Goal: Task Accomplishment & Management: Use online tool/utility

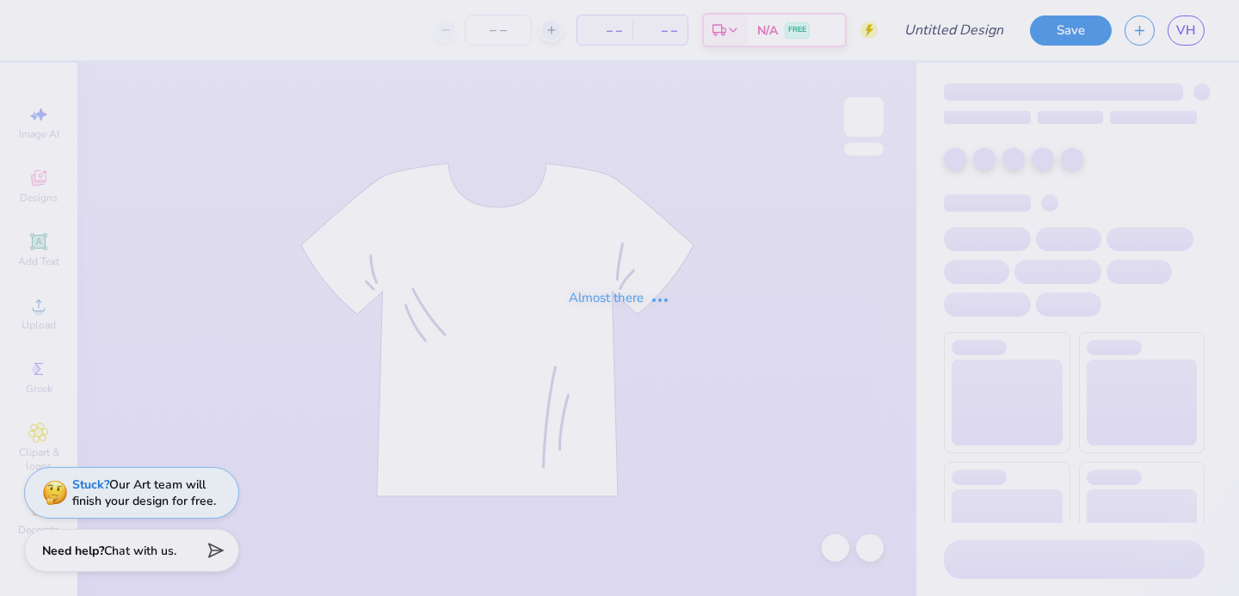
type input "red"
type input "100"
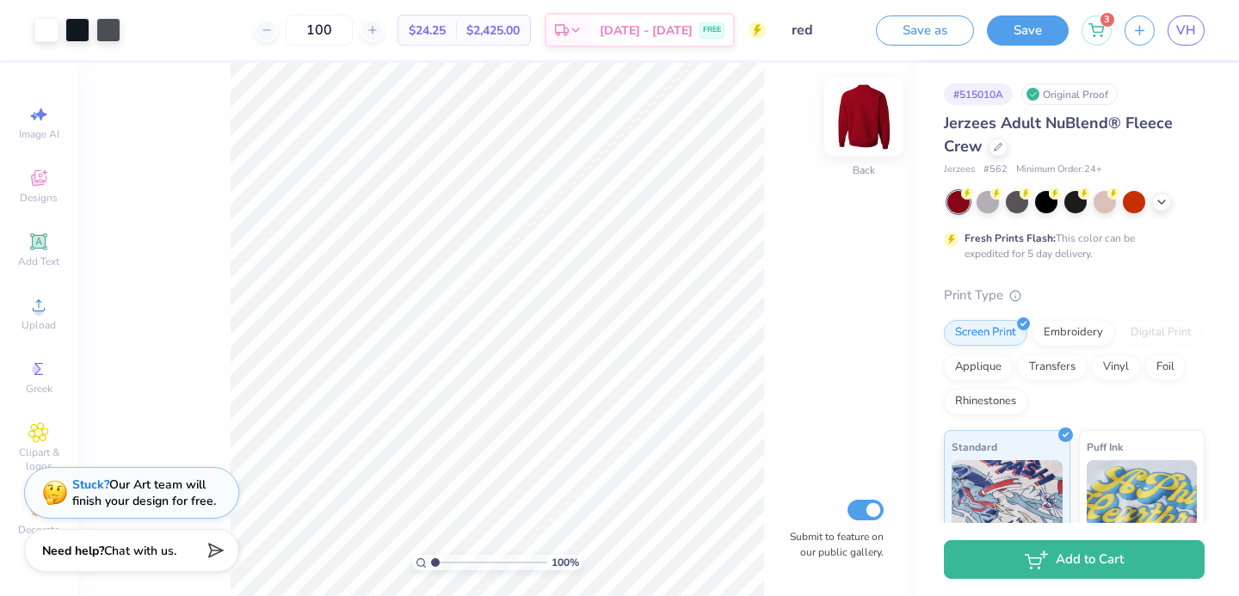
click at [858, 119] on img at bounding box center [863, 117] width 69 height 69
click at [859, 119] on img at bounding box center [863, 117] width 34 height 34
click at [35, 243] on icon at bounding box center [38, 241] width 13 height 13
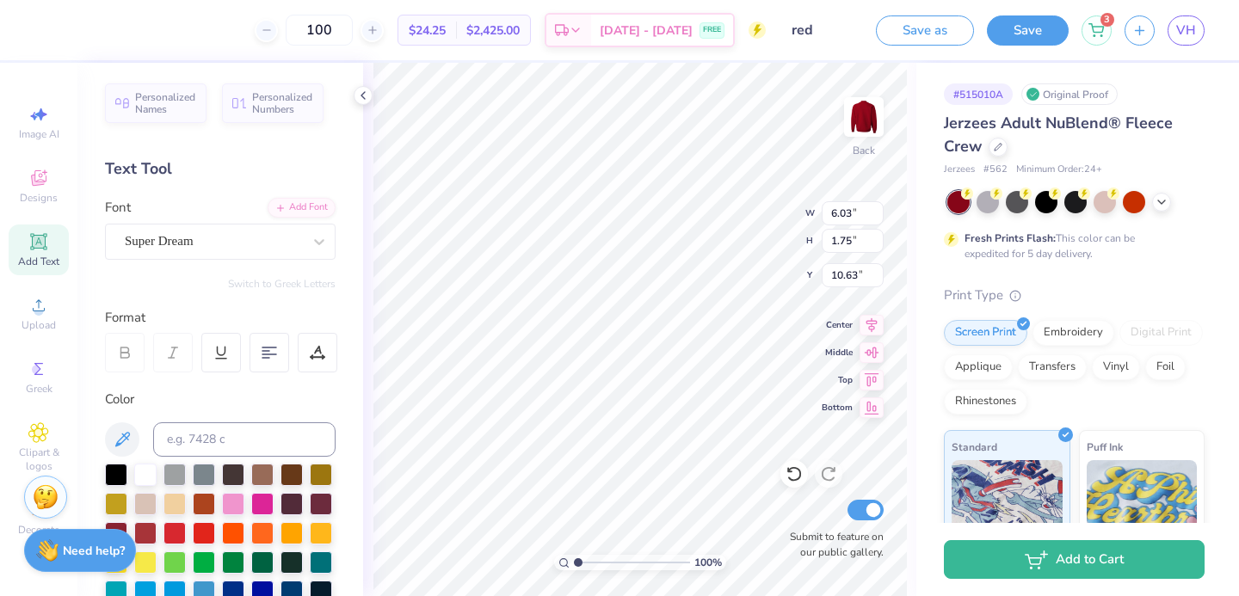
type textarea "P"
type textarea "PHI SIG"
type input "7.56"
click at [790, 474] on icon at bounding box center [793, 473] width 17 height 17
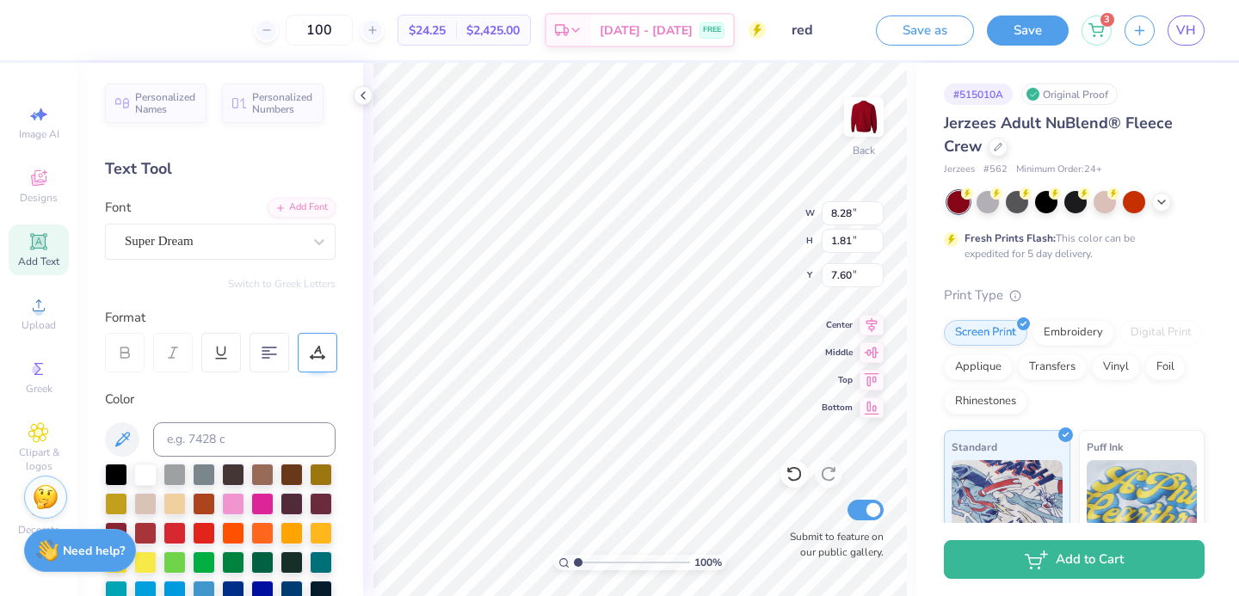
type input "9.99"
type input "2.19"
type input "7.94"
click at [976, 397] on div "Rhinestones" at bounding box center [985, 399] width 83 height 26
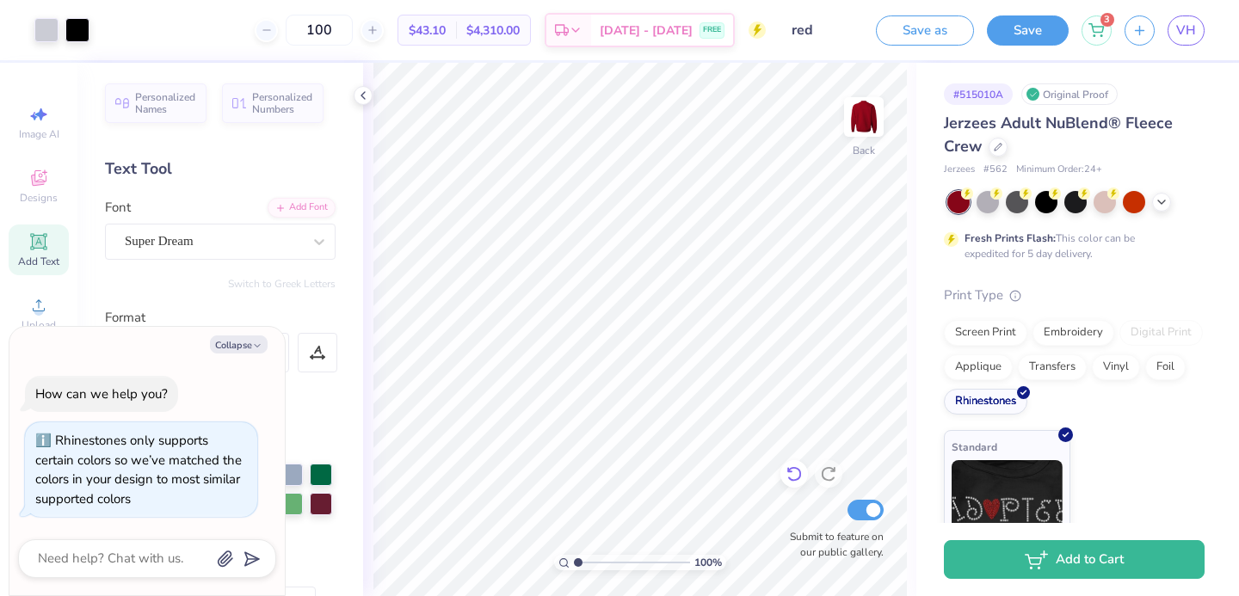
click at [790, 477] on icon at bounding box center [793, 473] width 17 height 17
click at [963, 323] on div "Screen Print" at bounding box center [985, 330] width 83 height 26
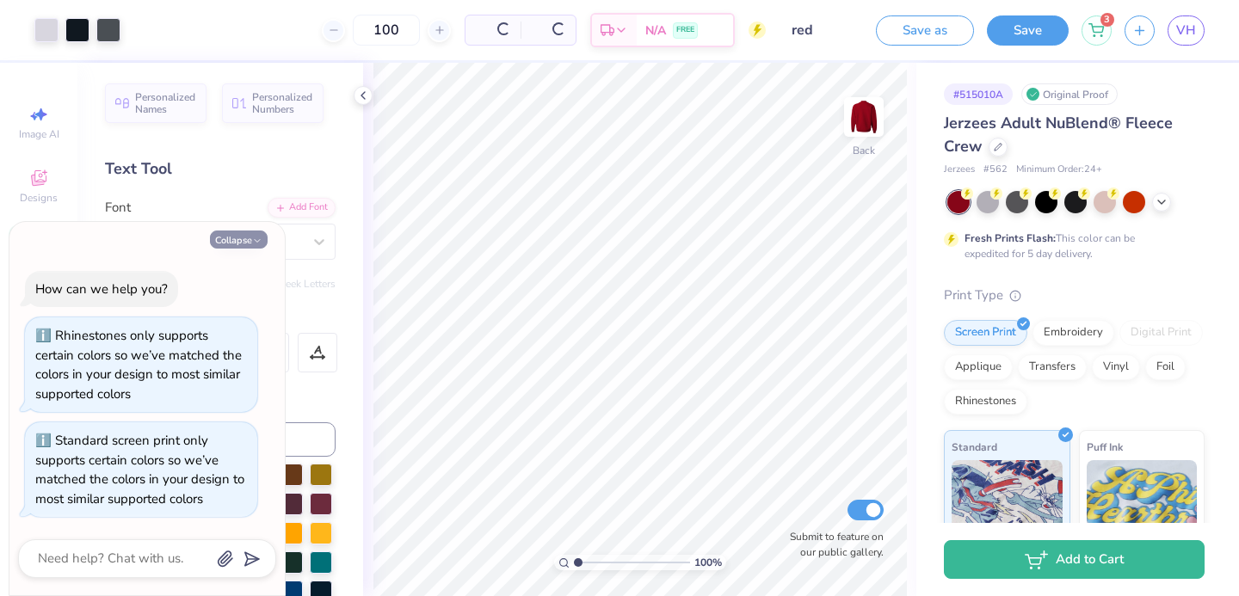
click at [237, 244] on button "Collapse" at bounding box center [239, 240] width 58 height 18
type textarea "x"
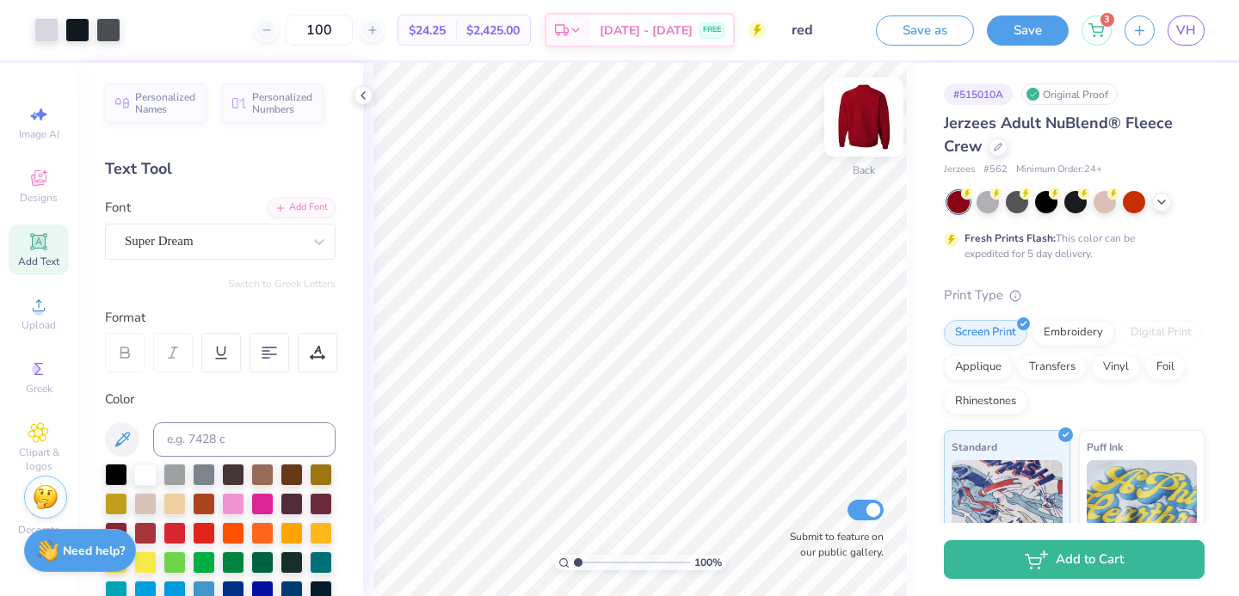
click at [843, 131] on img at bounding box center [863, 117] width 69 height 69
click at [858, 123] on img at bounding box center [863, 117] width 69 height 69
click at [880, 123] on img at bounding box center [863, 117] width 69 height 69
click at [49, 251] on div "Add Text" at bounding box center [39, 249] width 60 height 51
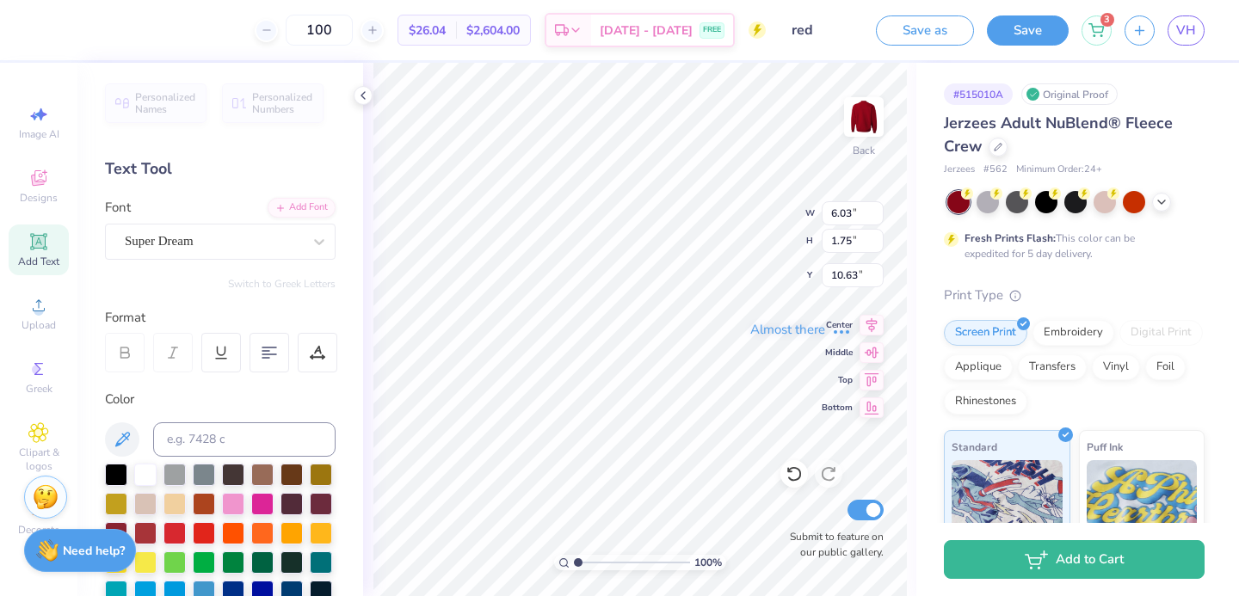
click at [652, 308] on div "Almost there" at bounding box center [801, 329] width 876 height 533
click at [899, 140] on div "Almost there" at bounding box center [801, 329] width 876 height 533
click at [830, 124] on div "Almost there" at bounding box center [801, 329] width 876 height 533
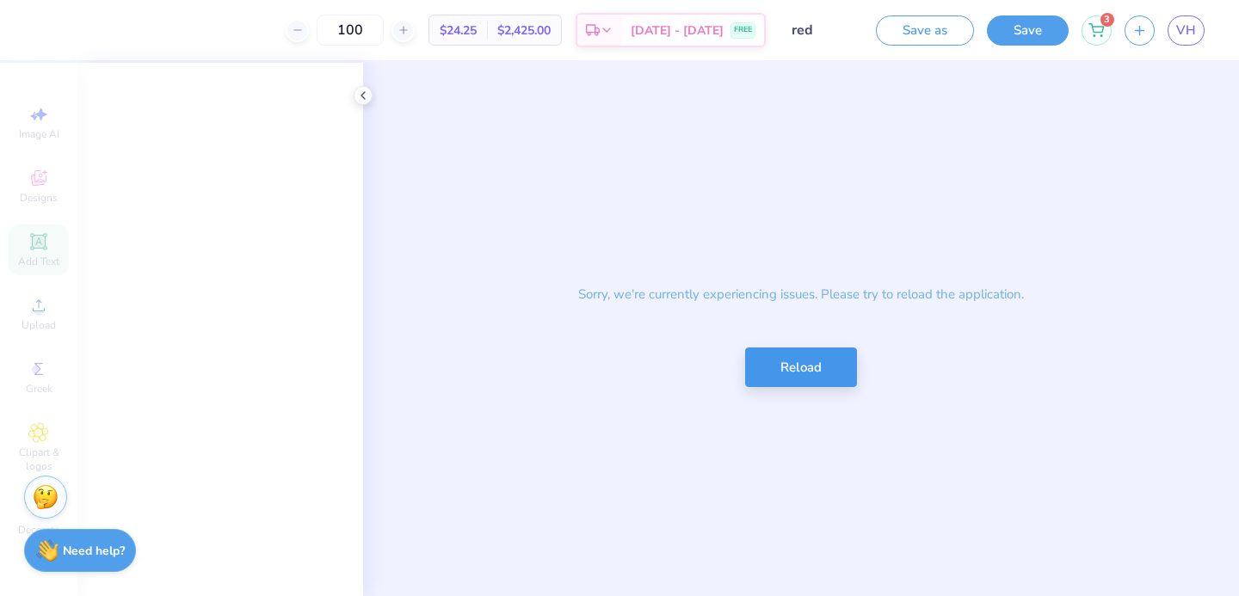
click at [817, 368] on button "Reload" at bounding box center [801, 367] width 112 height 40
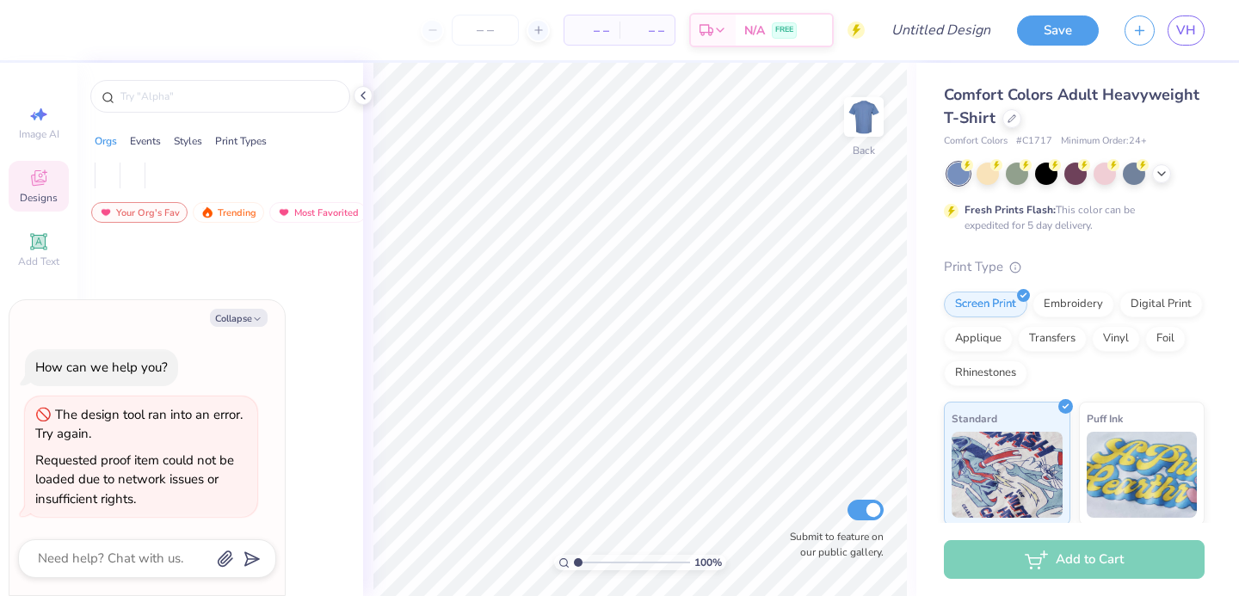
type textarea "x"
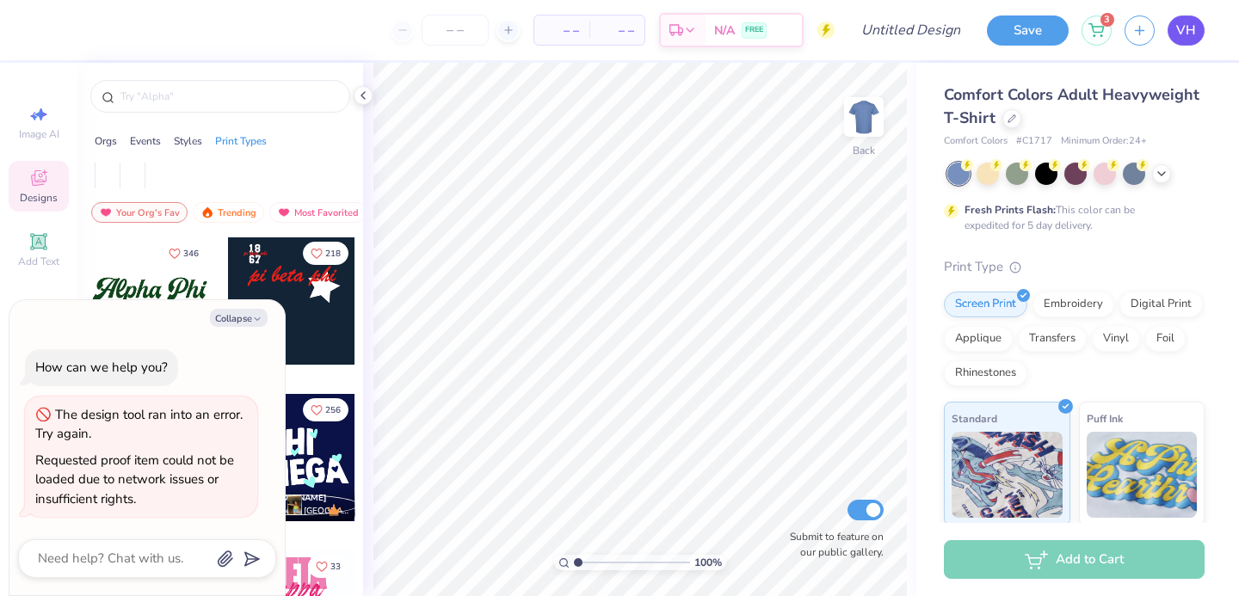
click at [1194, 27] on span "VH" at bounding box center [1186, 31] width 20 height 20
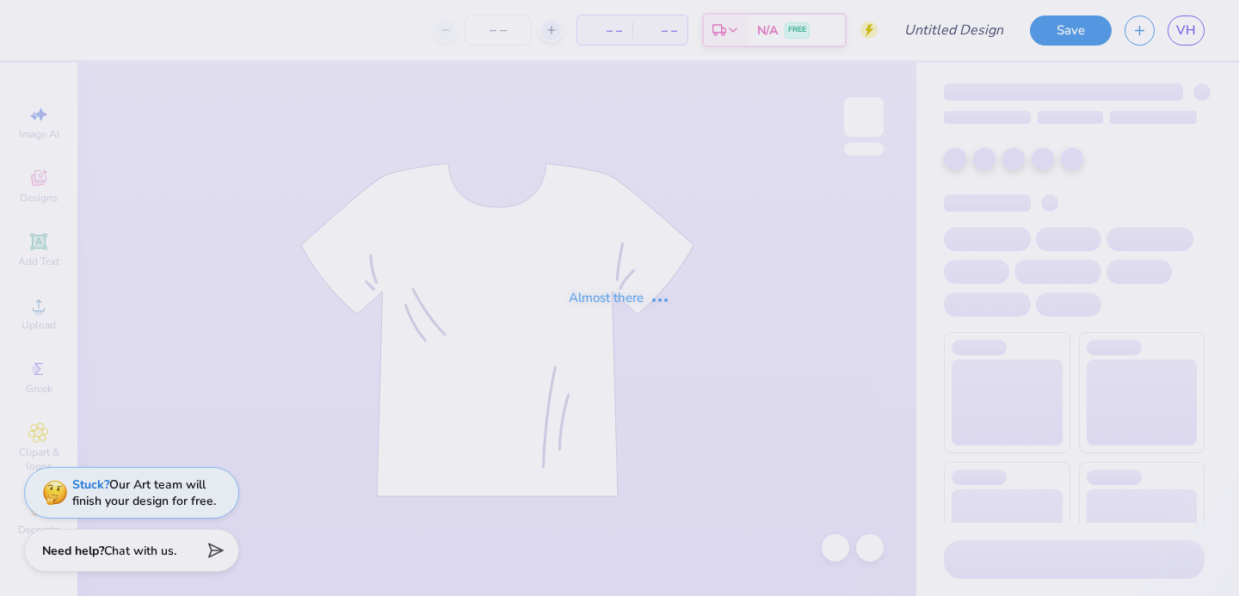
type input "red"
type input "100"
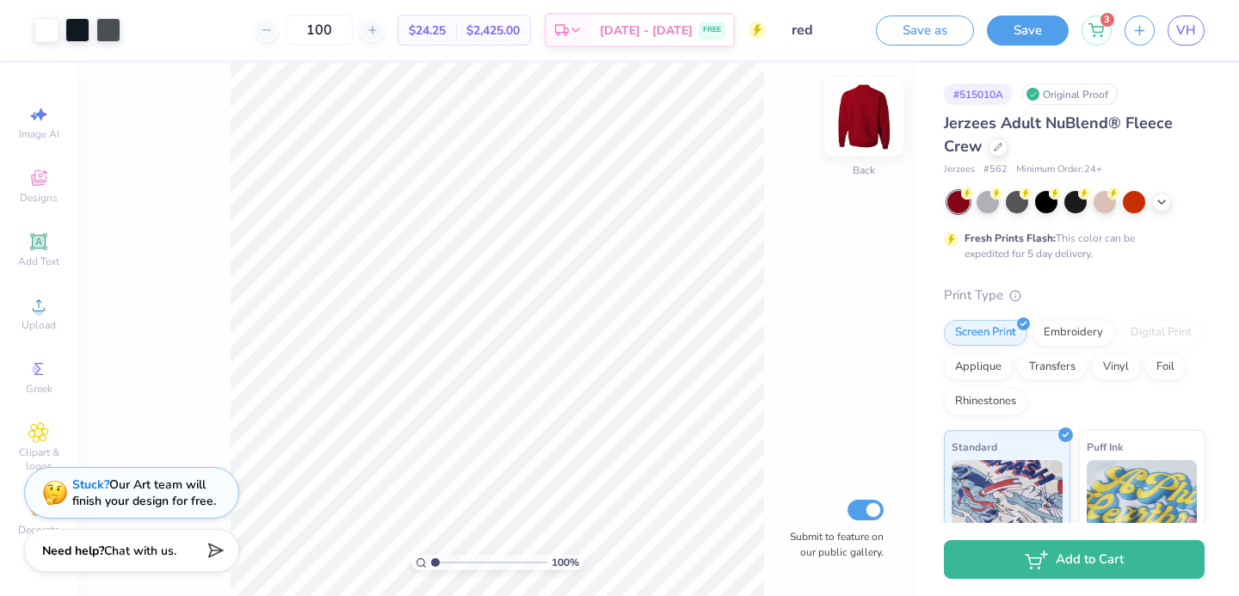
click at [845, 109] on img at bounding box center [863, 117] width 69 height 69
click at [843, 132] on img at bounding box center [863, 117] width 69 height 69
click at [34, 250] on icon at bounding box center [38, 241] width 21 height 21
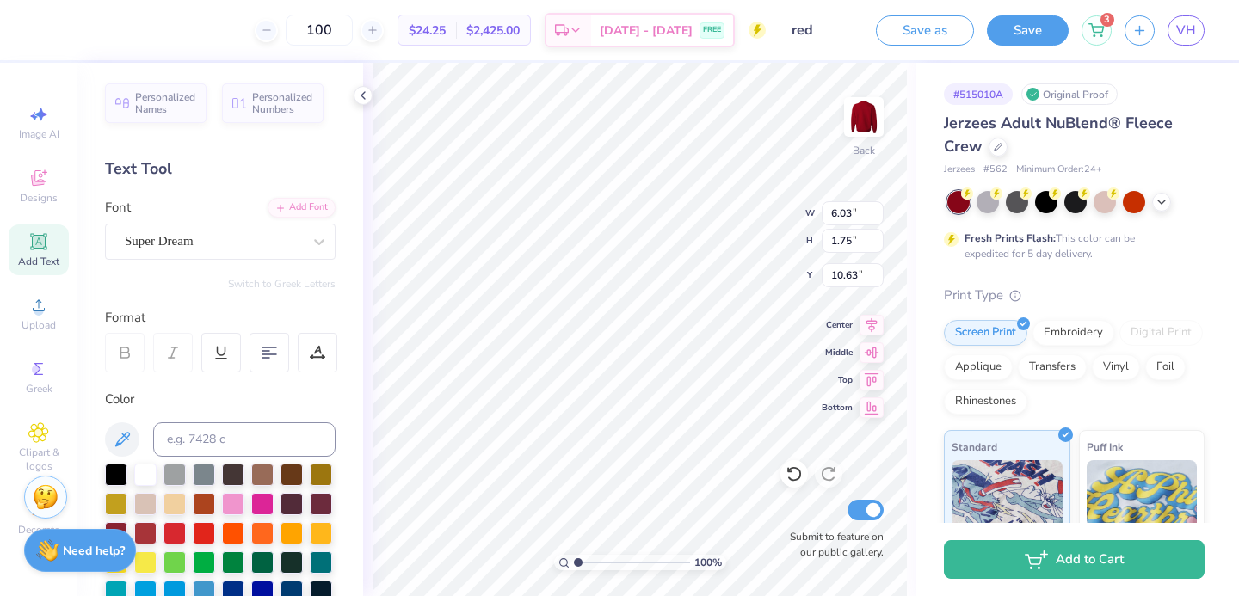
scroll to position [0, 1]
type textarea "PHI SIG"
click at [157, 231] on div "Super Dream" at bounding box center [213, 241] width 181 height 27
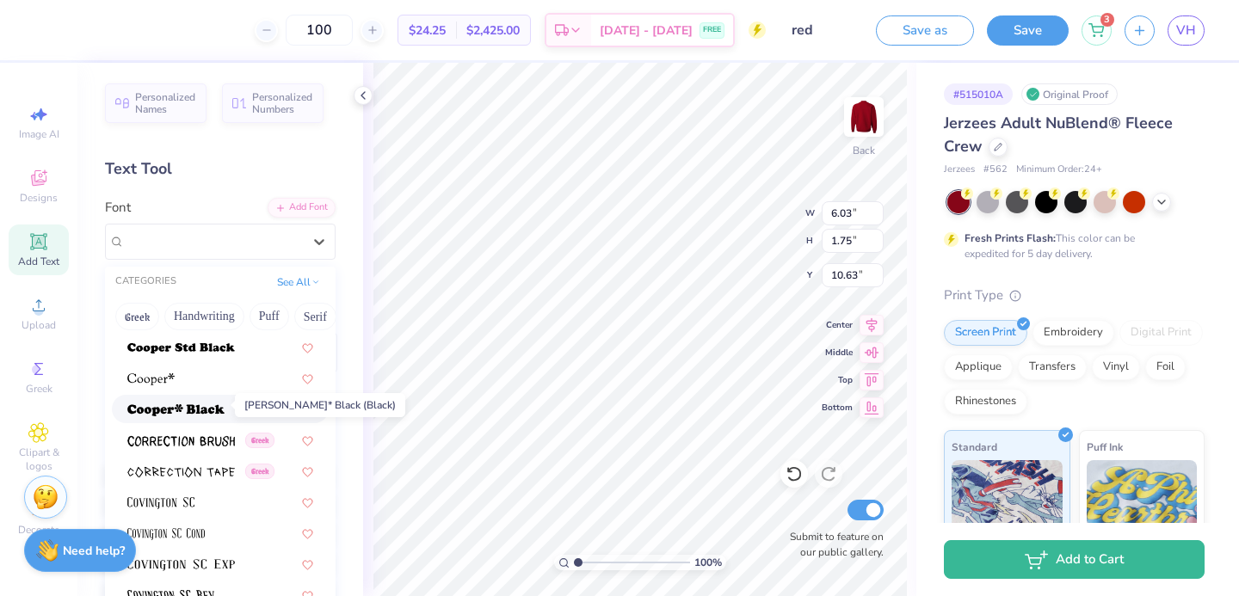
scroll to position [2612, 0]
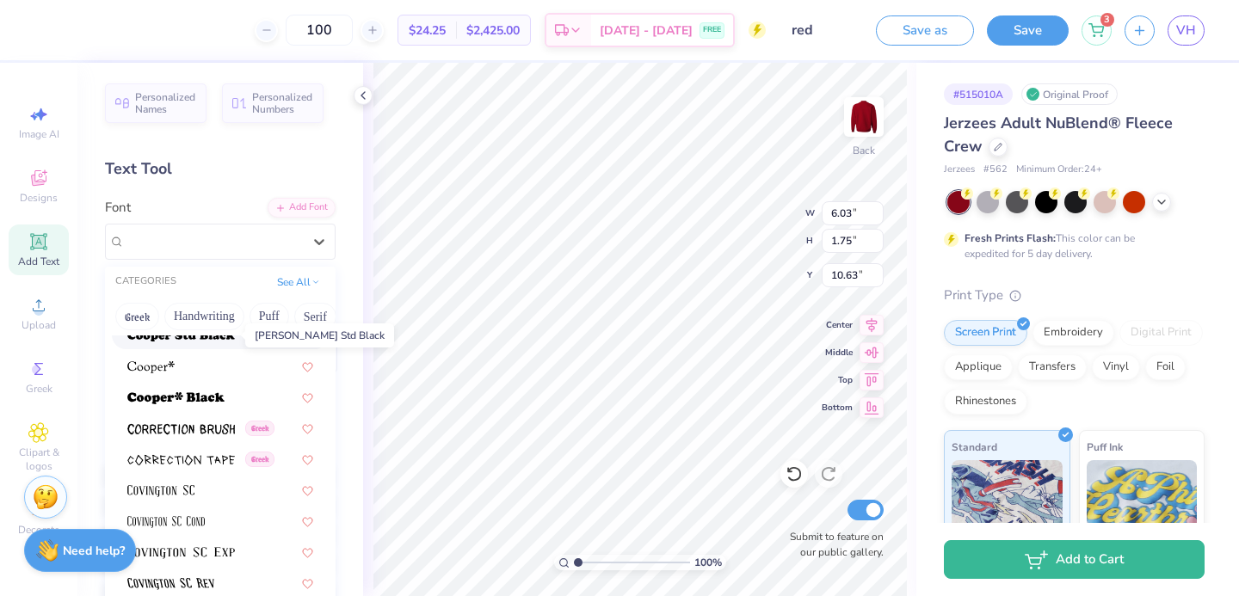
click at [170, 340] on img at bounding box center [181, 336] width 108 height 12
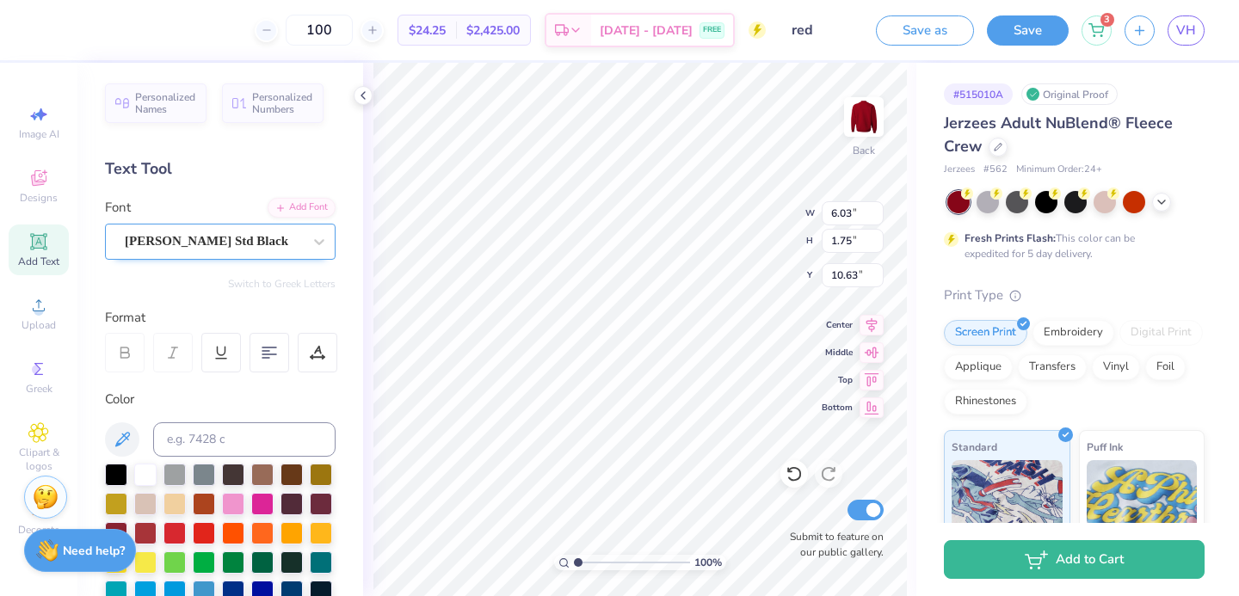
click at [151, 243] on div "Cooper Std Black" at bounding box center [213, 241] width 181 height 27
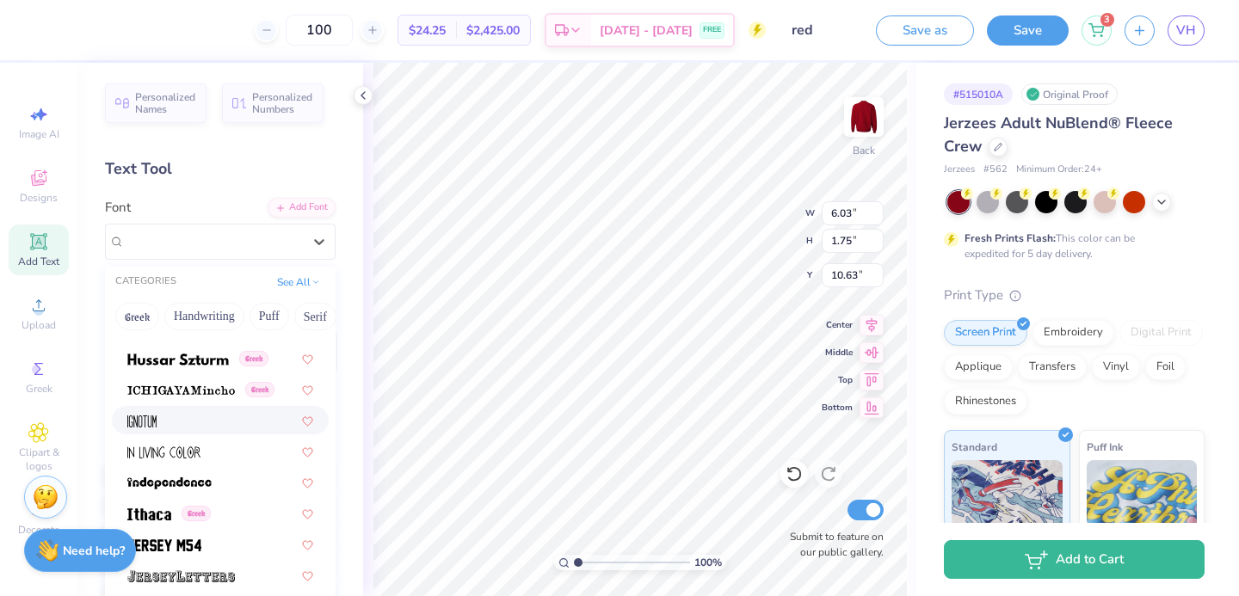
scroll to position [4546, 0]
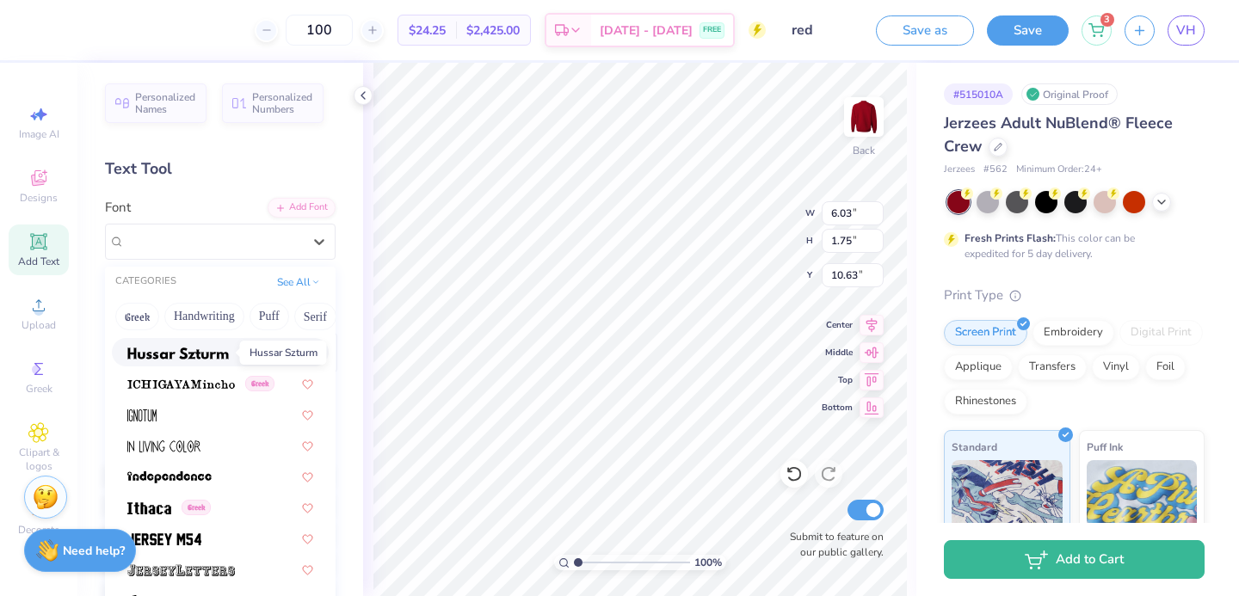
click at [164, 360] on span at bounding box center [177, 352] width 101 height 18
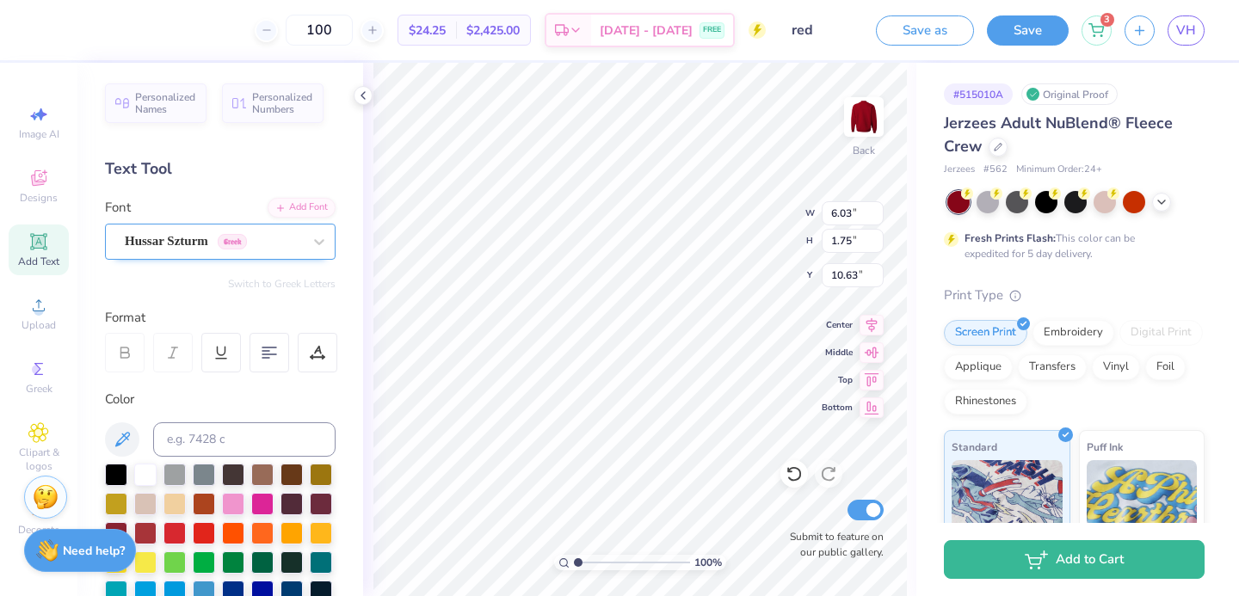
click at [204, 237] on div "Hussar Szturm Greek" at bounding box center [213, 241] width 181 height 27
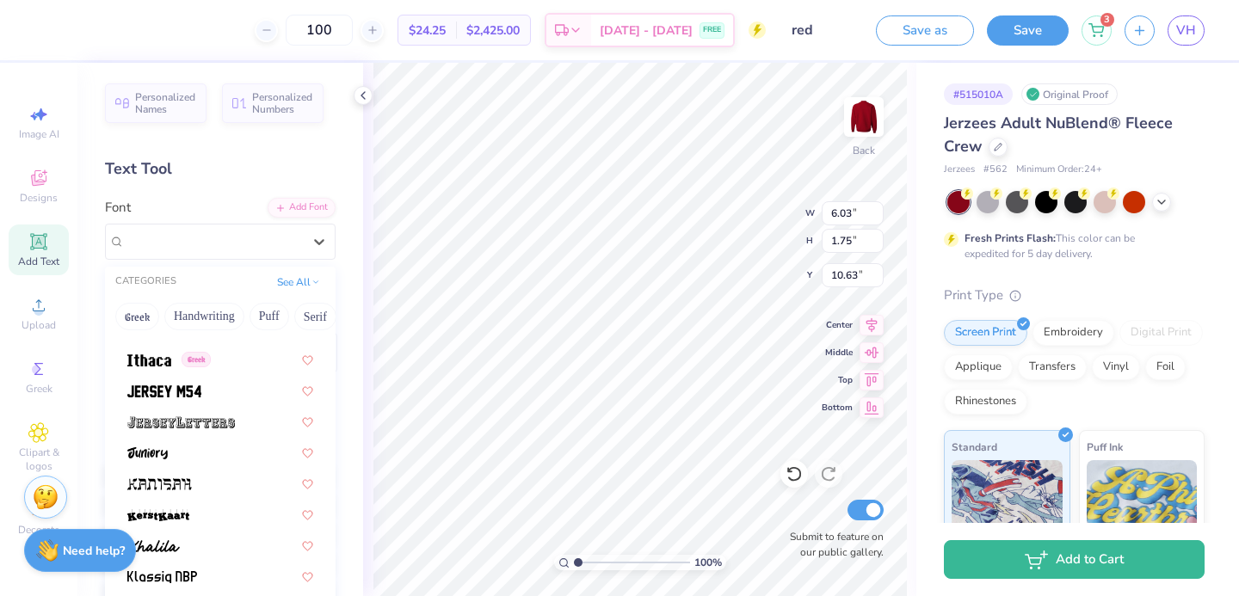
scroll to position [4695, 0]
click at [186, 397] on span at bounding box center [164, 388] width 74 height 18
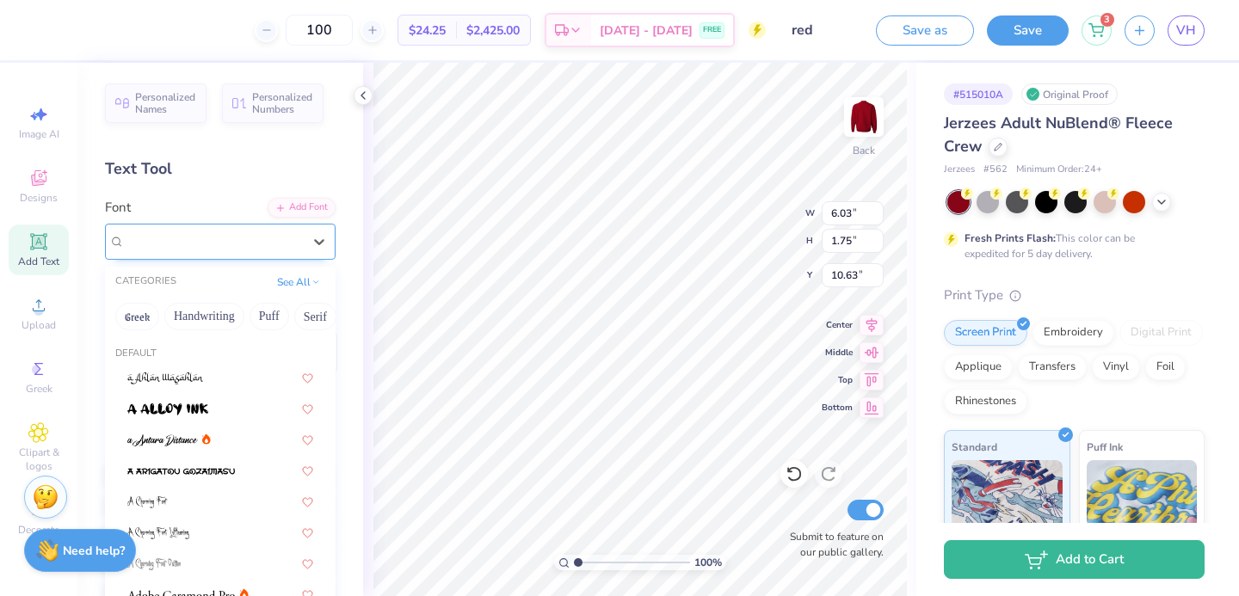
click at [180, 243] on div "Jersey M54" at bounding box center [213, 241] width 181 height 27
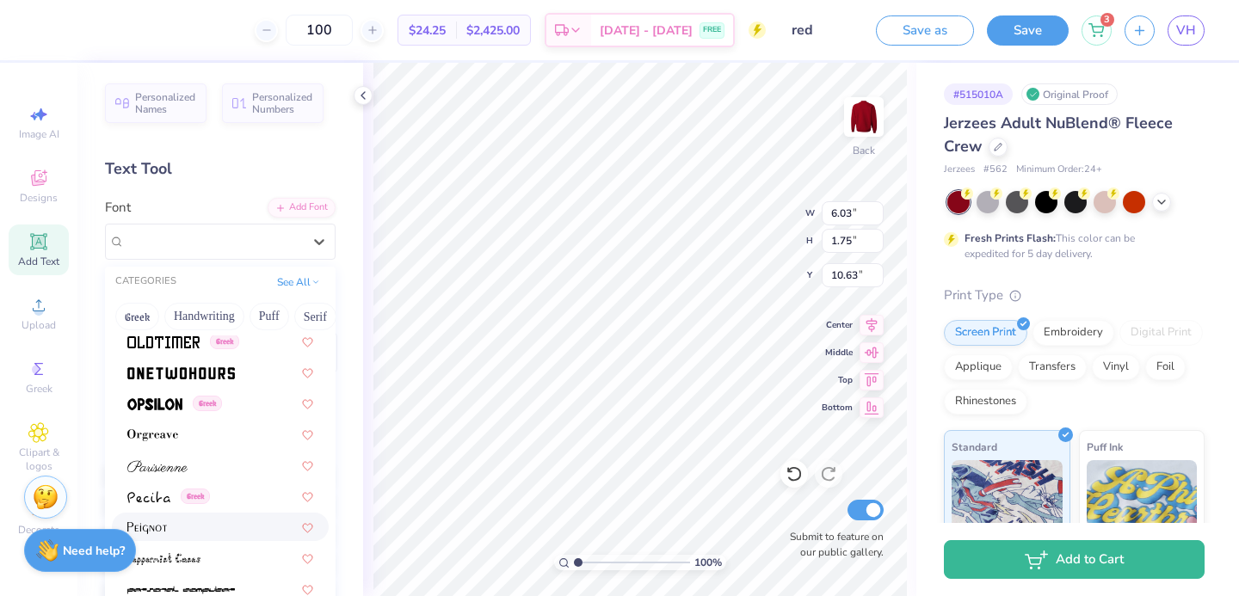
scroll to position [6909, 0]
click at [168, 381] on span at bounding box center [181, 373] width 108 height 18
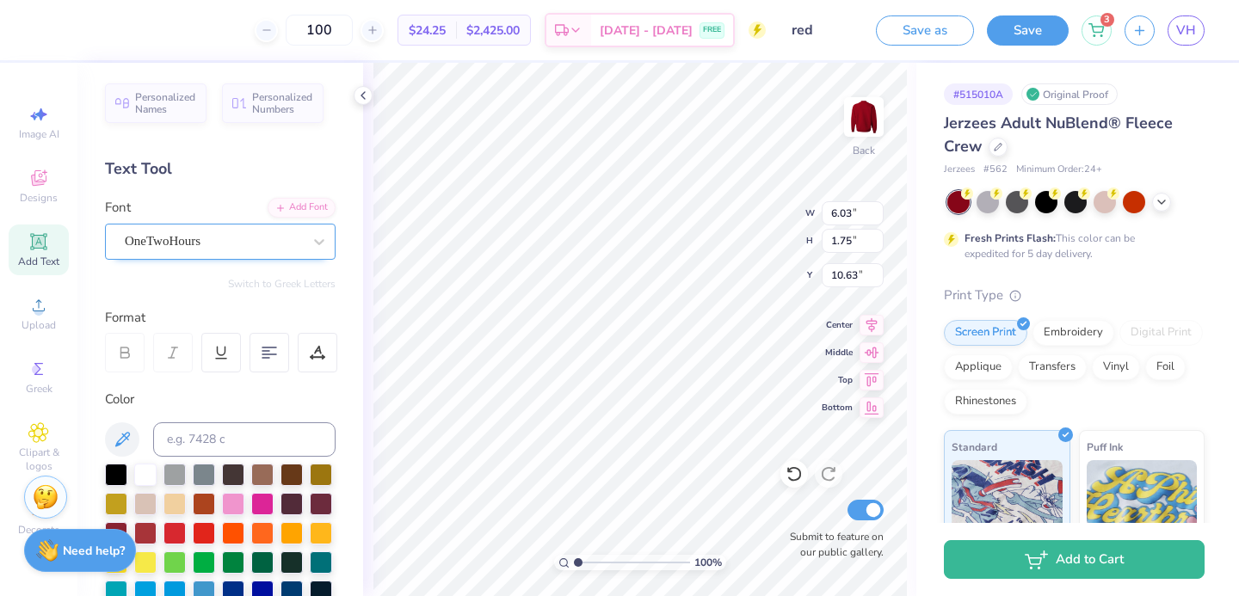
click at [190, 246] on div "OneTwoHours" at bounding box center [213, 241] width 181 height 27
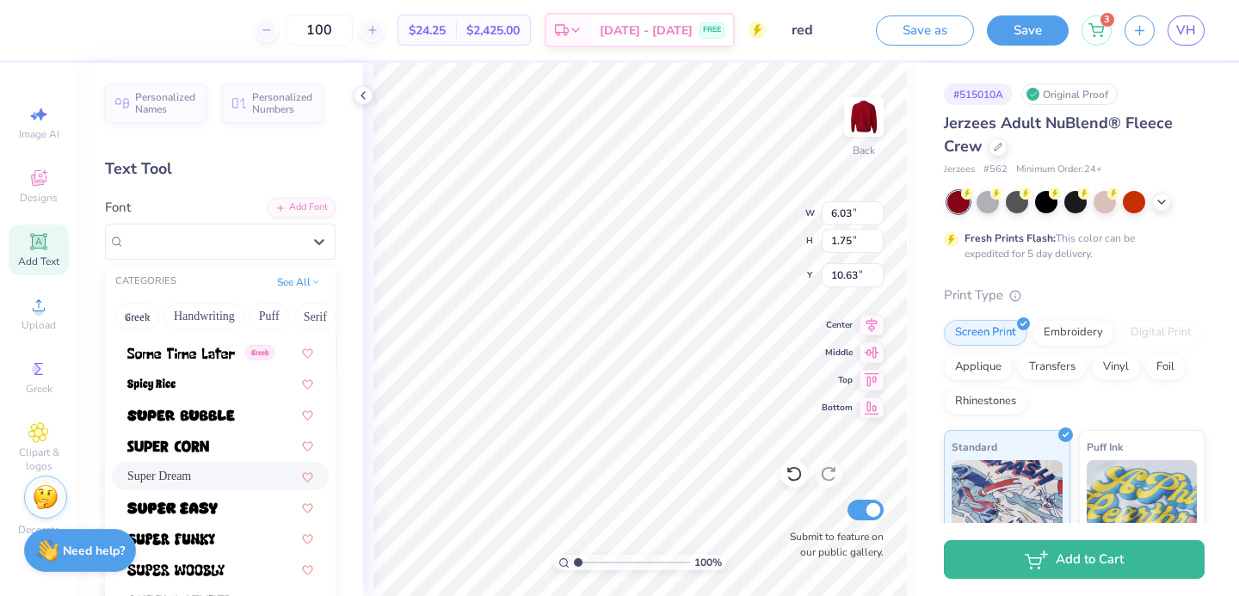
scroll to position [8329, 0]
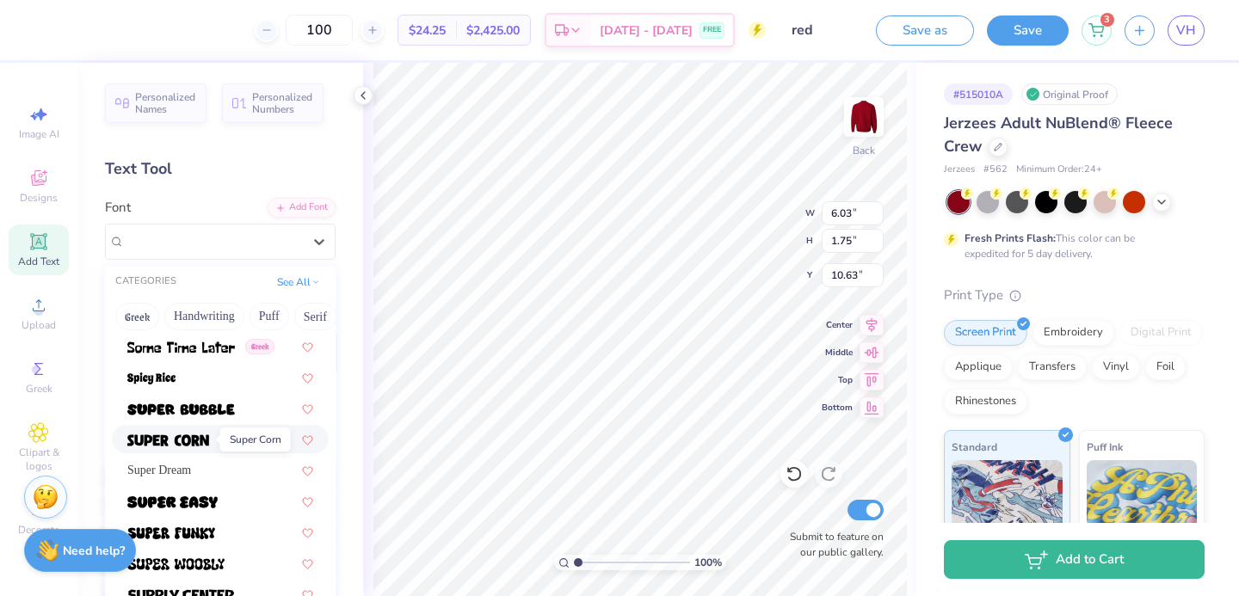
click at [176, 444] on img at bounding box center [168, 440] width 82 height 12
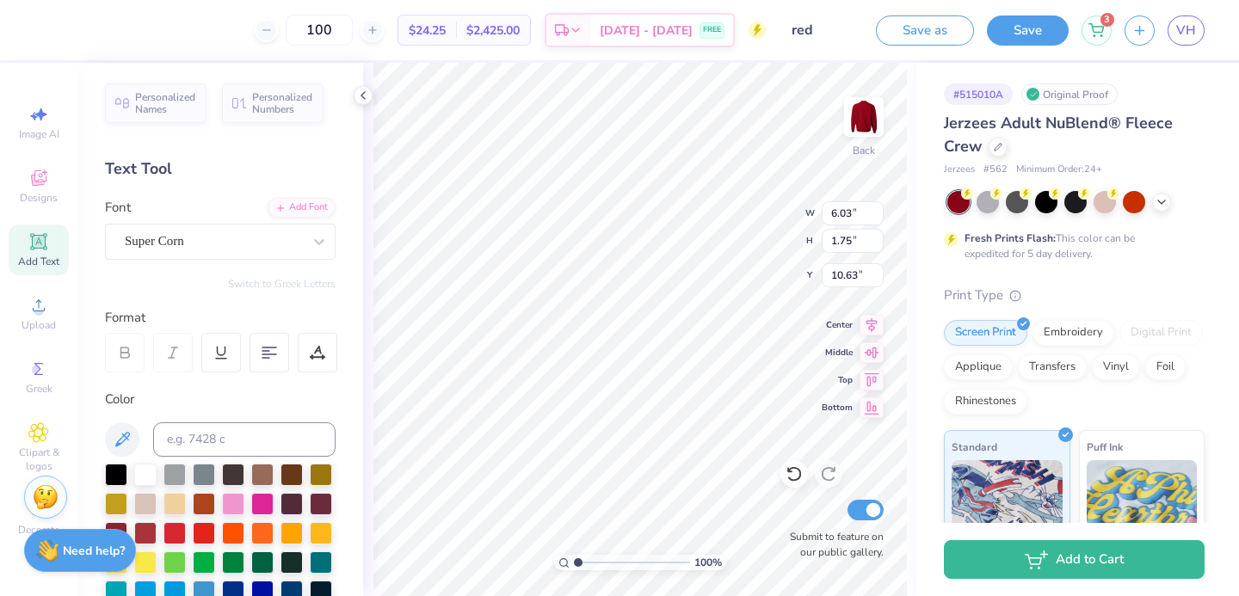
click at [233, 206] on div "Font Super Corn" at bounding box center [220, 229] width 231 height 62
click at [229, 231] on div at bounding box center [213, 241] width 177 height 23
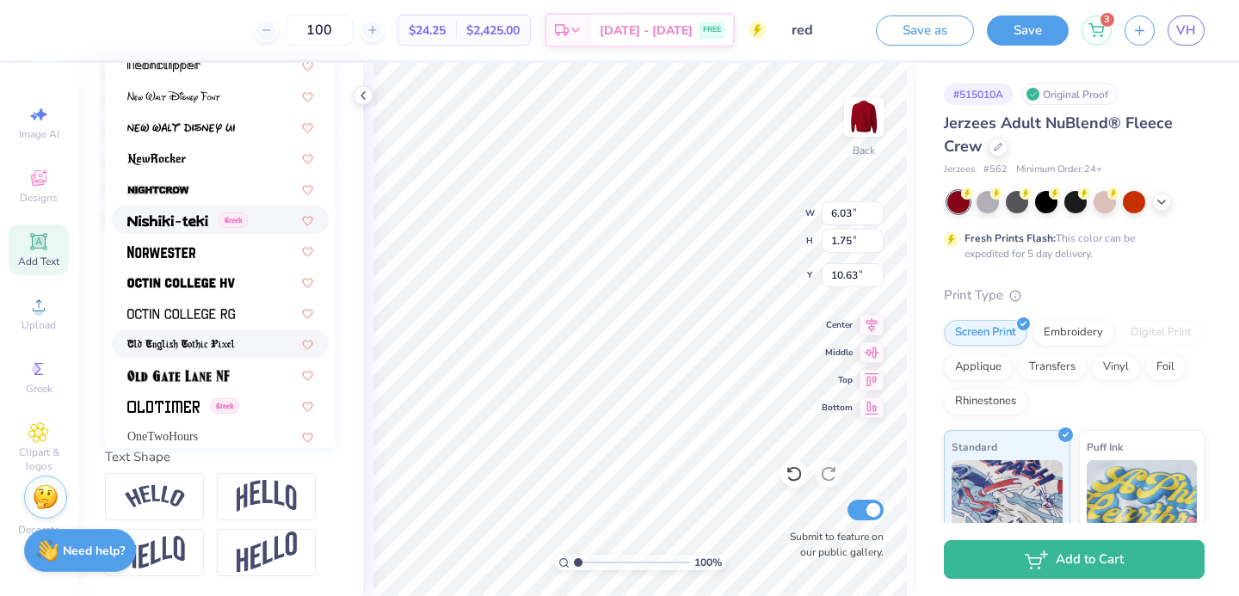
scroll to position [6424, 0]
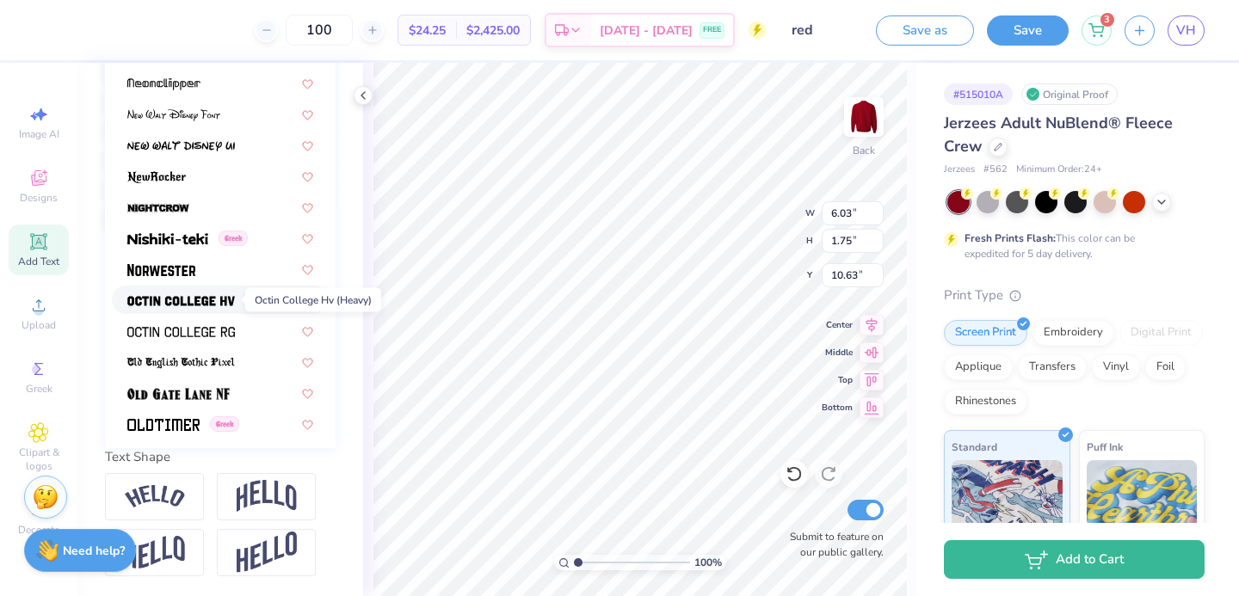
click at [210, 295] on img at bounding box center [181, 301] width 108 height 12
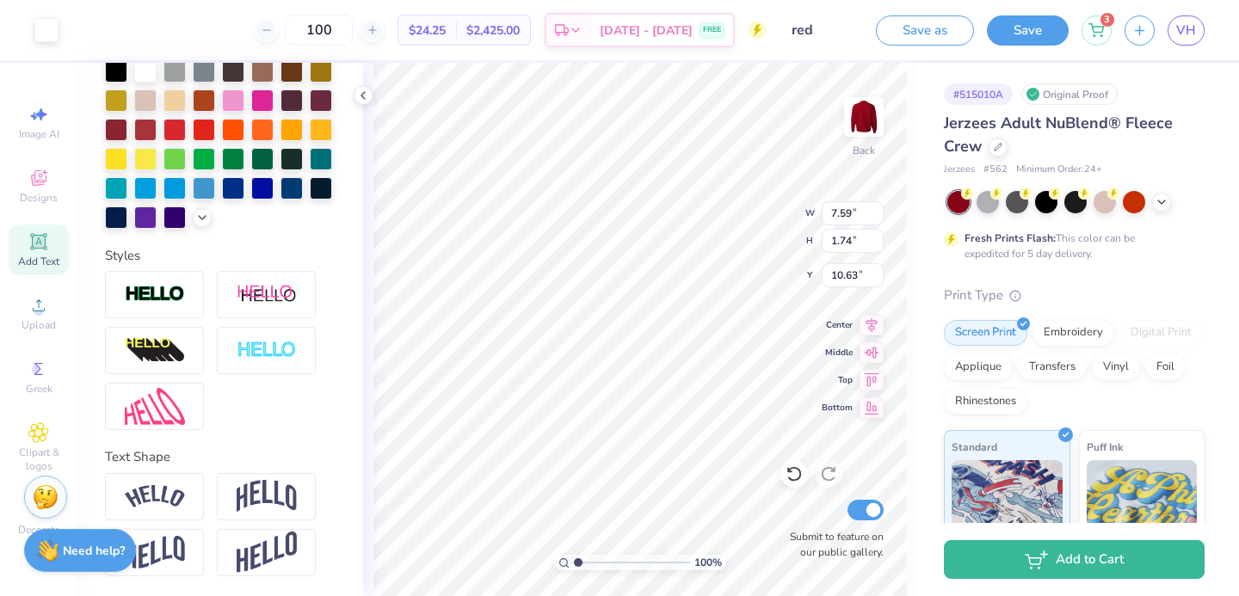
type input "6.05"
type input "7.60"
click at [983, 388] on div "Screen Print Embroidery Digital Print Applique Transfers Vinyl Foil Rhinestones" at bounding box center [1074, 367] width 261 height 95
click at [983, 406] on div "Rhinestones" at bounding box center [985, 399] width 83 height 26
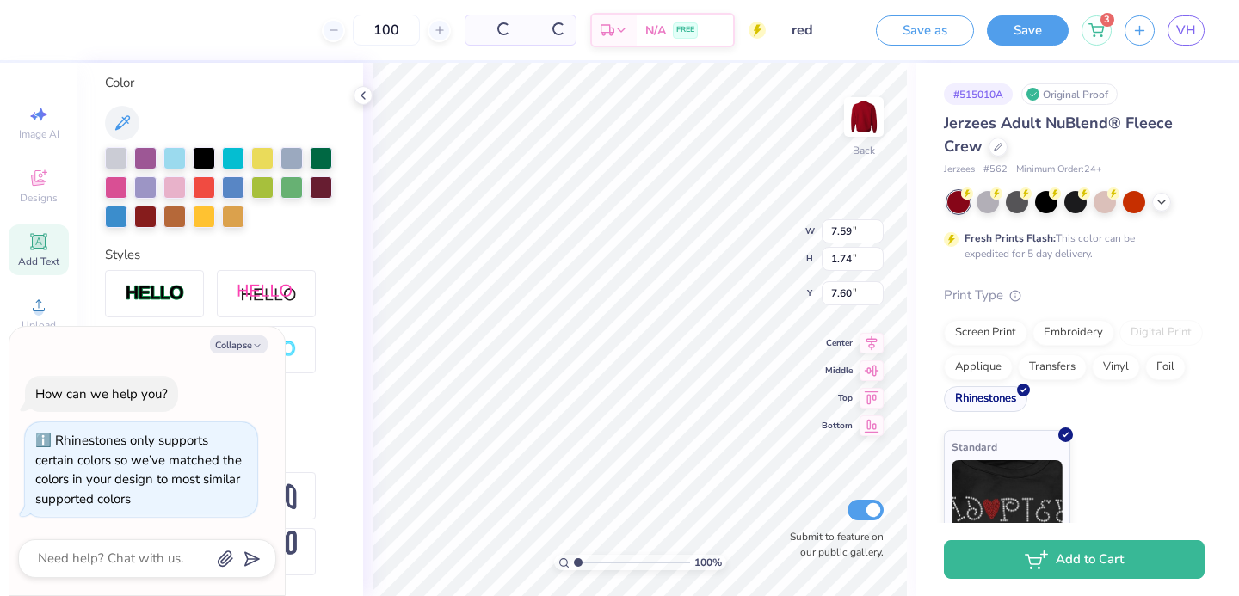
scroll to position [316, 0]
type textarea "x"
type input "9.41"
type input "2.16"
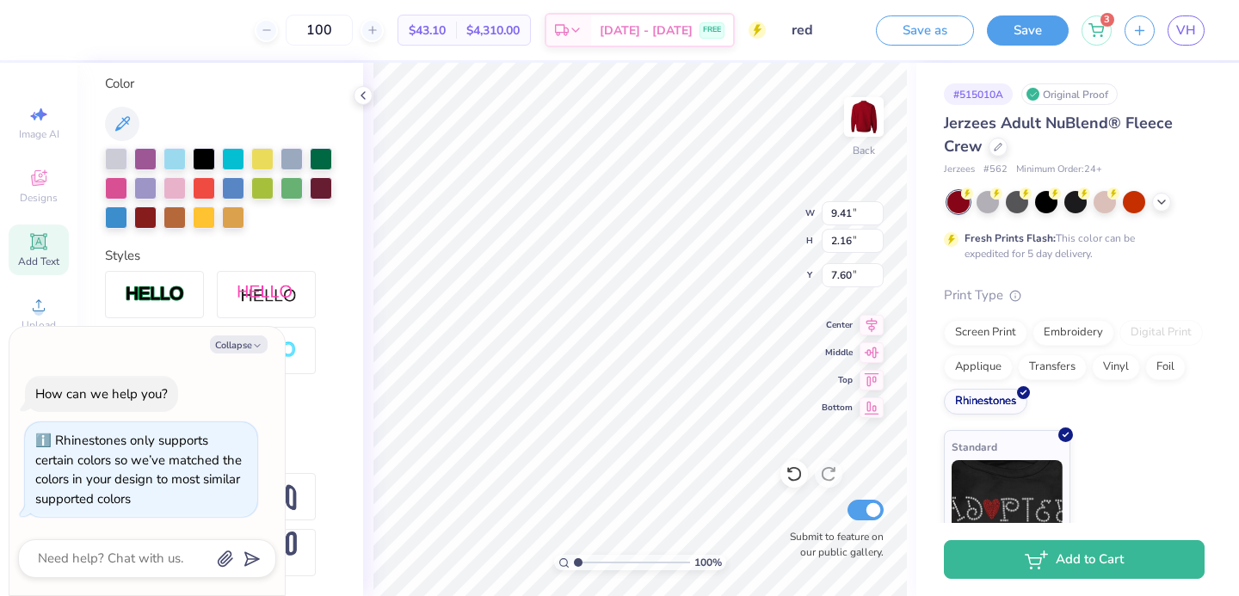
type textarea "x"
type input "11.15"
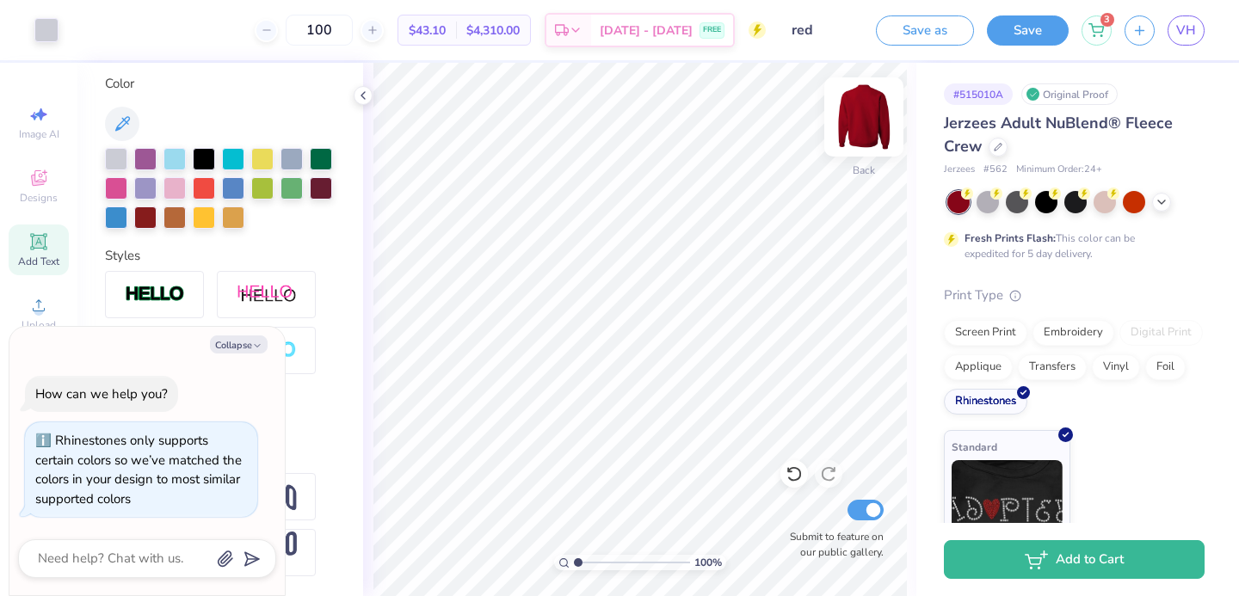
click at [874, 138] on div at bounding box center [863, 116] width 79 height 79
click at [873, 134] on img at bounding box center [863, 117] width 34 height 34
click at [790, 465] on icon at bounding box center [793, 473] width 17 height 17
click at [790, 466] on icon at bounding box center [793, 473] width 17 height 17
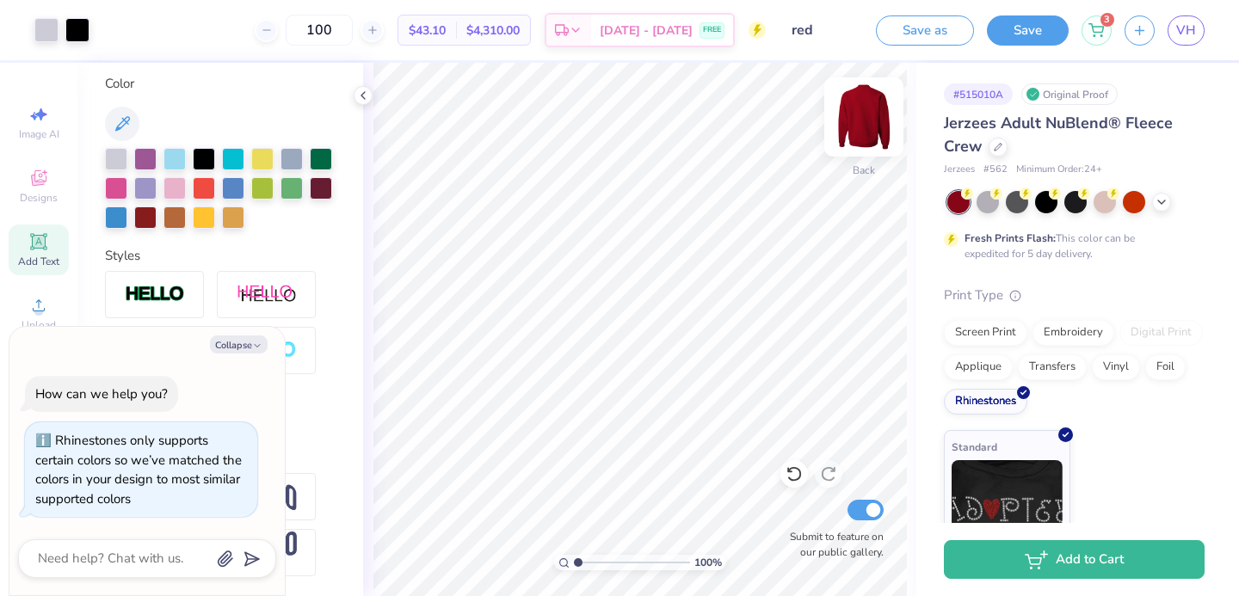
click at [849, 111] on img at bounding box center [863, 117] width 69 height 69
click at [358, 100] on icon at bounding box center [363, 96] width 14 height 14
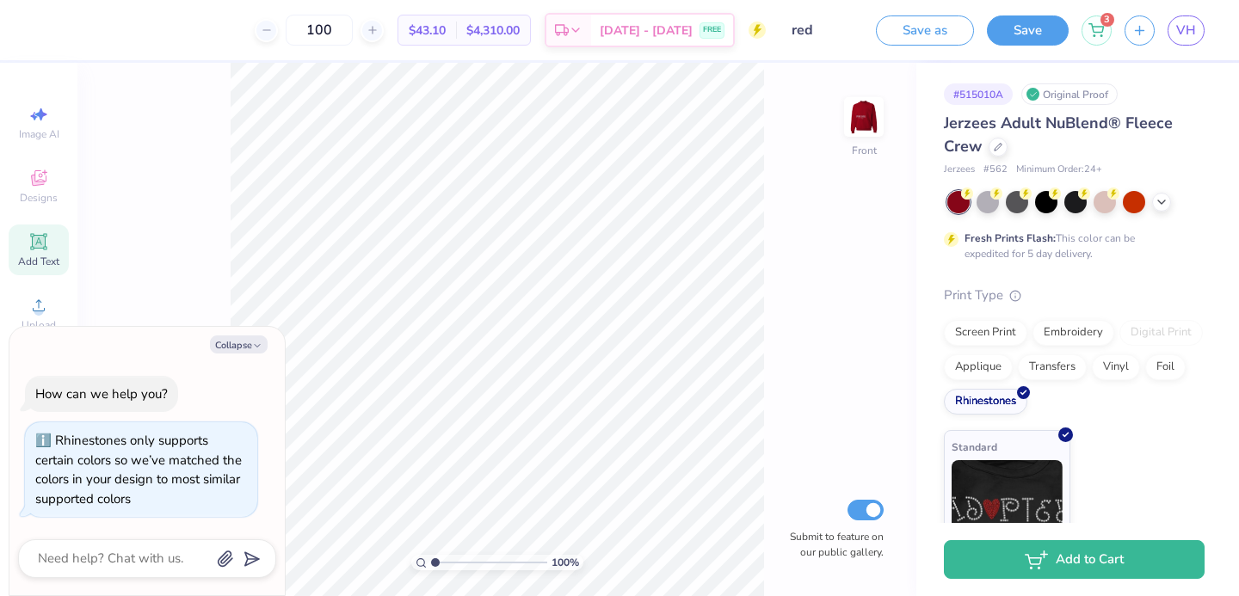
click at [32, 234] on icon at bounding box center [38, 241] width 16 height 16
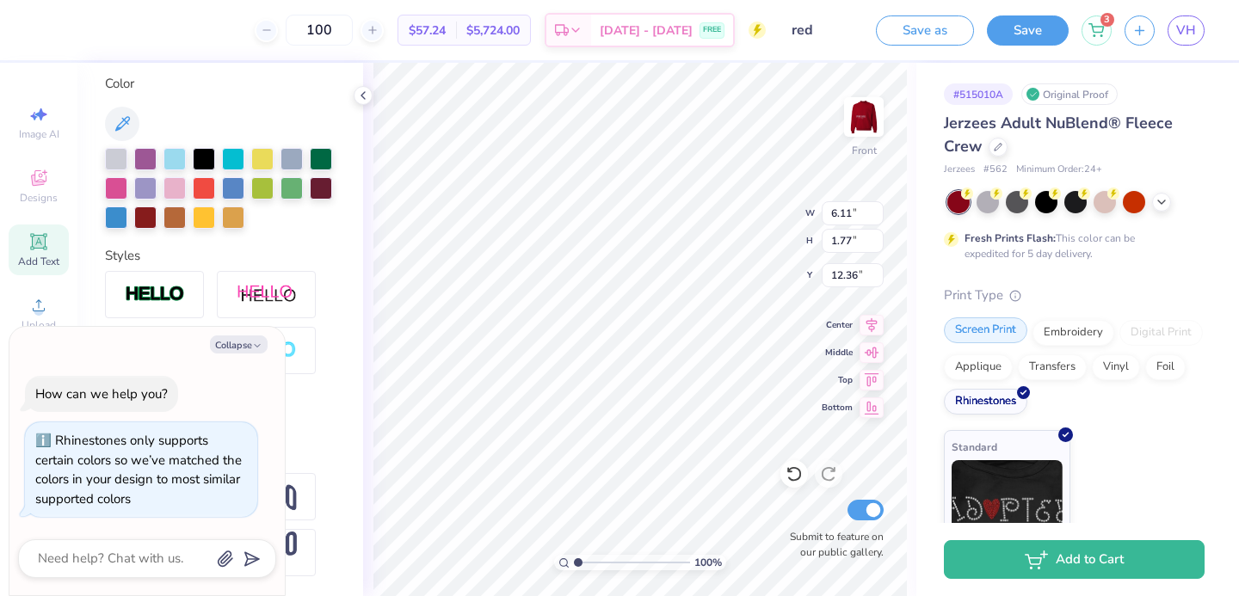
drag, startPoint x: 1000, startPoint y: 338, endPoint x: 945, endPoint y: 323, distance: 57.0
click at [1000, 338] on div "Screen Print" at bounding box center [985, 330] width 83 height 26
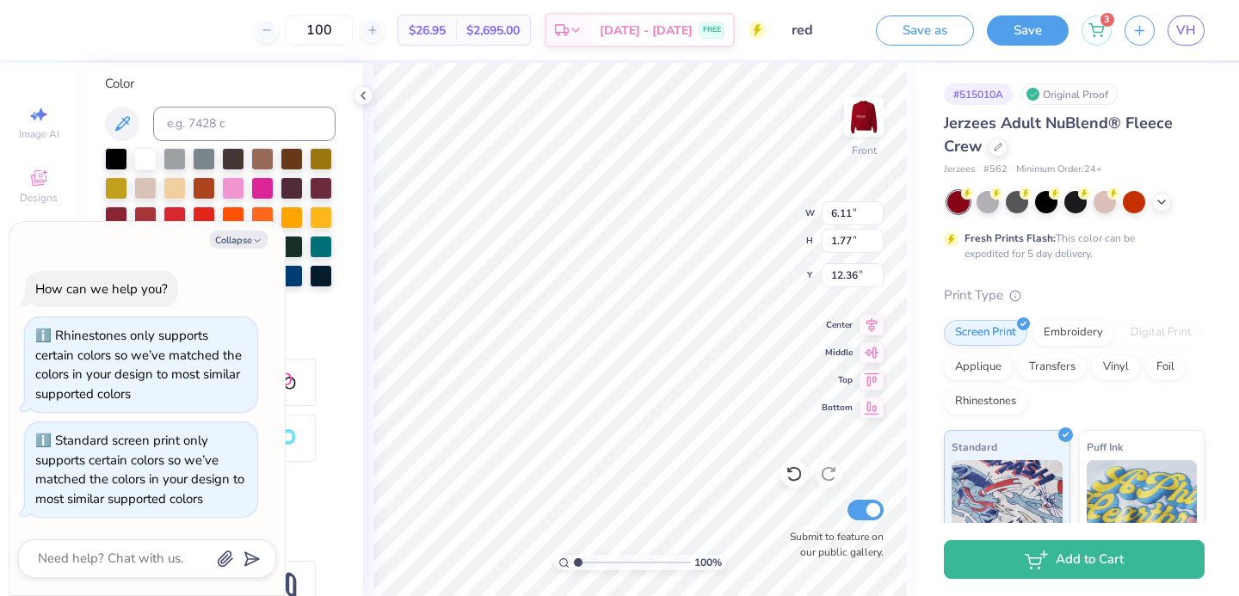
type textarea "x"
type textarea "7"
type textarea "x"
type textarea "72"
type textarea "x"
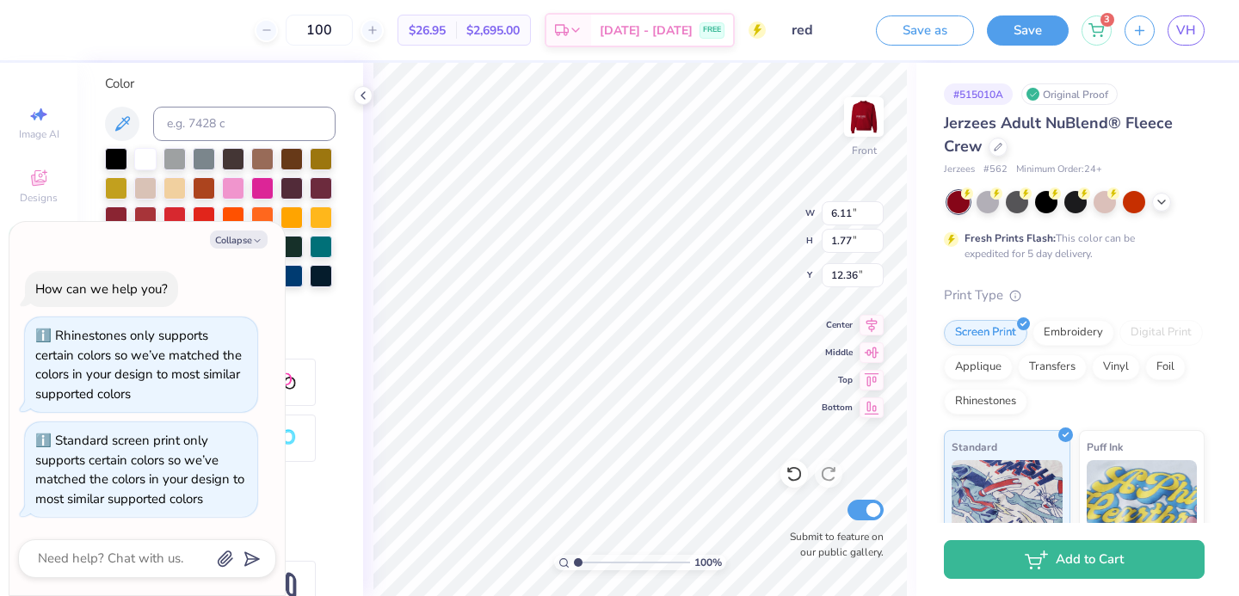
type textarea "7"
type textarea "x"
type textarea "73"
type textarea "x"
type textarea "732"
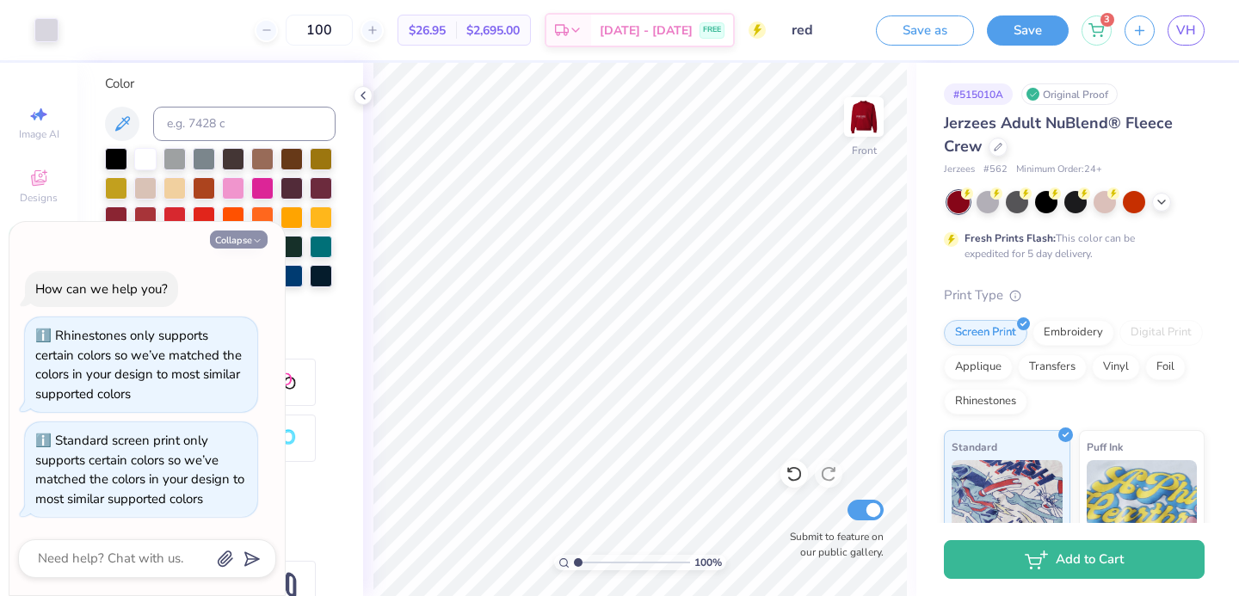
click at [232, 240] on button "Collapse" at bounding box center [239, 240] width 58 height 18
type textarea "x"
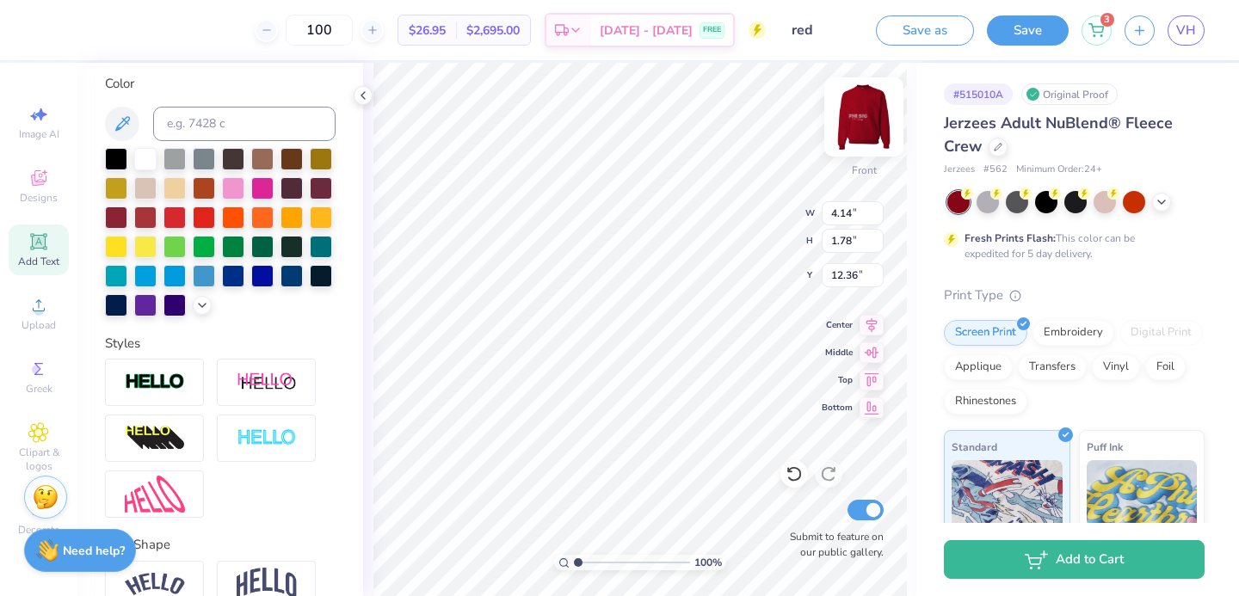
click at [858, 109] on img at bounding box center [863, 117] width 69 height 69
click at [870, 121] on img at bounding box center [863, 117] width 69 height 69
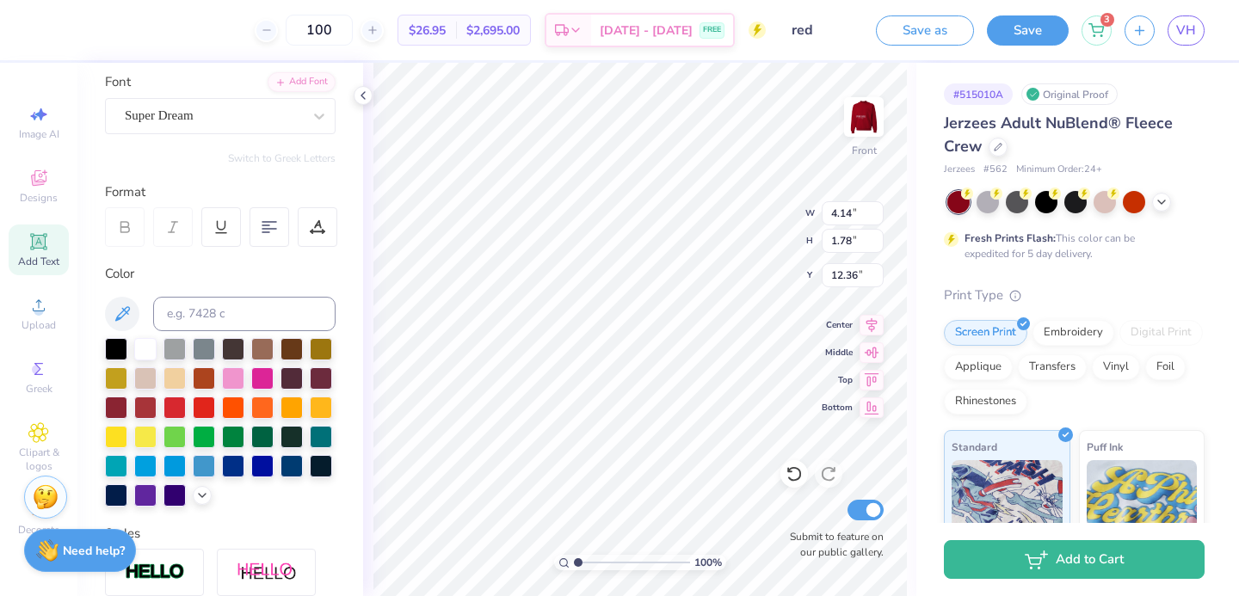
scroll to position [23, 0]
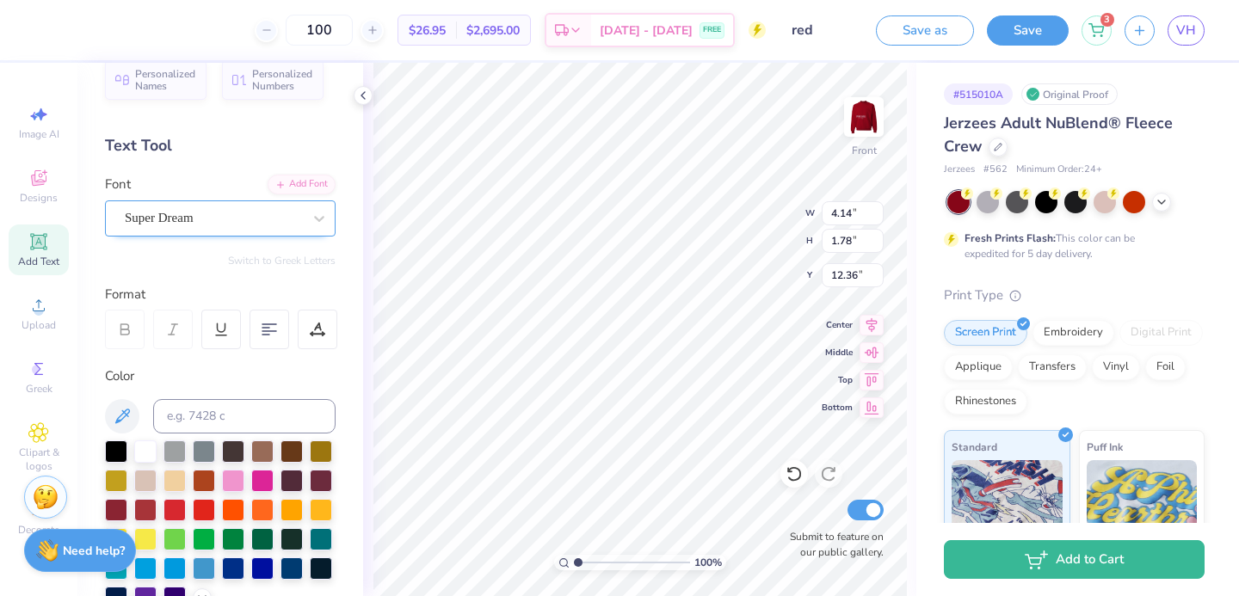
click at [217, 217] on div "Super Dream" at bounding box center [213, 218] width 181 height 27
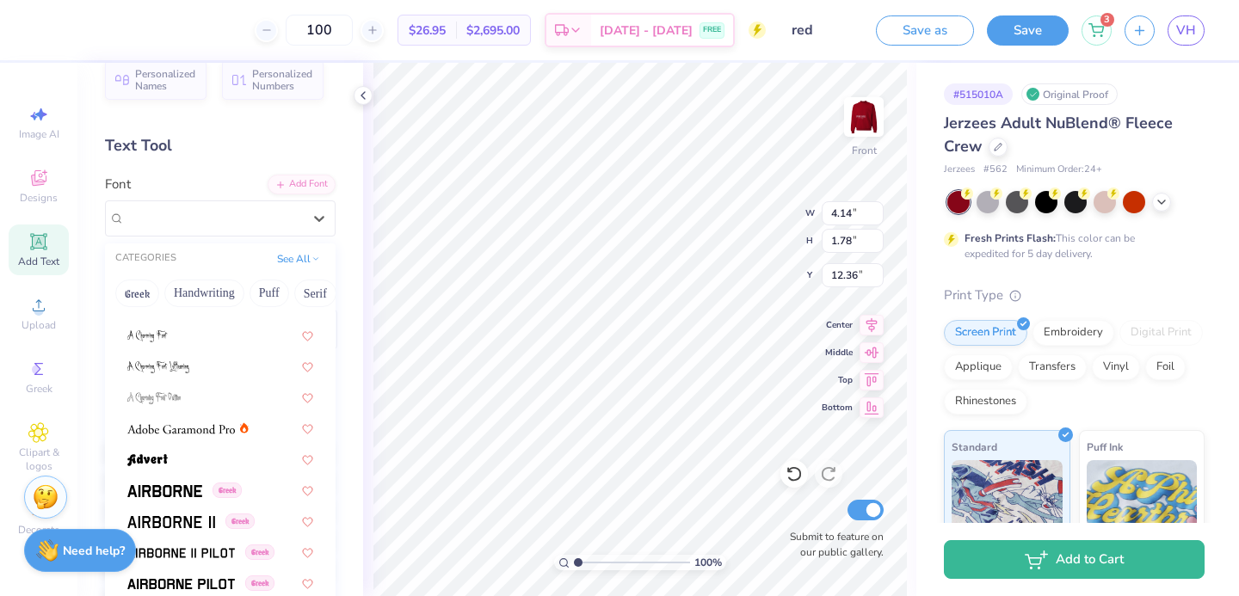
scroll to position [141, 0]
click at [190, 329] on div at bounding box center [220, 337] width 186 height 18
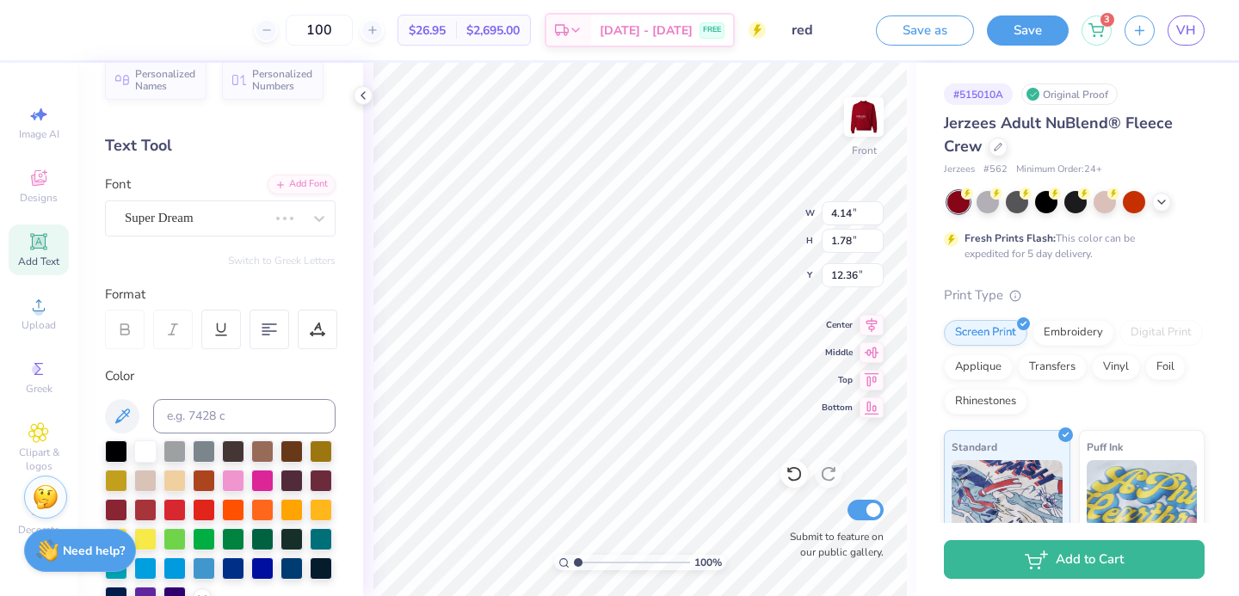
type input "3.27"
type input "1.92"
type input "12.29"
type input "5.89"
type input "3.45"
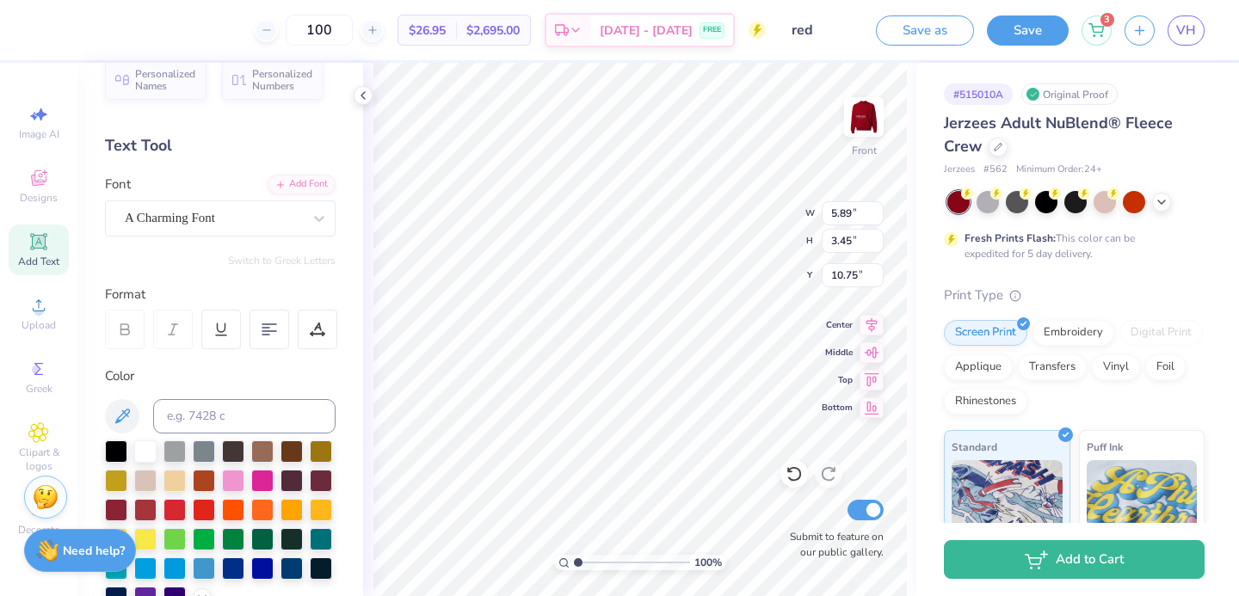
type input "11.52"
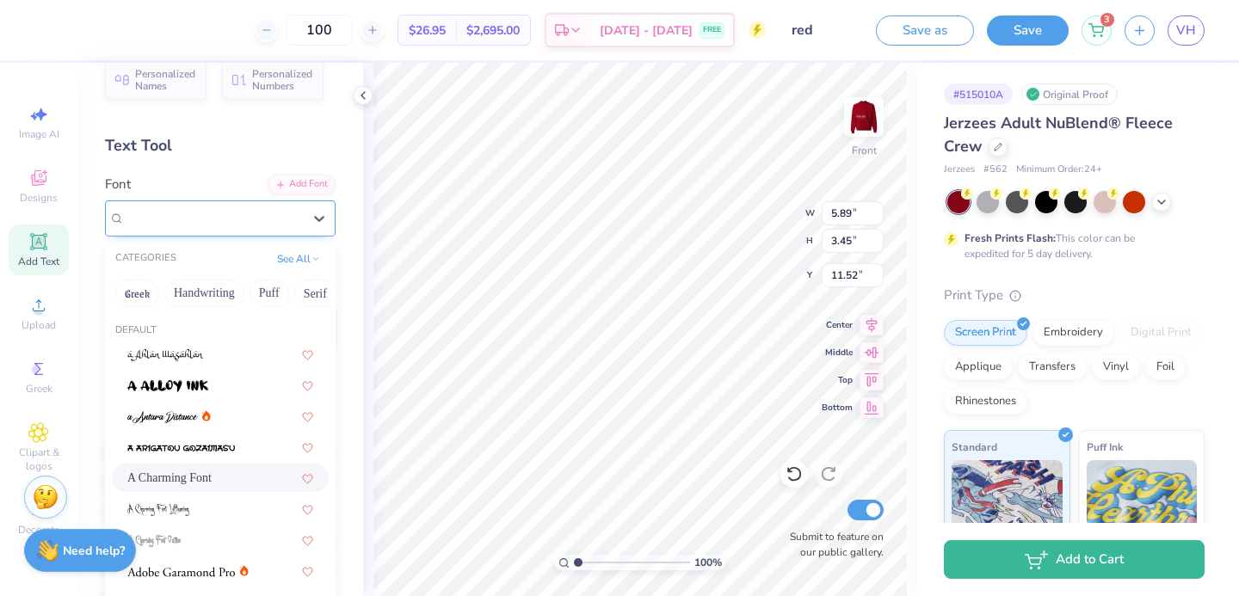
click at [173, 224] on div "A Charming Font" at bounding box center [213, 218] width 181 height 27
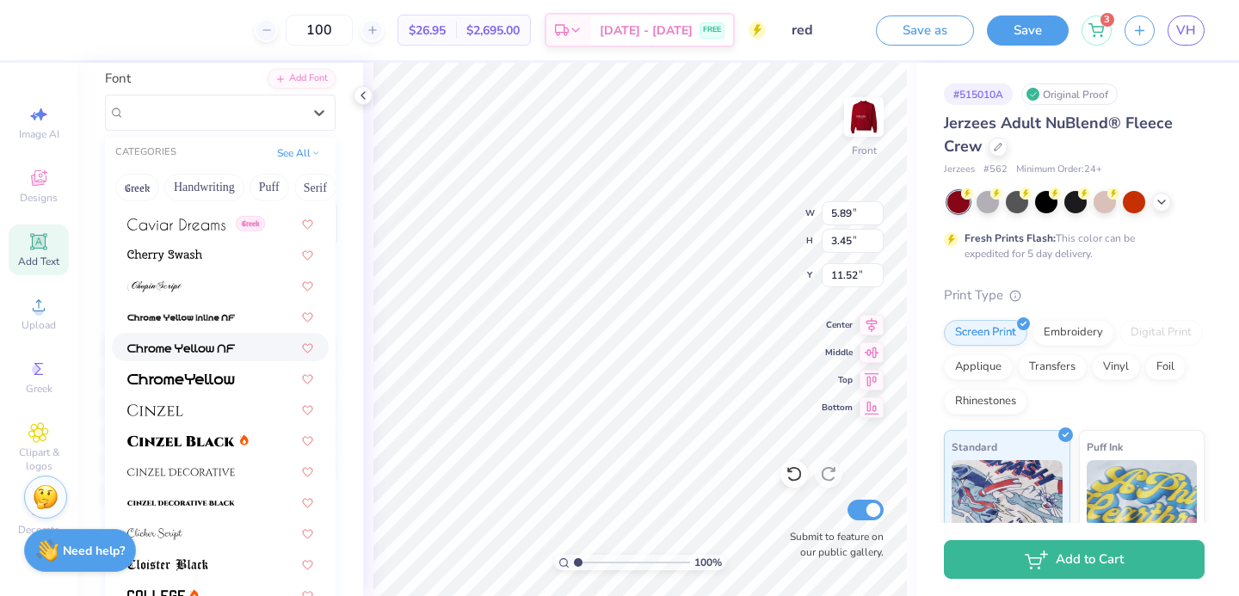
scroll to position [1887, 0]
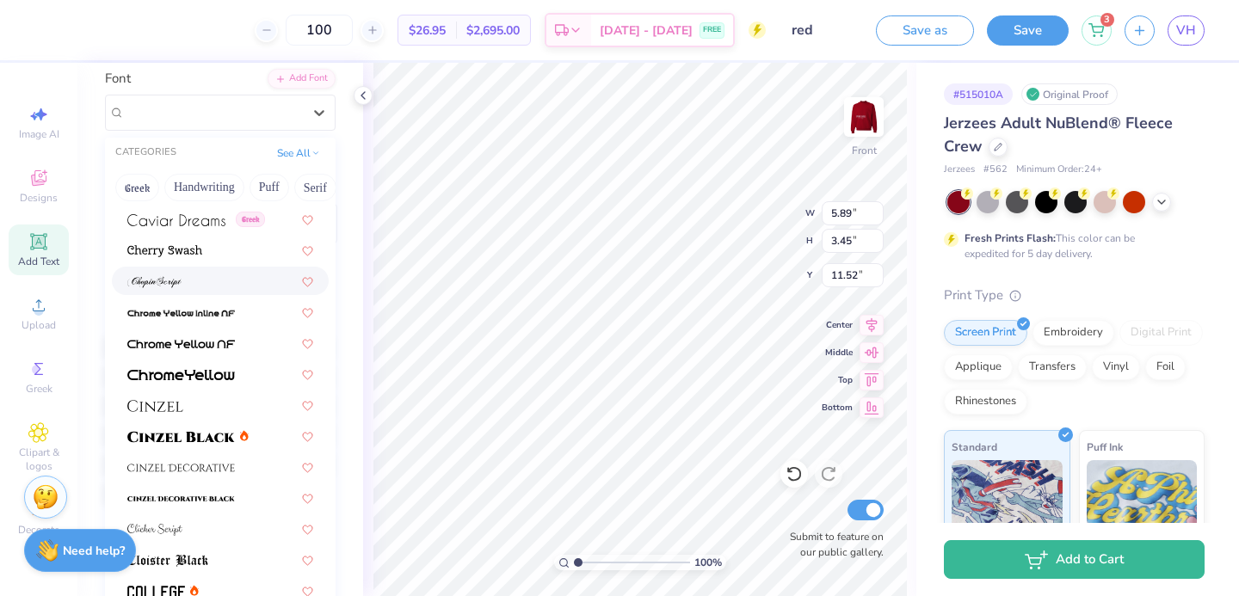
click at [153, 286] on img at bounding box center [154, 282] width 54 height 12
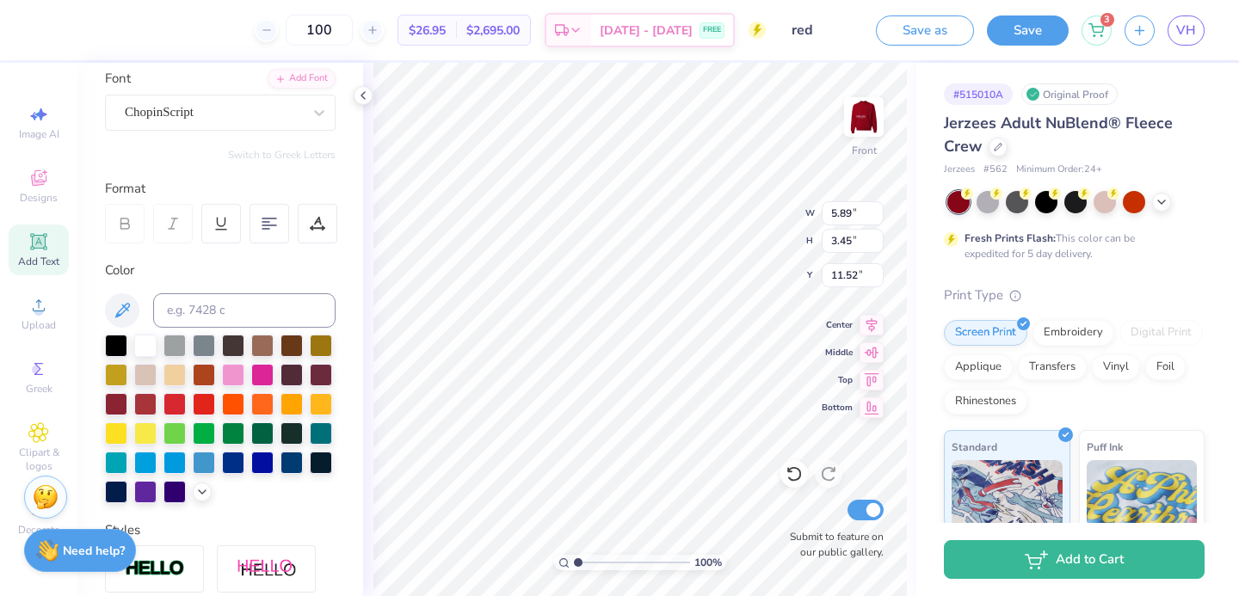
type input "6.55"
type input "2.89"
type input "11.81"
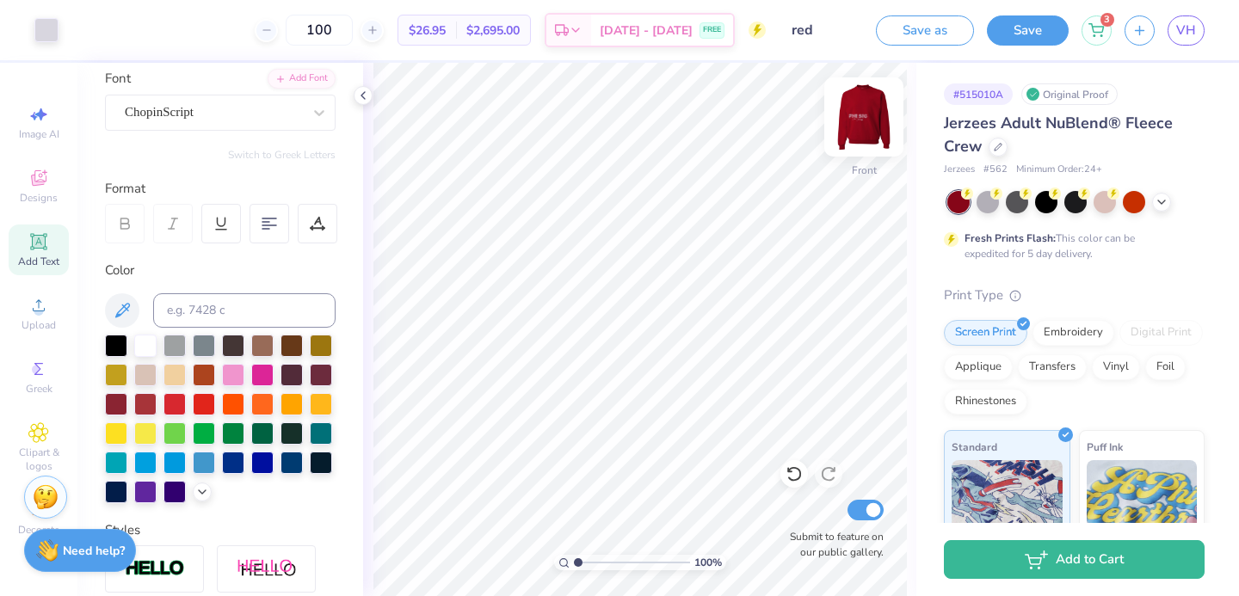
click at [845, 115] on img at bounding box center [863, 117] width 69 height 69
click at [856, 127] on img at bounding box center [863, 117] width 69 height 69
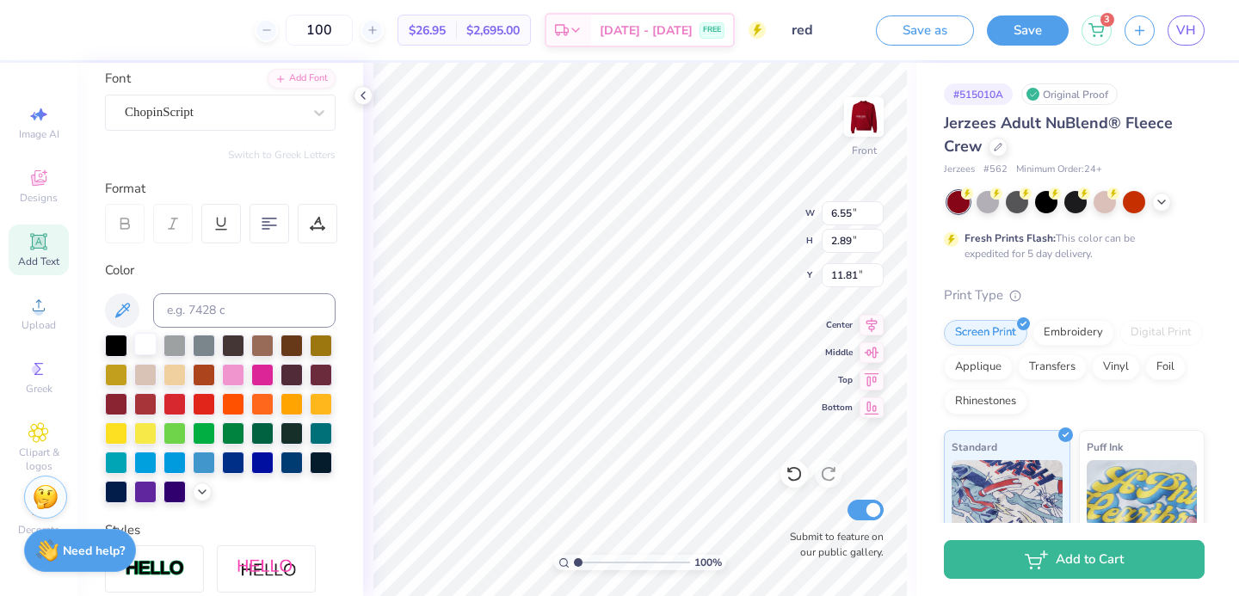
click at [147, 350] on div at bounding box center [145, 344] width 22 height 22
click at [849, 121] on img at bounding box center [863, 117] width 69 height 69
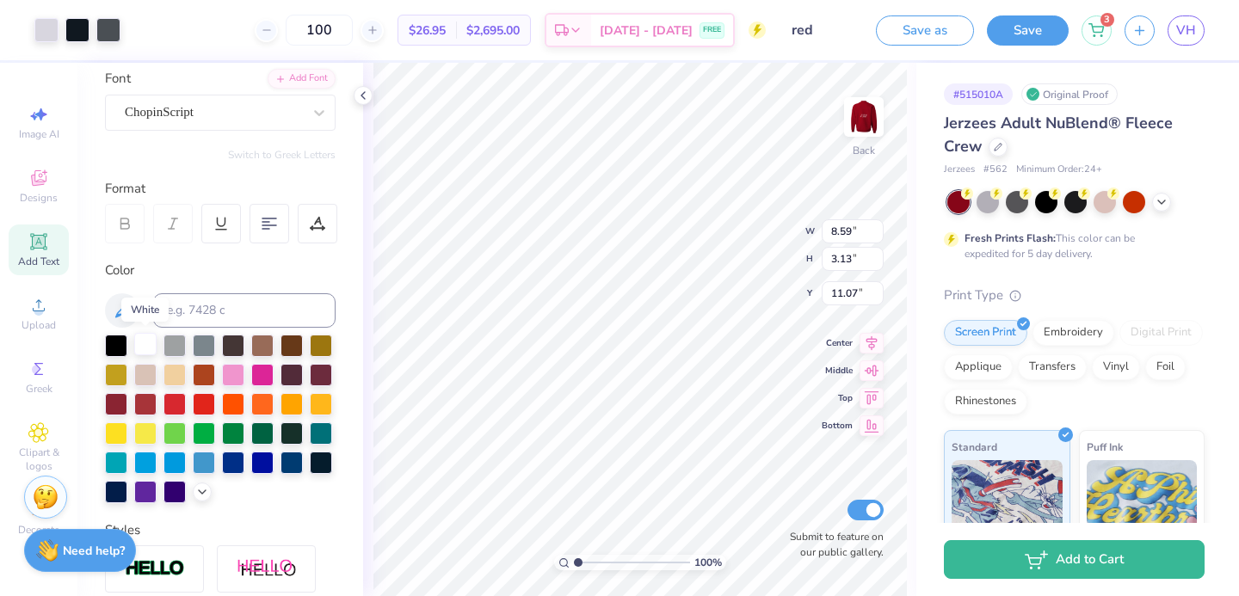
click at [145, 346] on div at bounding box center [145, 344] width 22 height 22
click at [83, 33] on div at bounding box center [77, 28] width 24 height 24
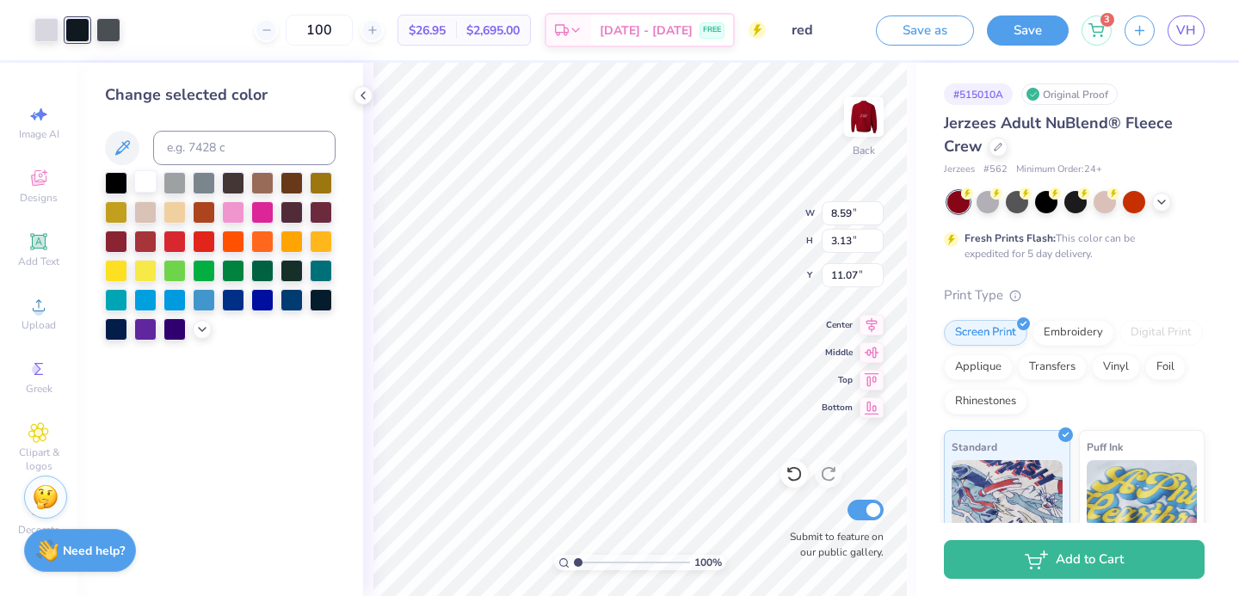
click at [140, 174] on div at bounding box center [145, 181] width 22 height 22
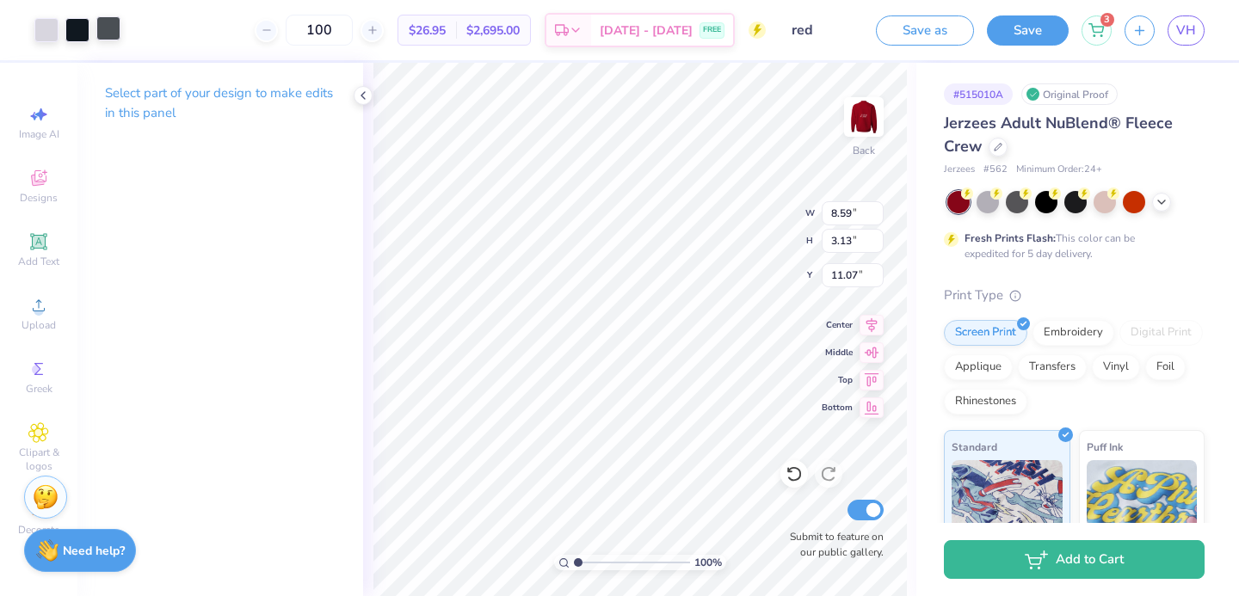
click at [99, 31] on div at bounding box center [108, 28] width 24 height 24
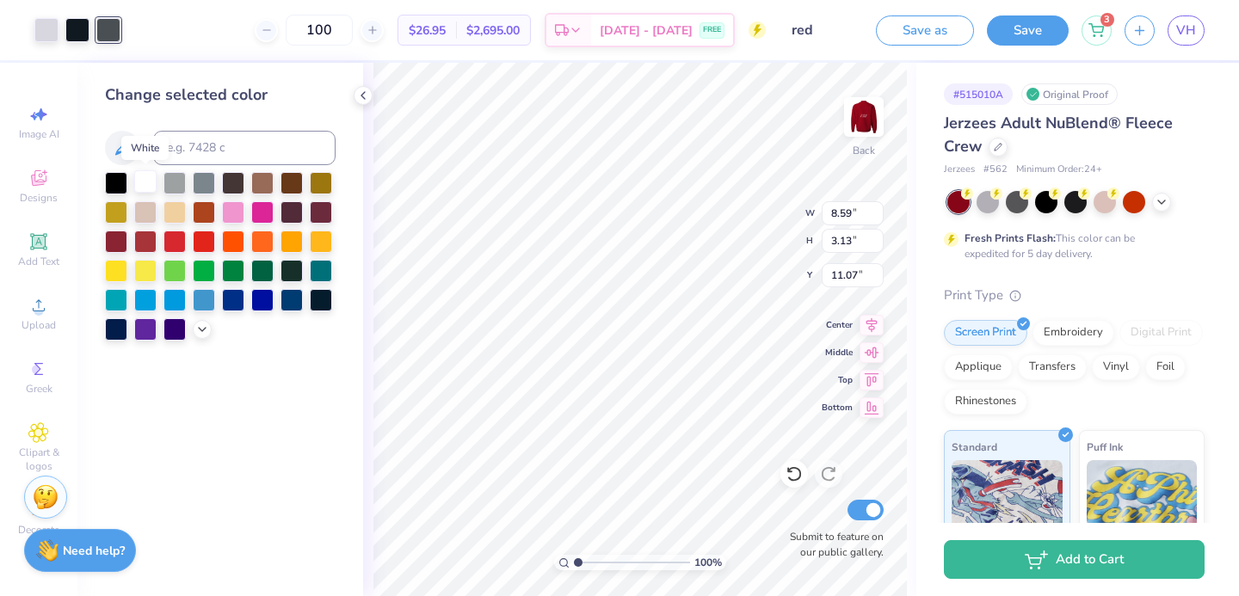
click at [141, 174] on div at bounding box center [145, 181] width 22 height 22
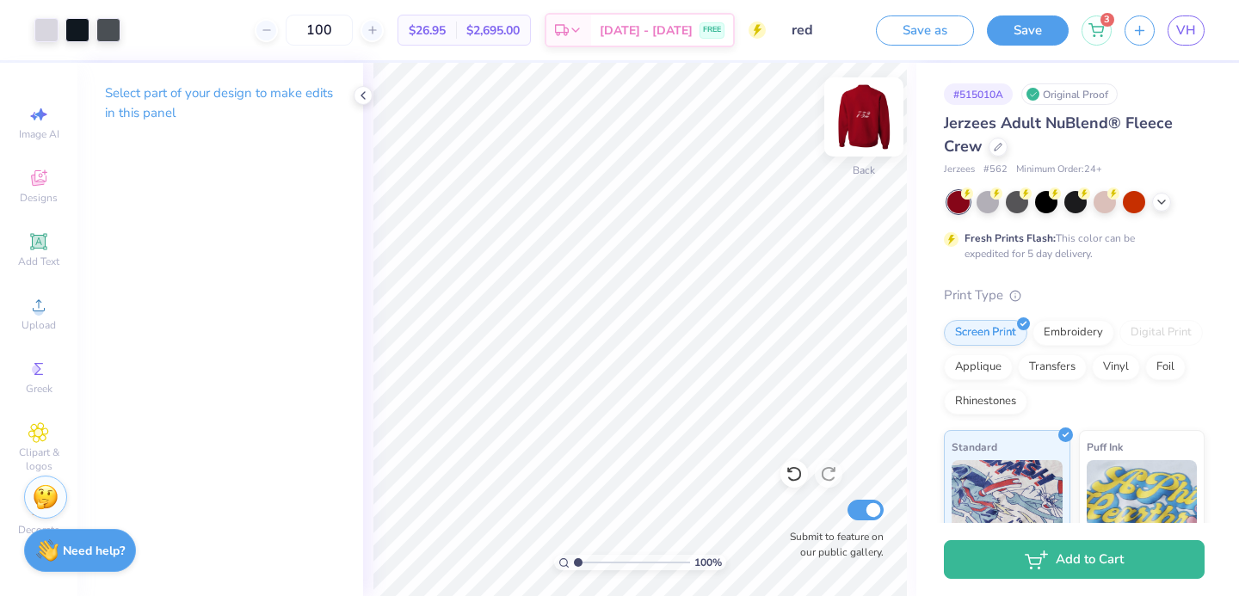
click at [845, 115] on img at bounding box center [863, 117] width 69 height 69
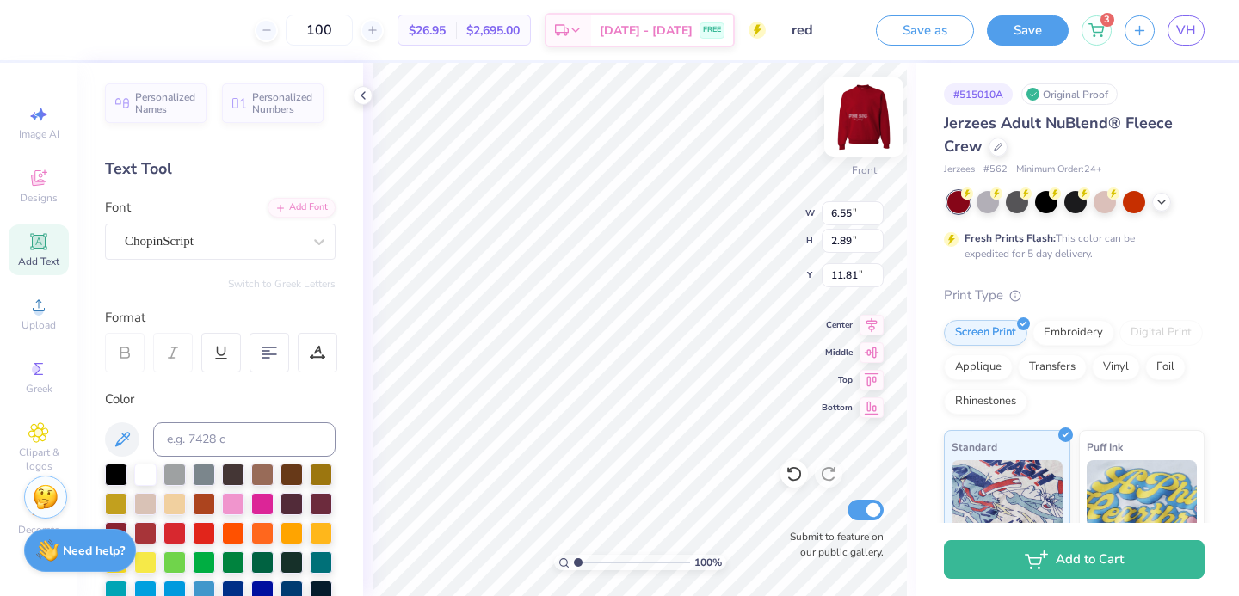
click at [869, 108] on img at bounding box center [863, 117] width 69 height 69
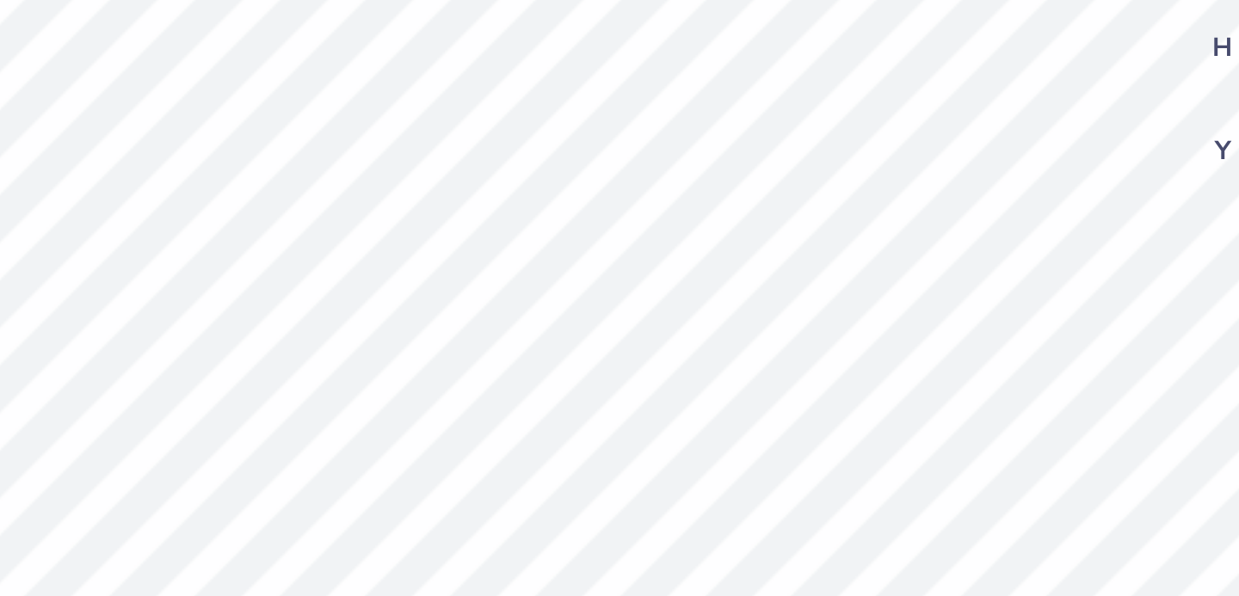
type input "11.50"
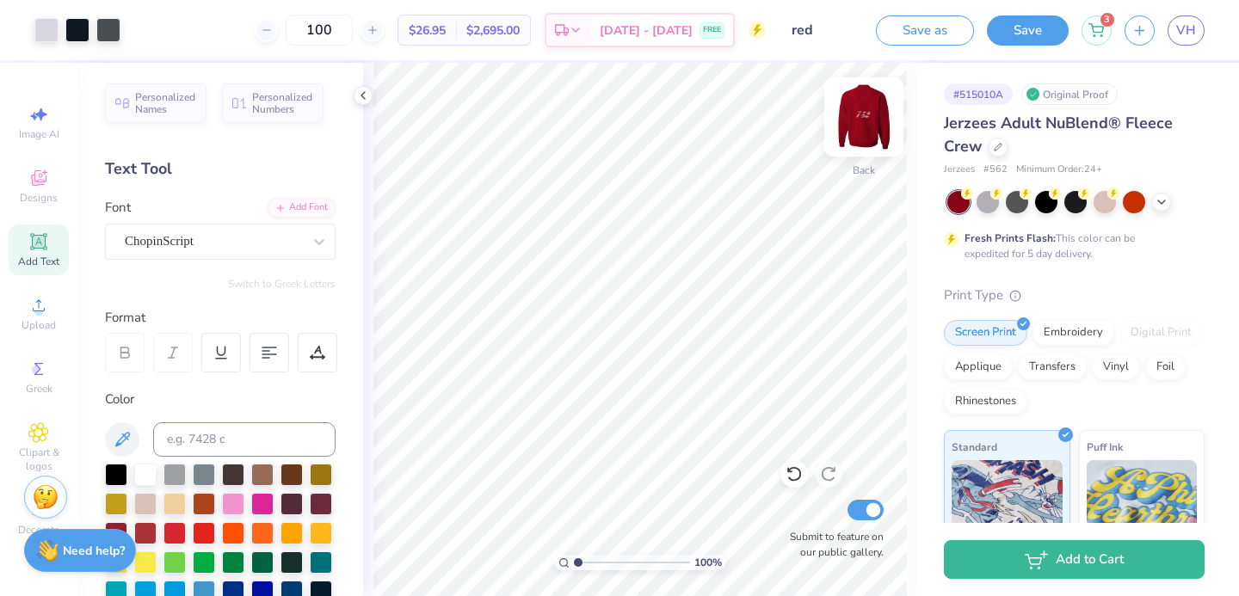
click at [878, 132] on img at bounding box center [863, 117] width 69 height 69
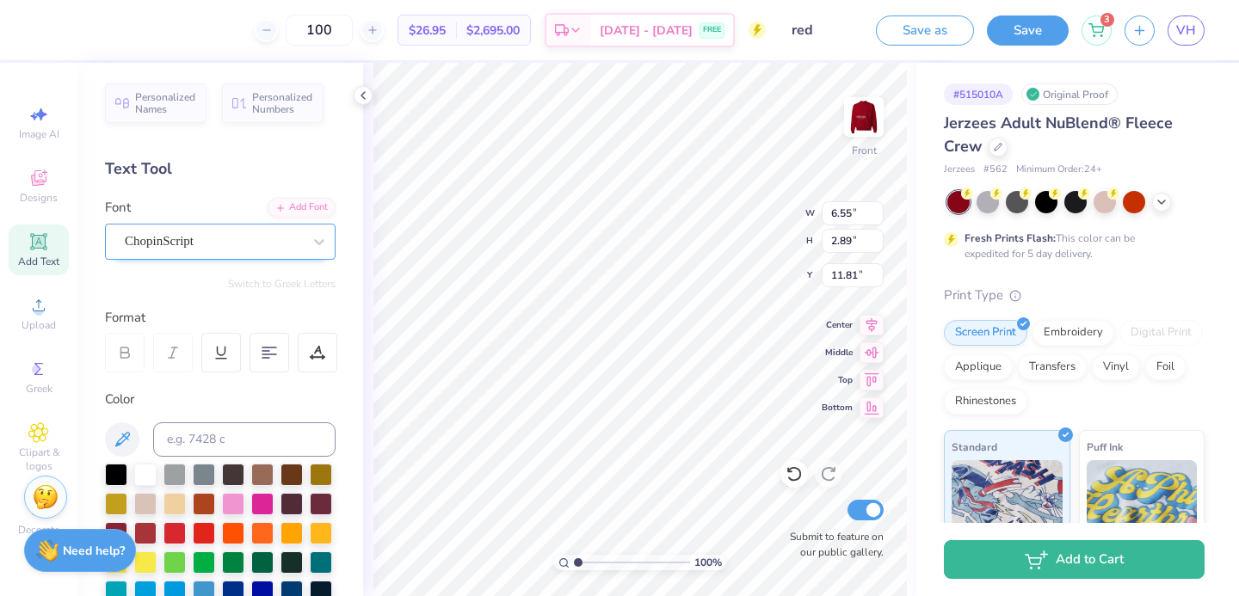
click at [195, 240] on div "ChopinScript" at bounding box center [213, 241] width 181 height 27
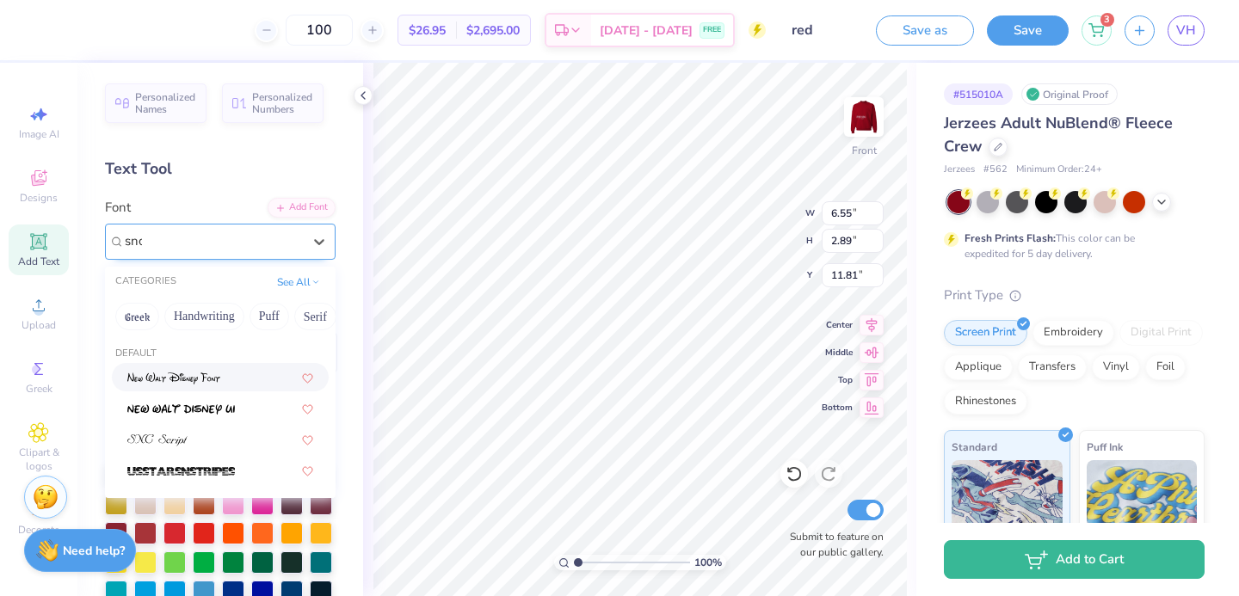
type input "snc"
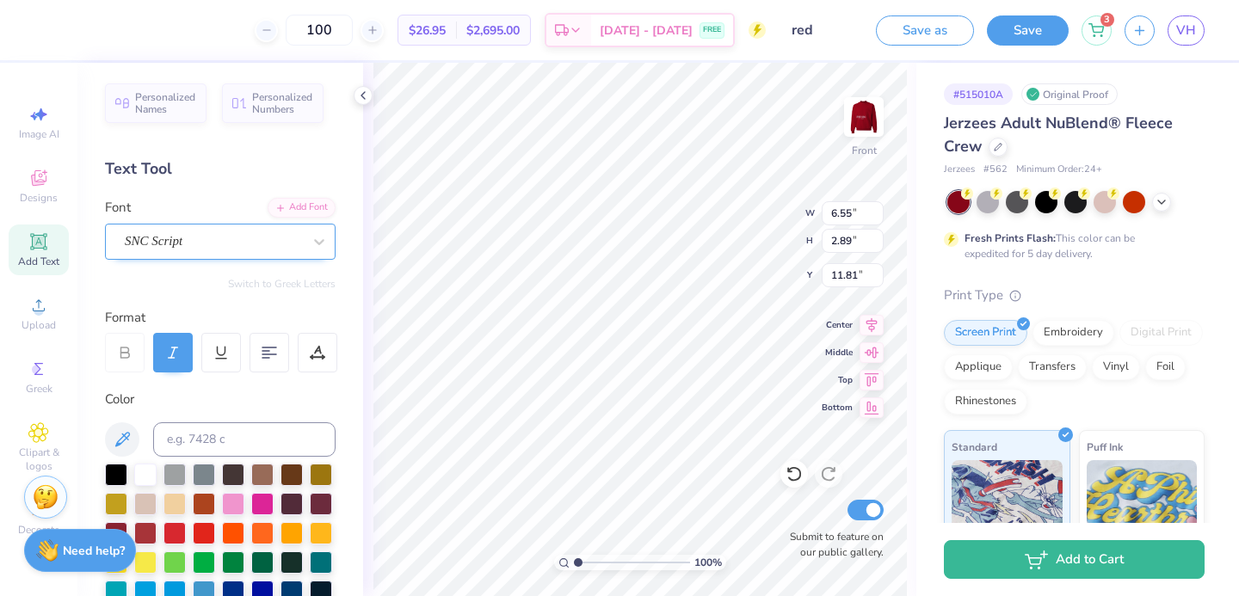
type input "4.45"
type input "1.88"
type input "12.31"
type input "8.70"
type input "3.68"
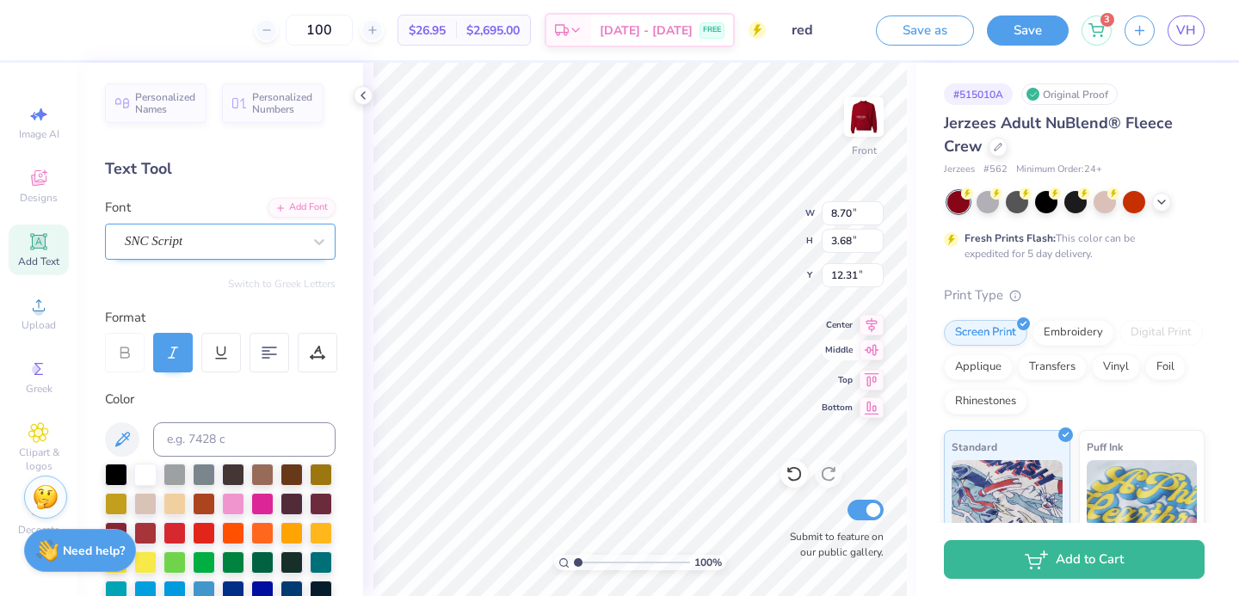
type input "12.24"
click at [875, 124] on img at bounding box center [863, 117] width 69 height 69
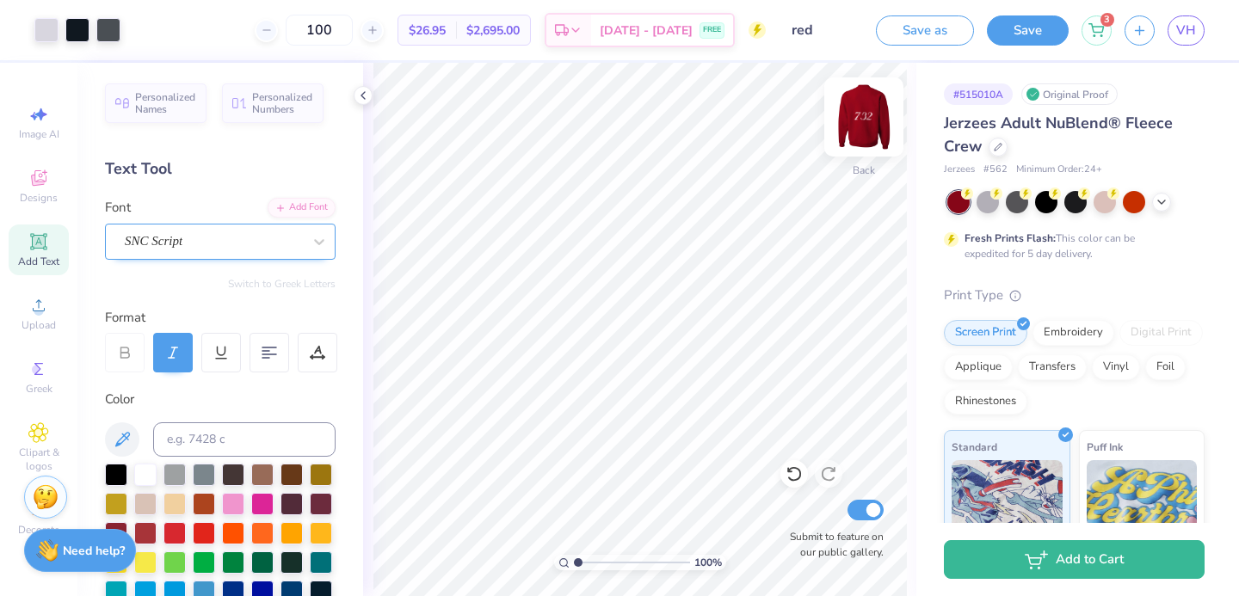
click at [873, 123] on img at bounding box center [863, 117] width 69 height 69
click at [873, 123] on img at bounding box center [863, 117] width 34 height 34
click at [291, 224] on div "SNC Script" at bounding box center [220, 242] width 231 height 36
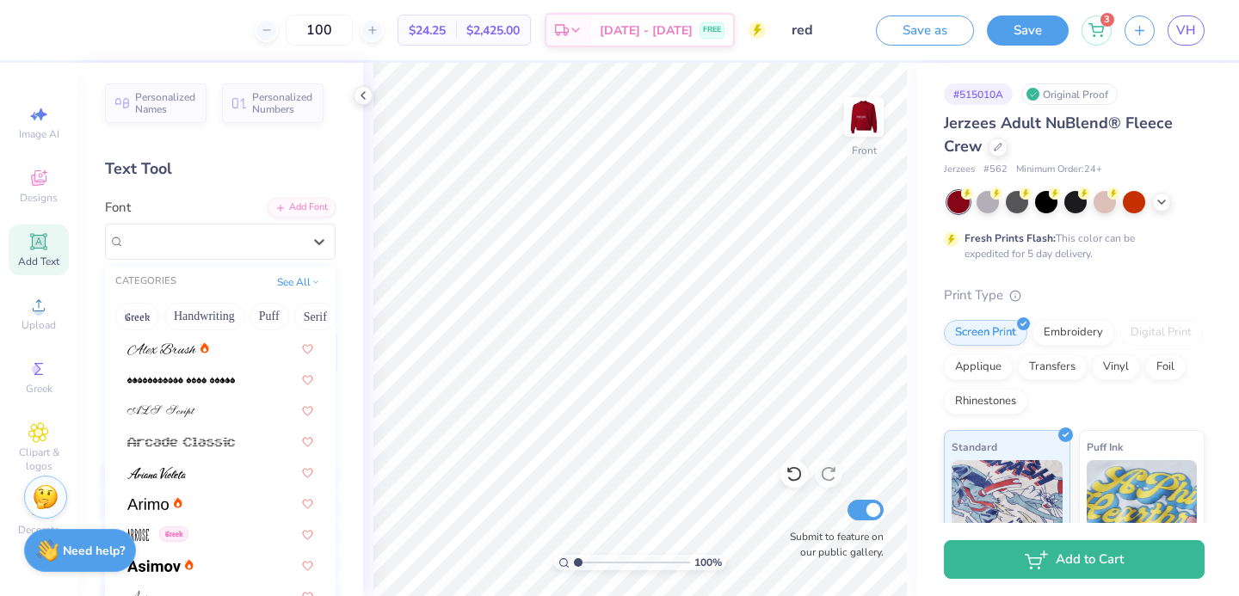
scroll to position [434, 0]
click at [870, 129] on img at bounding box center [863, 117] width 69 height 69
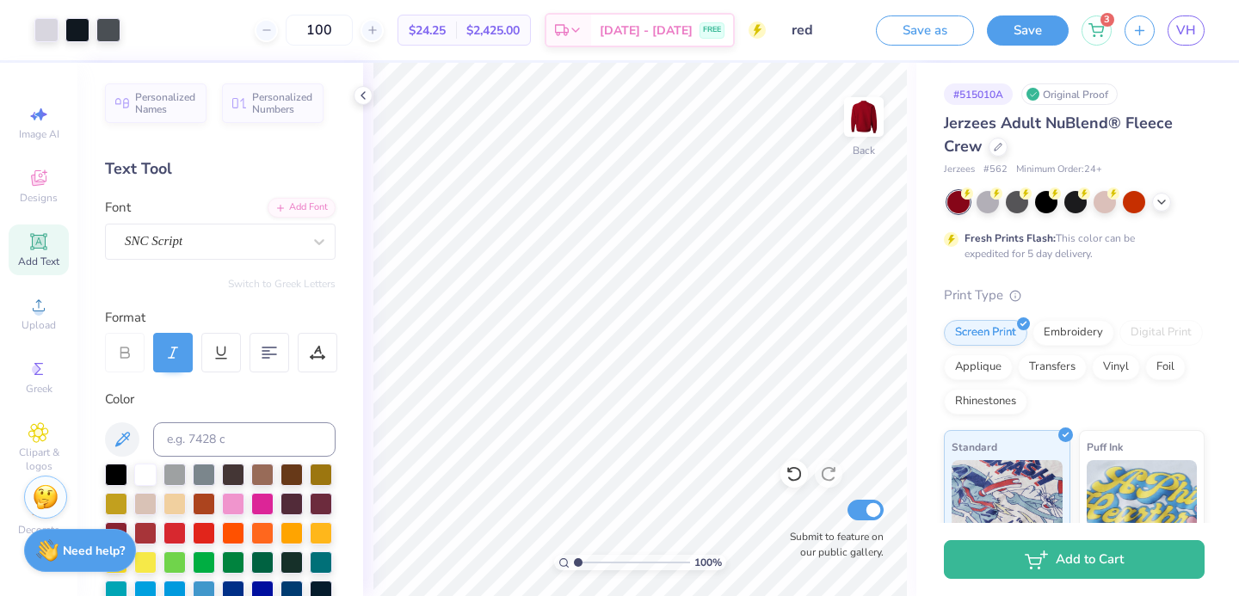
click at [870, 127] on img at bounding box center [863, 117] width 34 height 34
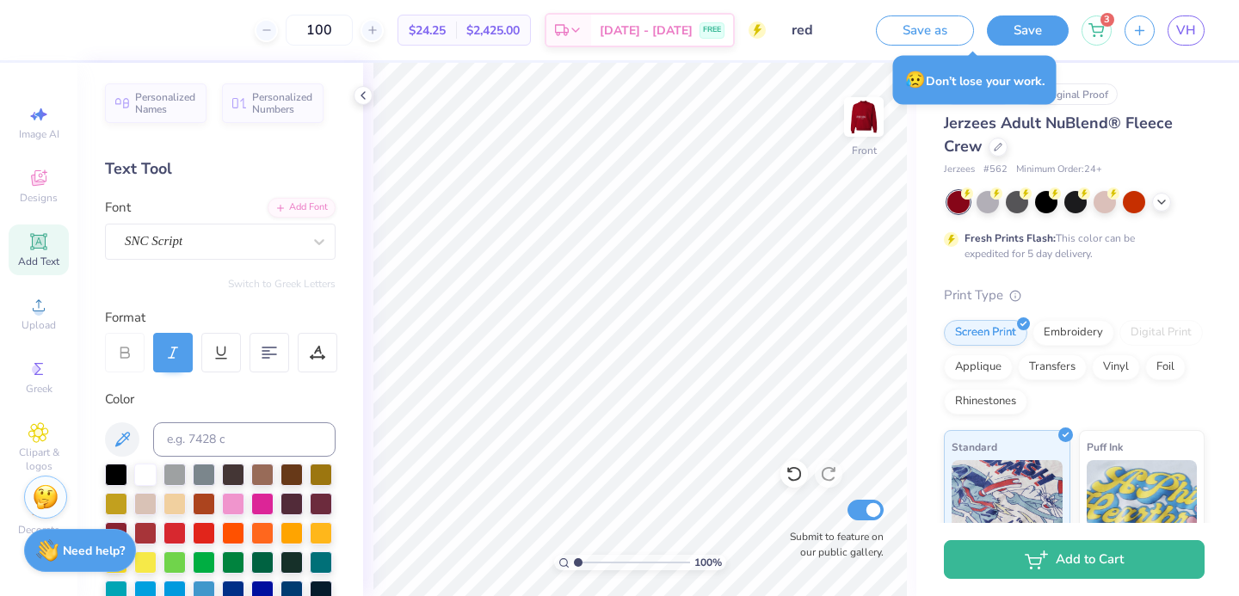
click at [1030, 13] on div "Save as Save 3 VH" at bounding box center [1057, 30] width 363 height 60
click at [1030, 14] on div "Save as Save 3 VH" at bounding box center [1057, 30] width 363 height 60
click at [1030, 15] on button "Save" at bounding box center [1028, 28] width 82 height 30
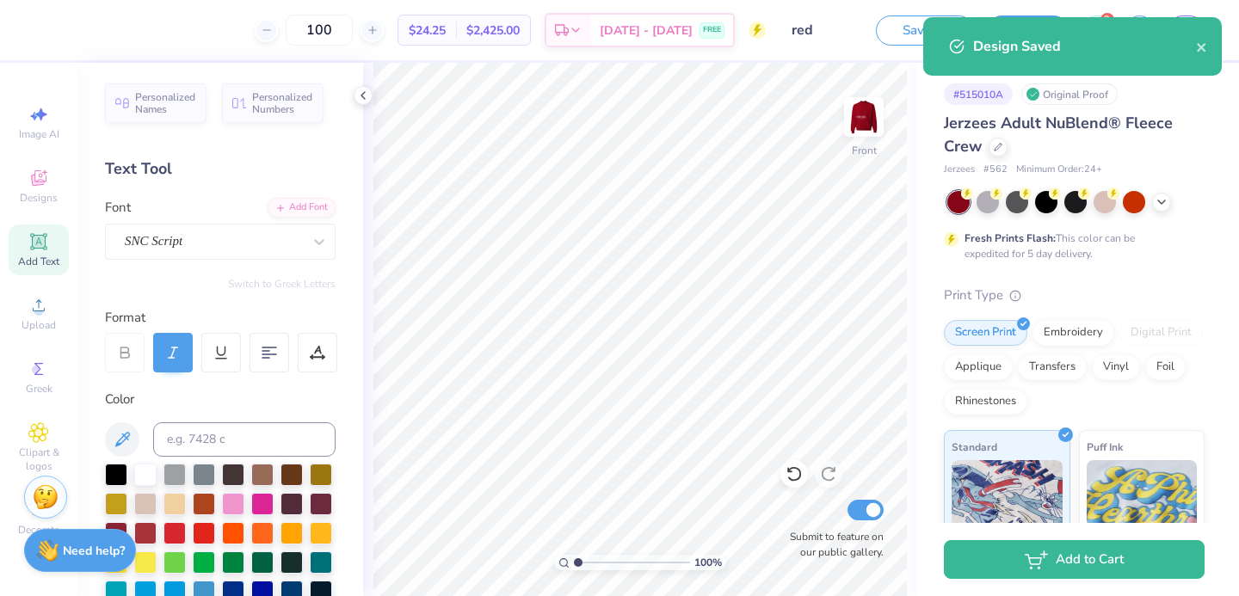
click at [1199, 34] on div "Design Saved" at bounding box center [1072, 46] width 298 height 58
click at [1206, 52] on icon "close" at bounding box center [1202, 47] width 12 height 14
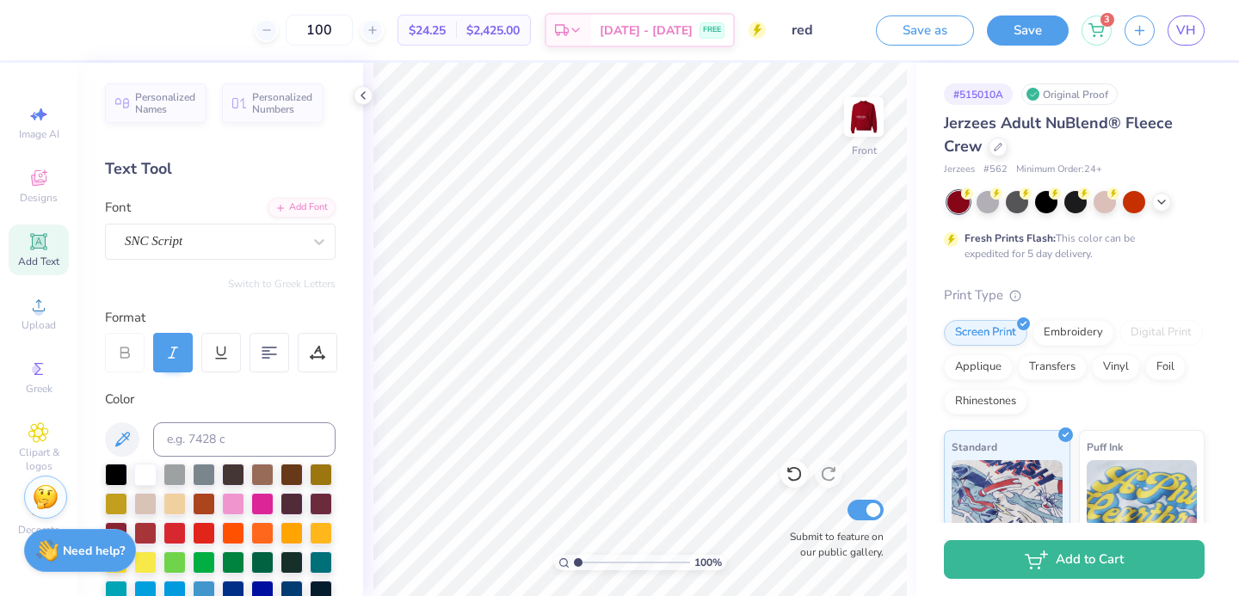
click at [1192, 29] on div "Design Saved" at bounding box center [1071, 53] width 305 height 78
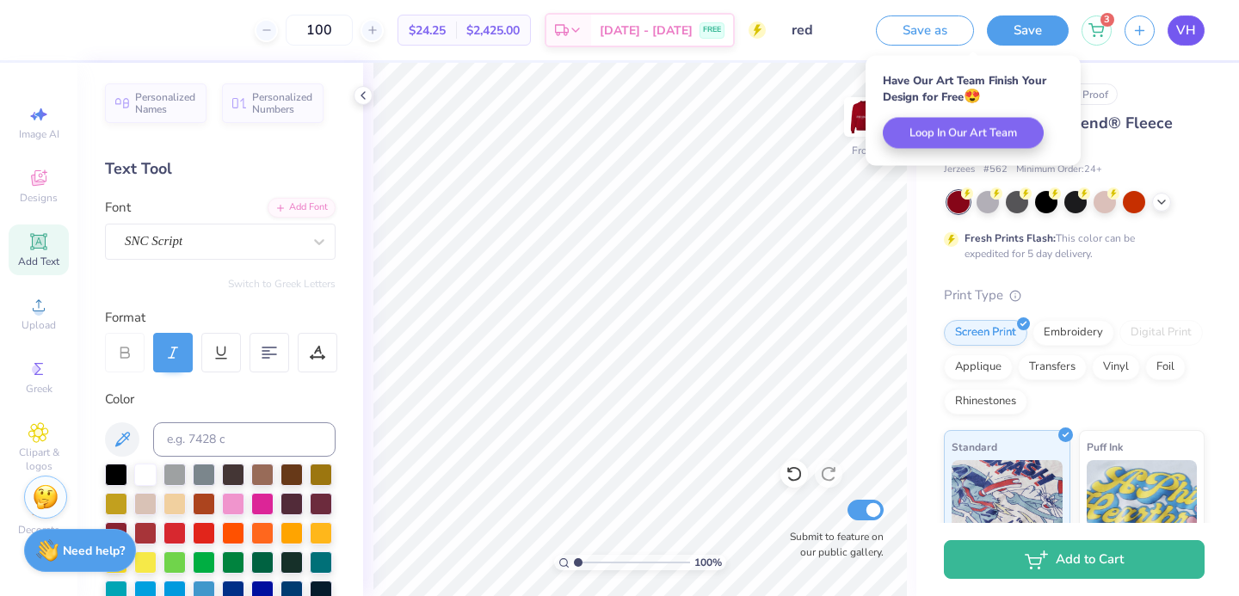
click at [1183, 34] on span "VH" at bounding box center [1186, 31] width 20 height 20
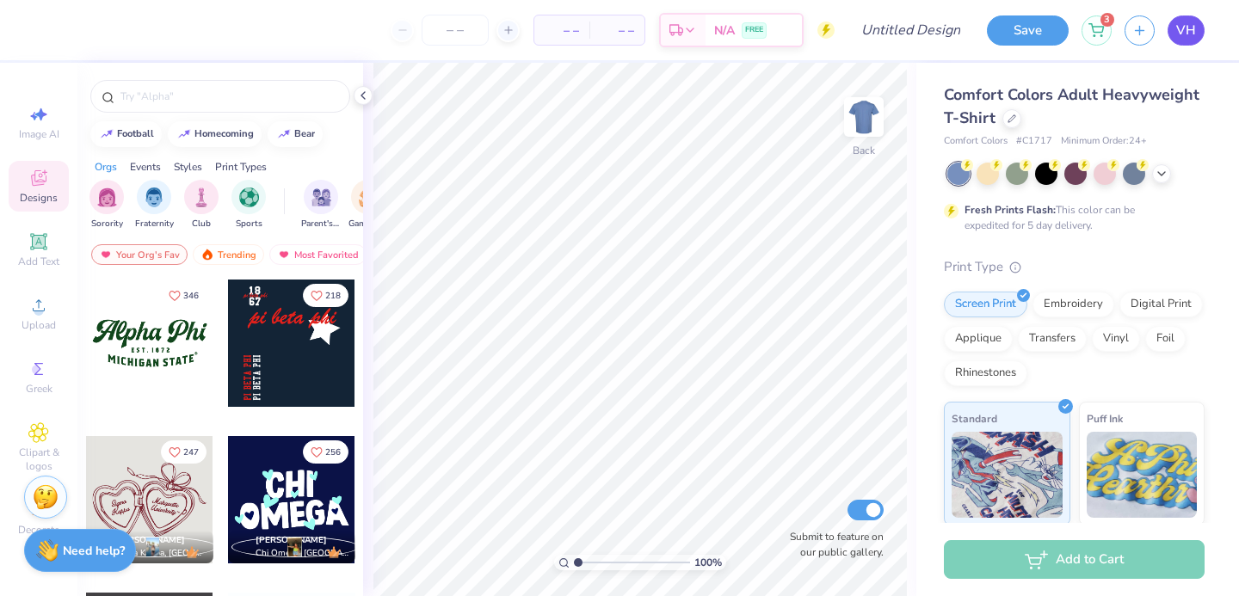
click at [1174, 41] on link "VH" at bounding box center [1185, 30] width 37 height 30
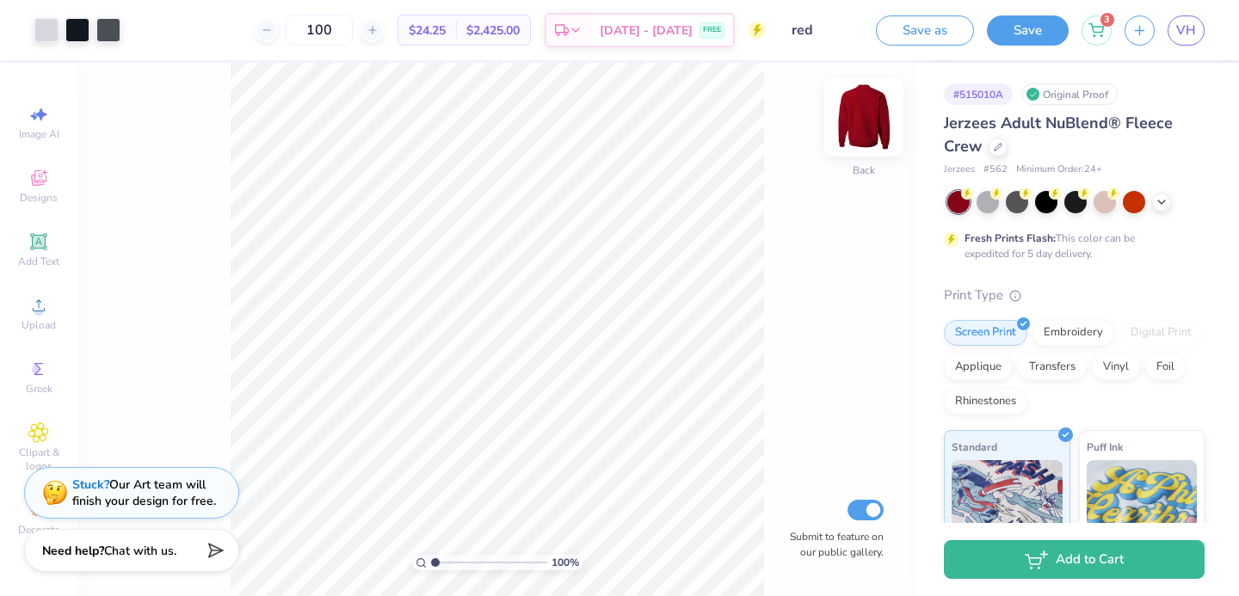
click at [858, 137] on img at bounding box center [863, 117] width 69 height 69
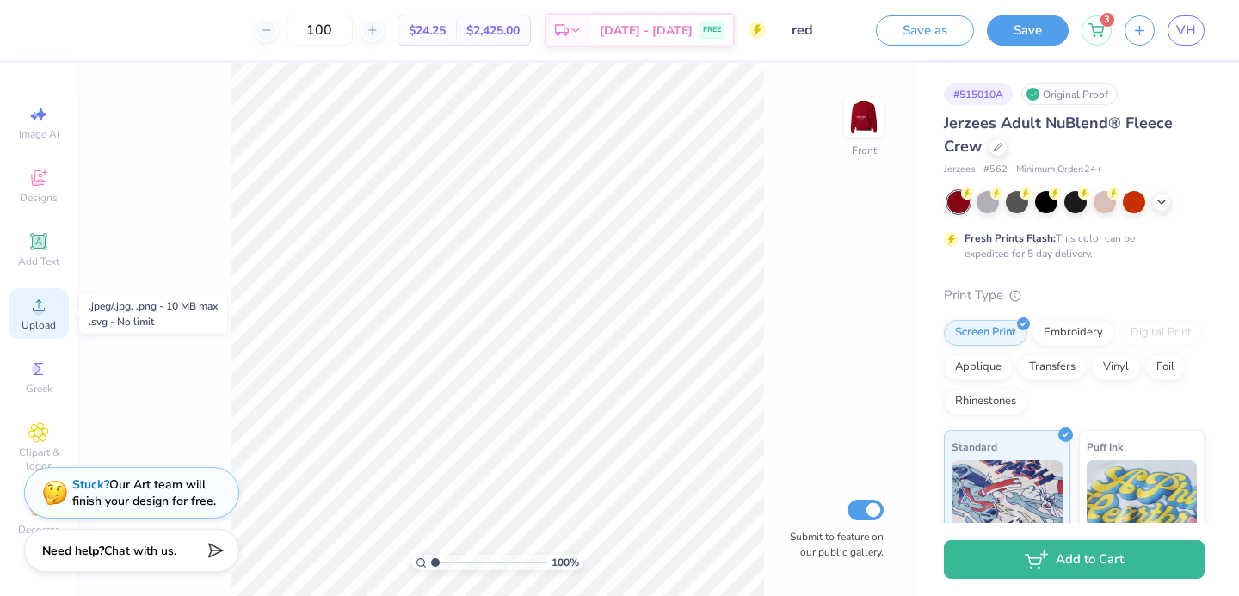
click at [47, 309] on icon at bounding box center [38, 305] width 21 height 21
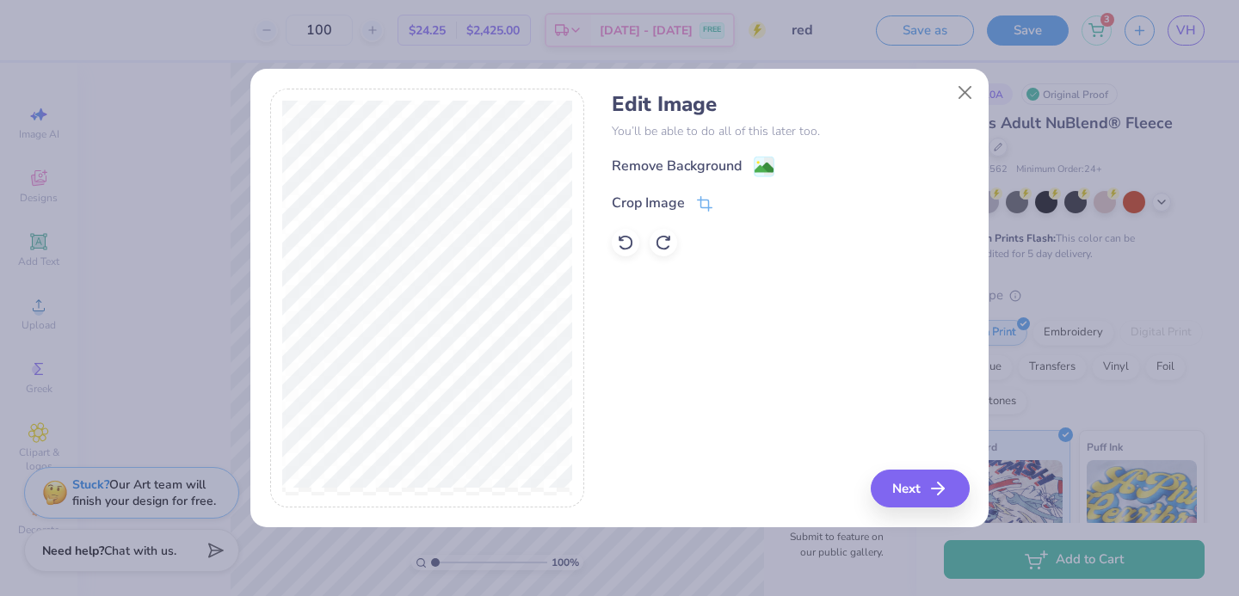
click at [706, 156] on div "Remove Background" at bounding box center [693, 167] width 163 height 22
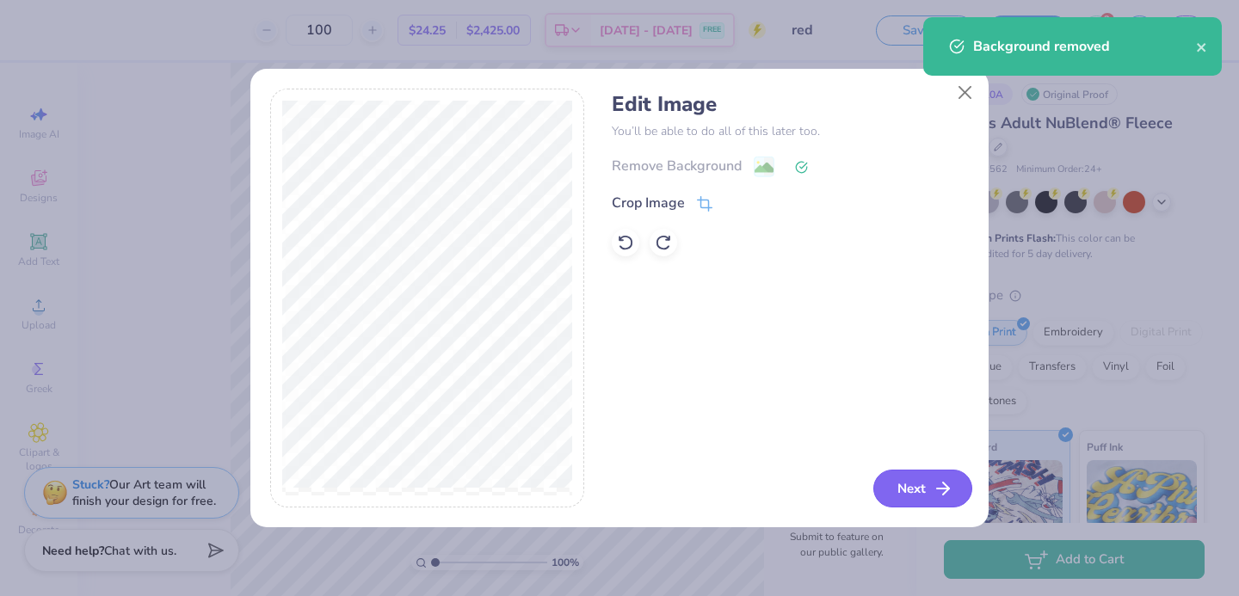
click at [909, 483] on button "Next" at bounding box center [922, 489] width 99 height 38
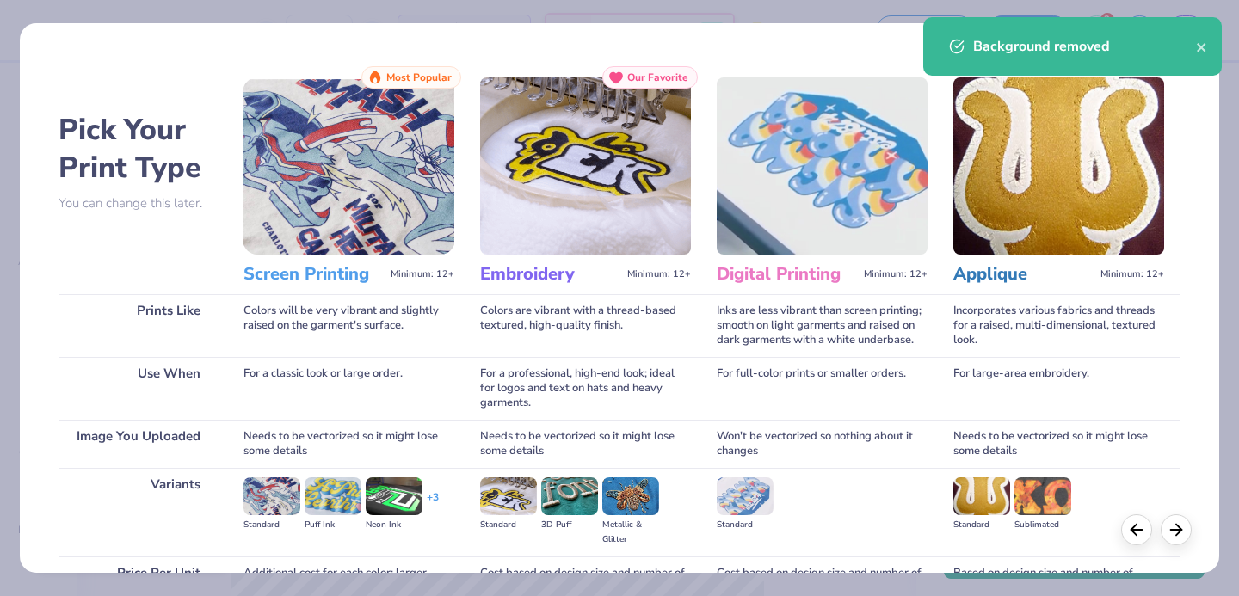
scroll to position [175, 0]
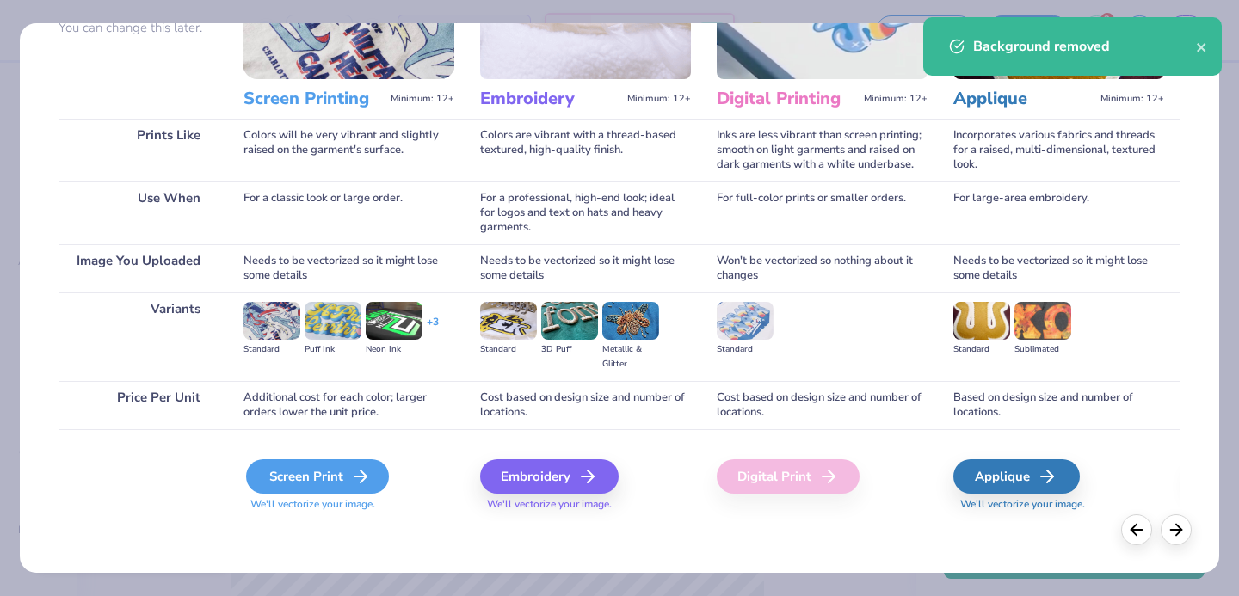
click at [374, 485] on div "Screen Print" at bounding box center [317, 476] width 143 height 34
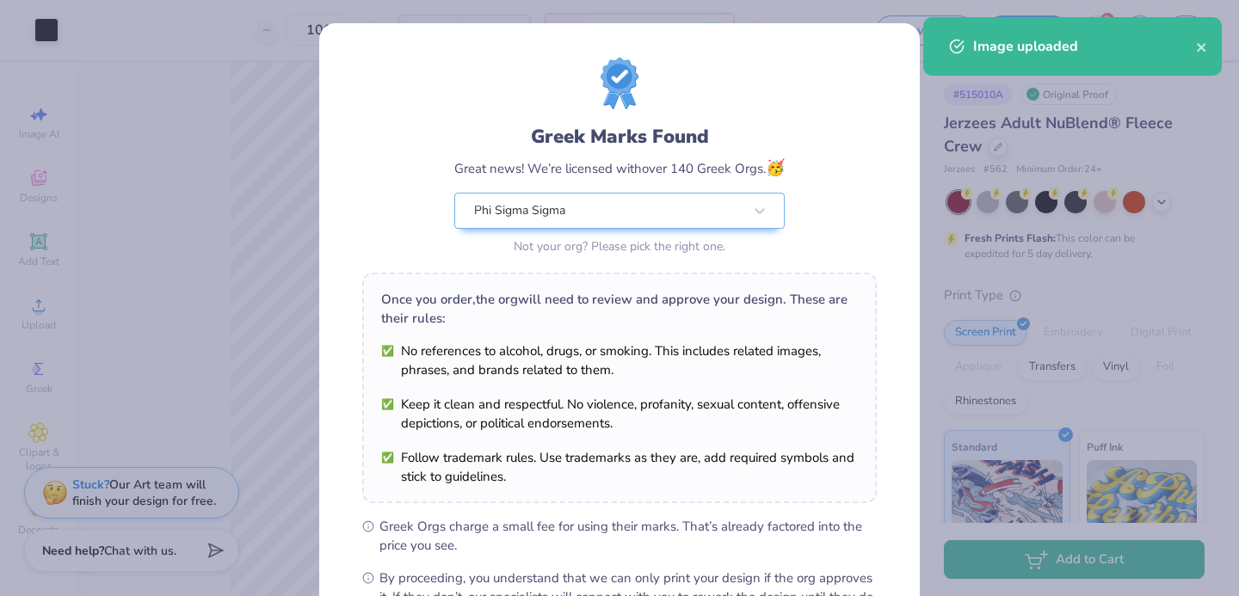
scroll to position [209, 0]
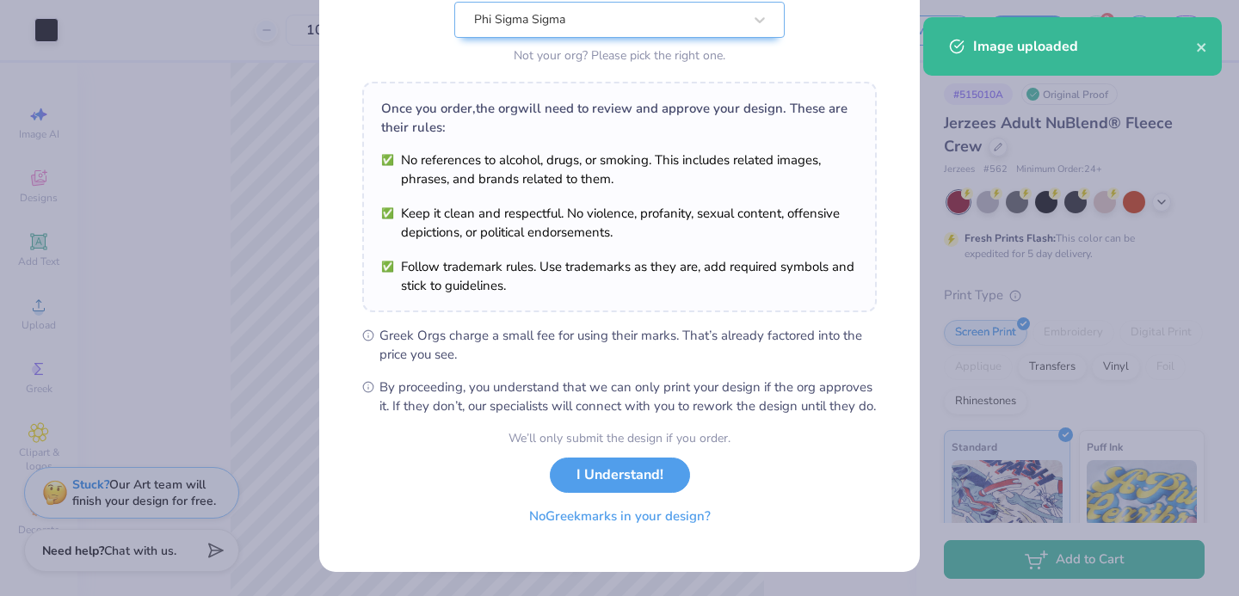
click at [563, 526] on button "No Greek marks in your design?" at bounding box center [619, 516] width 211 height 35
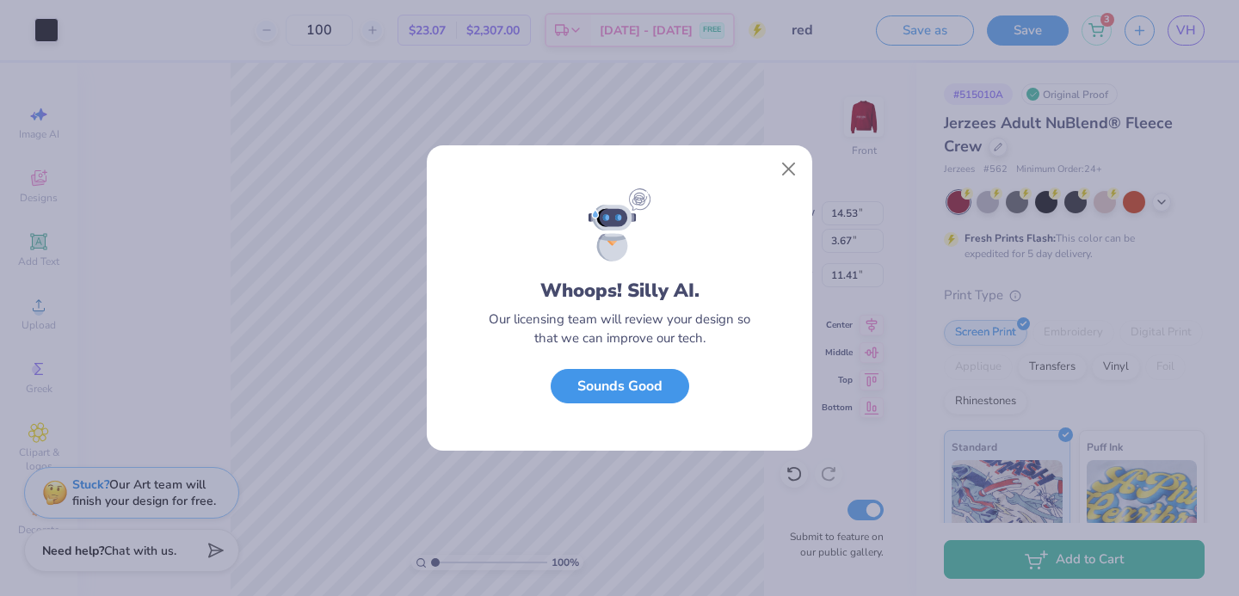
click at [599, 399] on button "Sounds Good" at bounding box center [619, 386] width 138 height 35
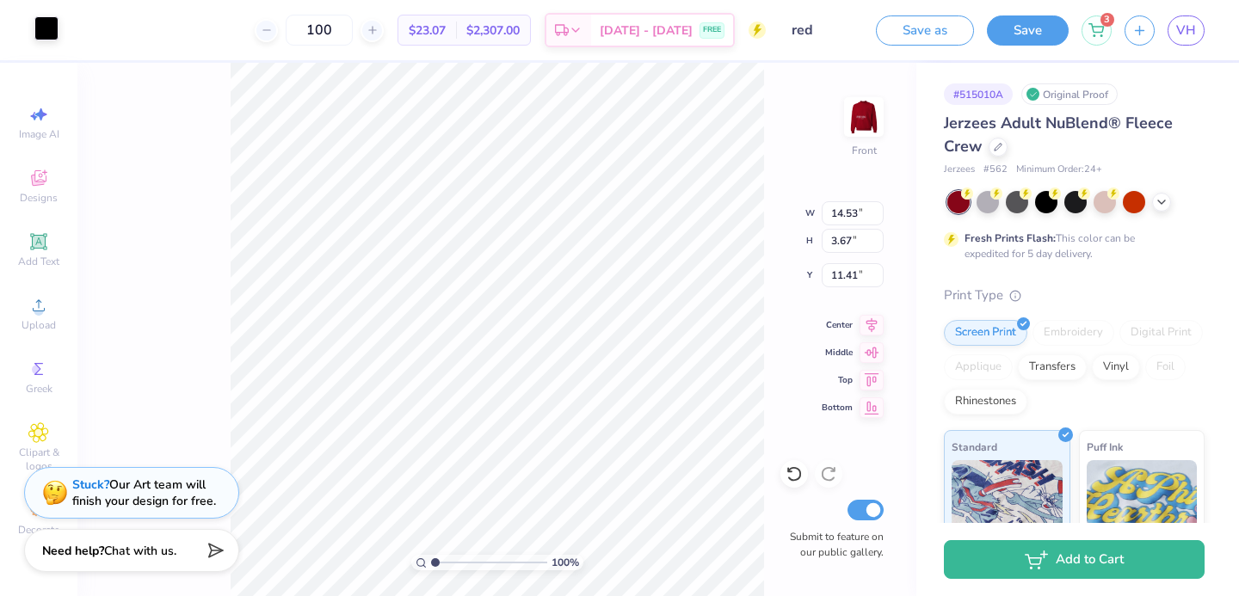
click at [48, 20] on div at bounding box center [46, 28] width 24 height 24
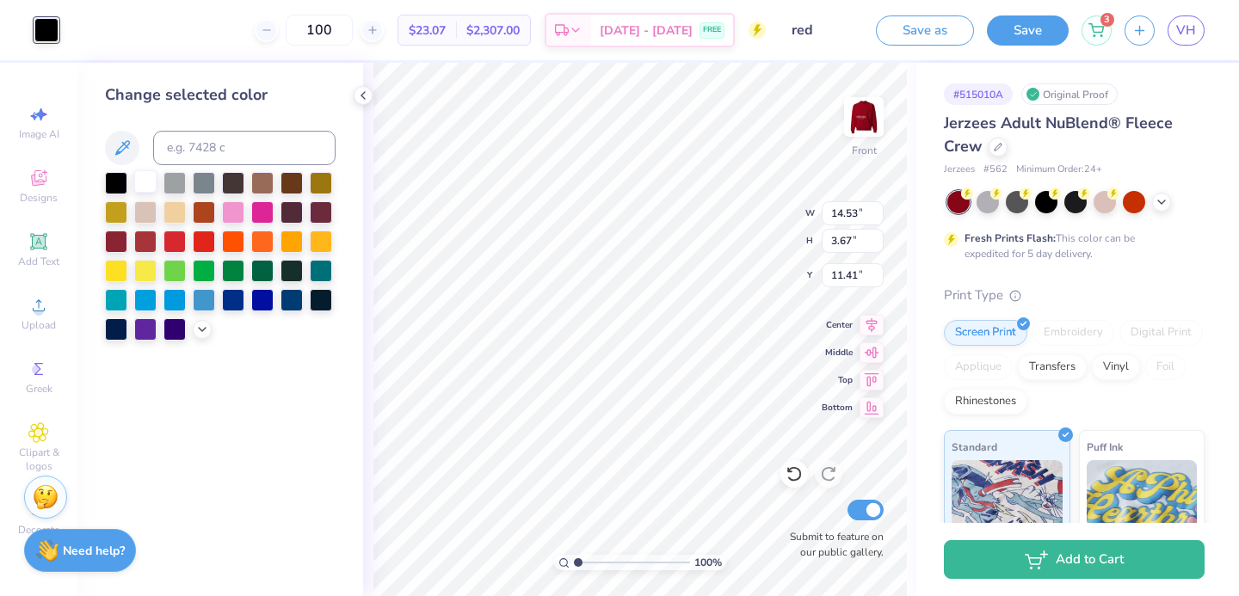
click at [147, 182] on div at bounding box center [145, 181] width 22 height 22
click at [360, 98] on icon at bounding box center [363, 96] width 14 height 14
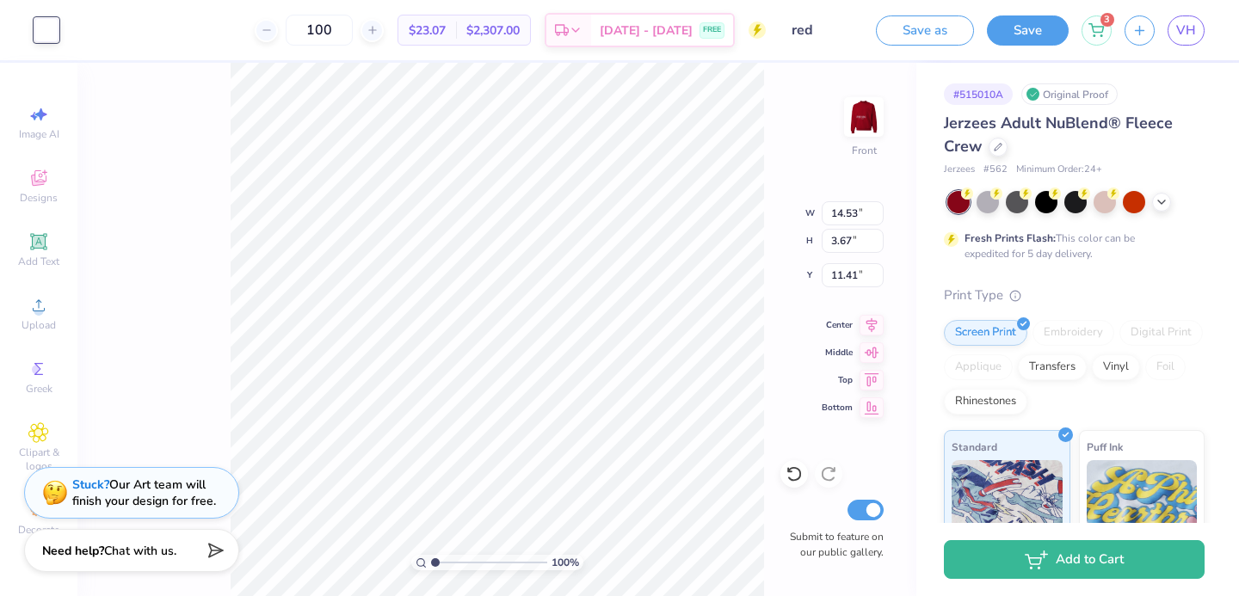
type input "11.00"
type input "2.78"
type input "11.86"
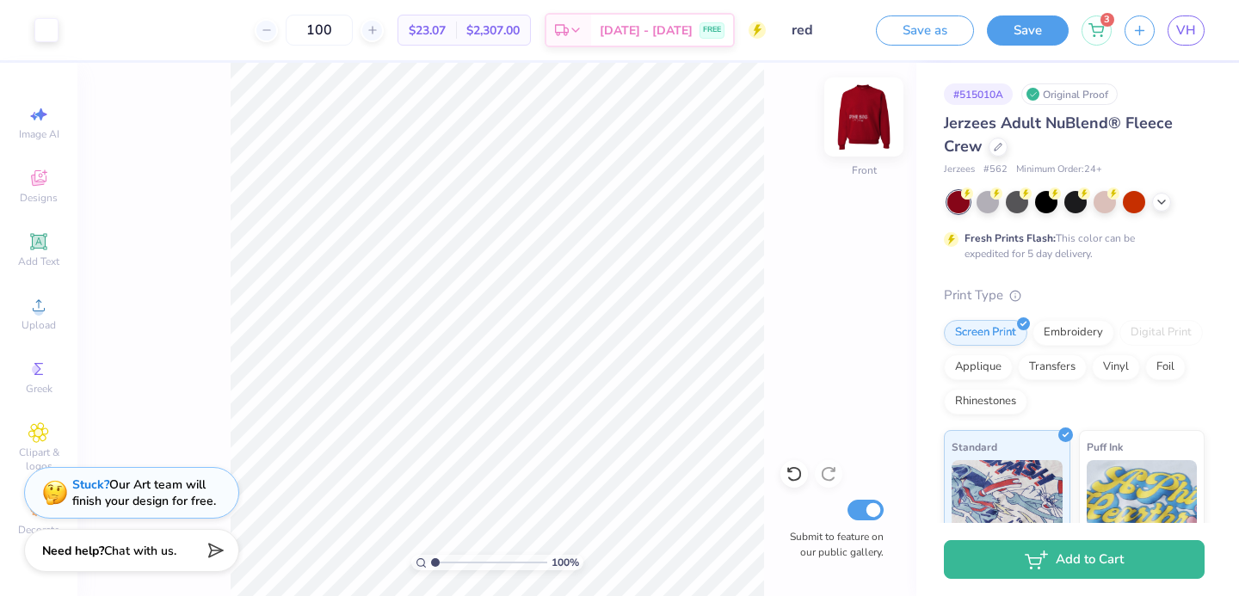
click at [858, 112] on img at bounding box center [863, 117] width 69 height 69
click at [858, 112] on img at bounding box center [863, 117] width 34 height 34
click at [857, 112] on img at bounding box center [863, 117] width 69 height 69
click at [856, 112] on img at bounding box center [863, 117] width 69 height 69
click at [856, 112] on img at bounding box center [863, 117] width 34 height 34
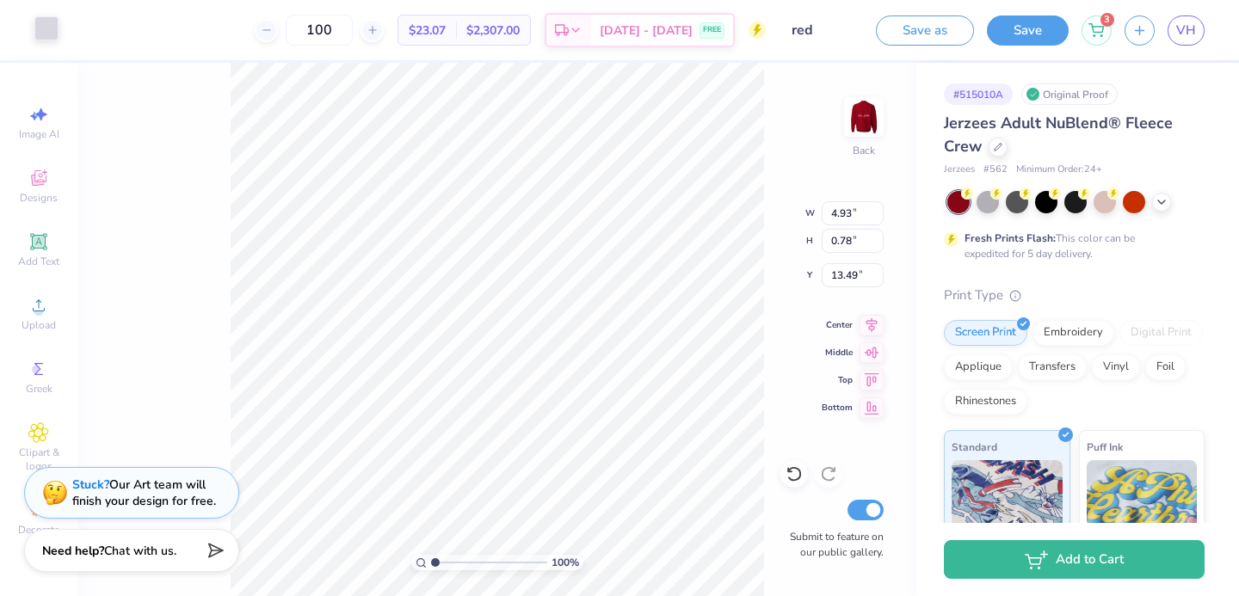
click at [58, 38] on div at bounding box center [46, 28] width 24 height 24
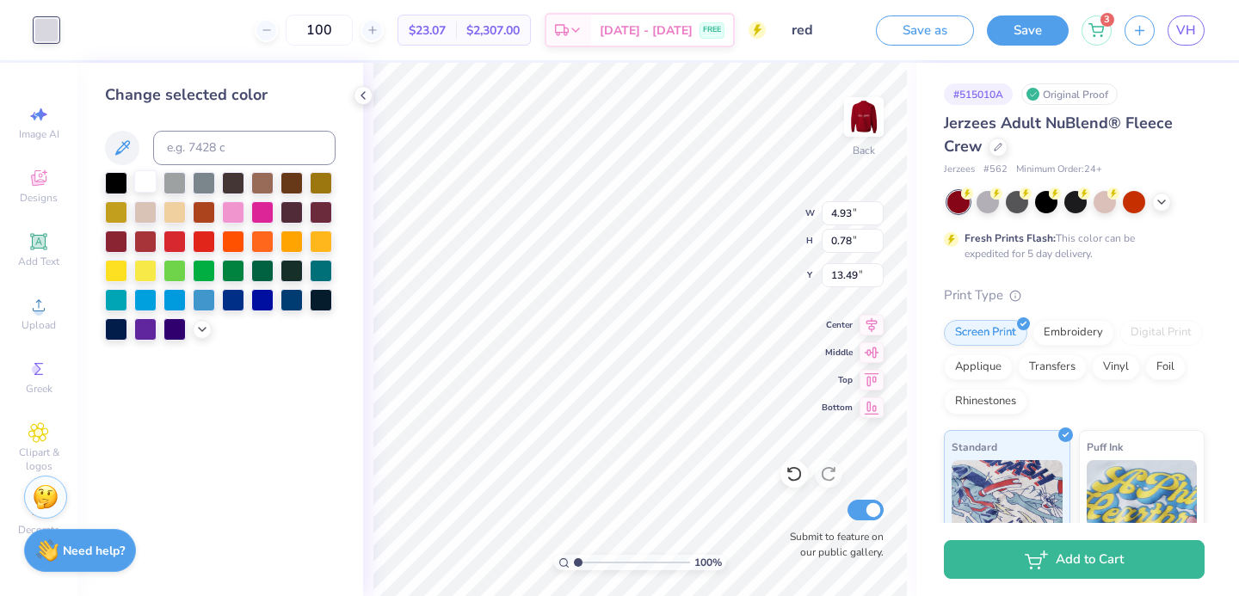
click at [145, 175] on div at bounding box center [145, 181] width 22 height 22
click at [150, 181] on div at bounding box center [145, 181] width 22 height 22
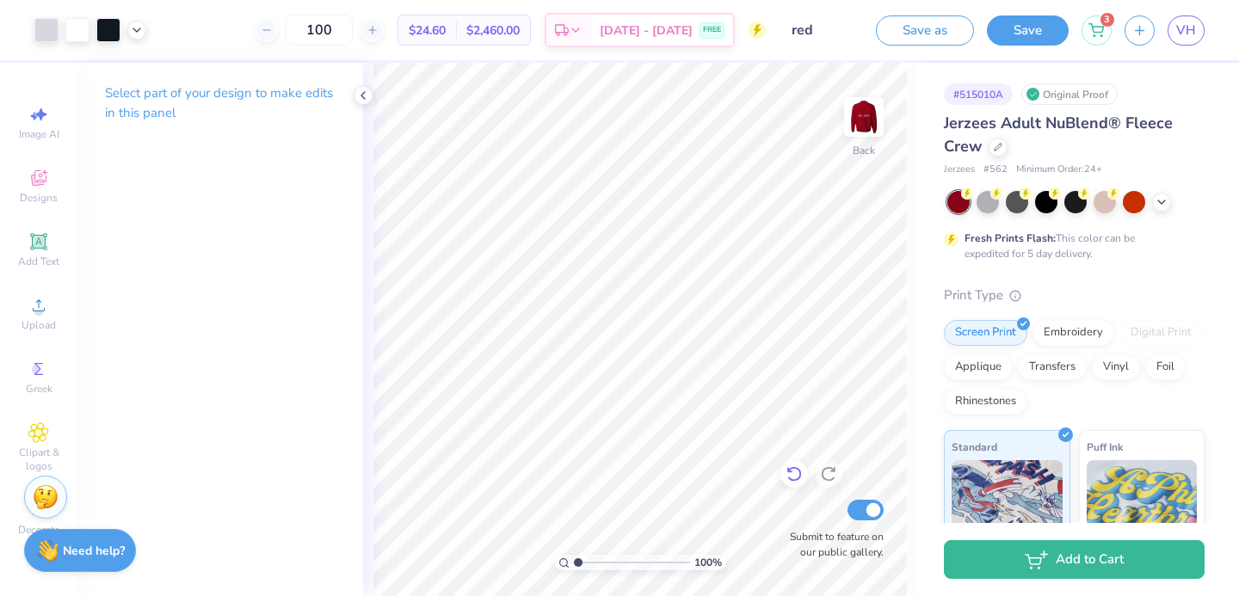
click at [791, 471] on icon at bounding box center [789, 470] width 3 height 3
click at [827, 481] on icon at bounding box center [828, 473] width 17 height 17
click at [795, 483] on div at bounding box center [794, 474] width 28 height 28
click at [833, 484] on div at bounding box center [829, 474] width 28 height 28
click at [869, 128] on img at bounding box center [863, 117] width 69 height 69
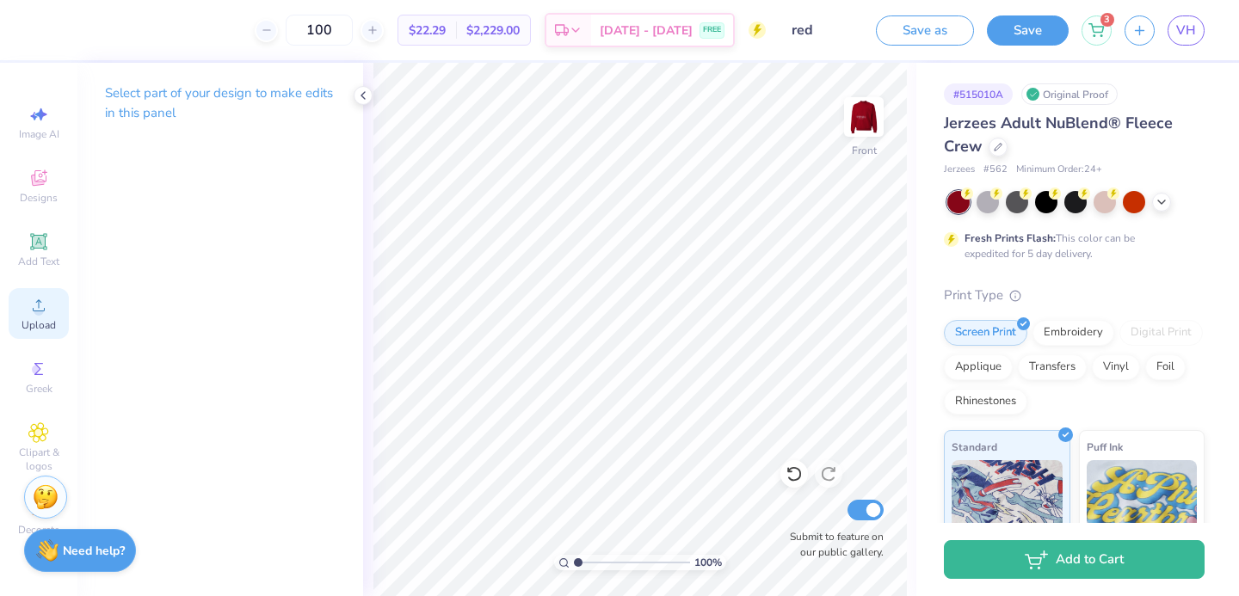
click at [36, 317] on div "Upload" at bounding box center [39, 313] width 60 height 51
click at [29, 197] on span "Designs" at bounding box center [39, 198] width 38 height 14
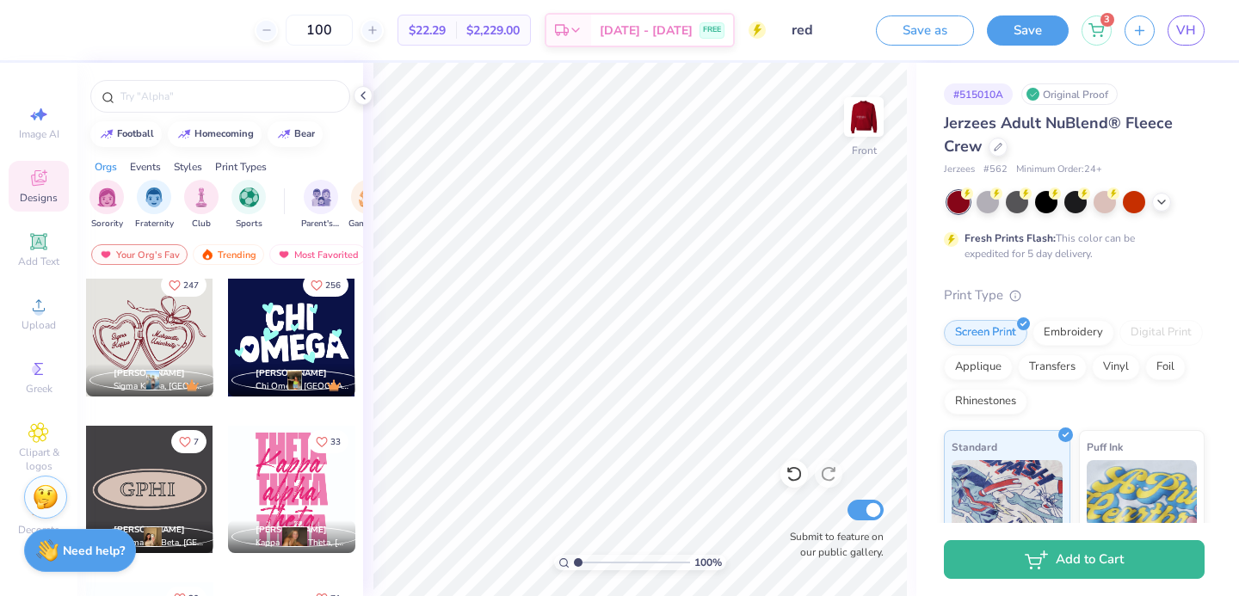
scroll to position [206, 0]
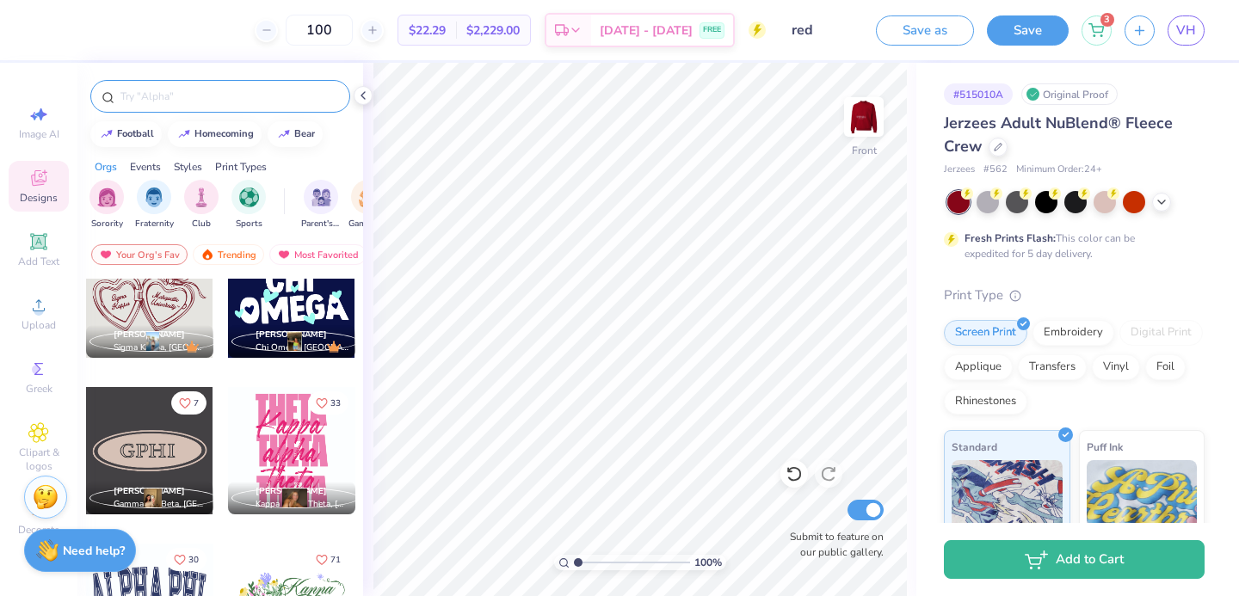
click at [153, 111] on div at bounding box center [220, 96] width 260 height 33
click at [153, 96] on input "text" at bounding box center [229, 96] width 220 height 17
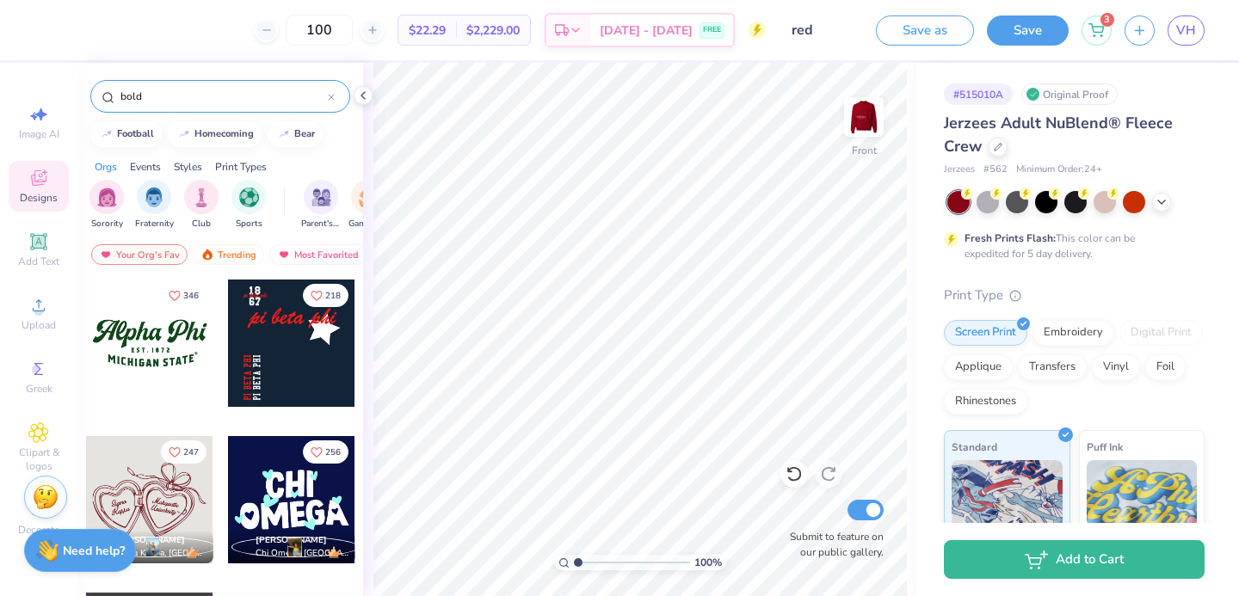
type input "bold"
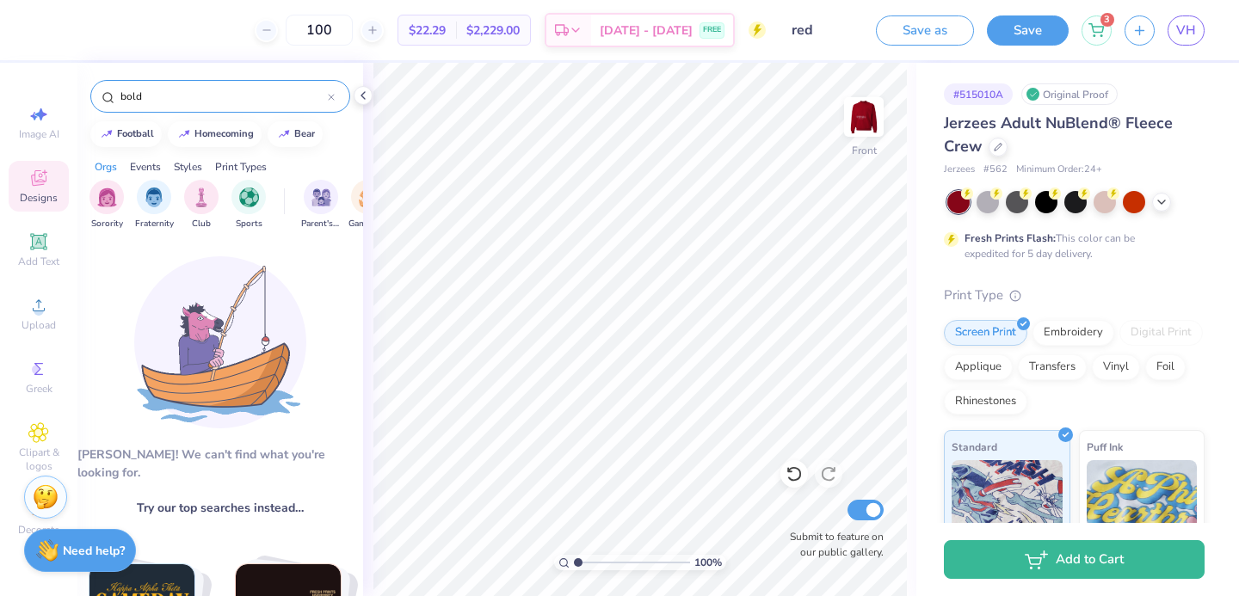
click at [336, 92] on div "bold" at bounding box center [220, 96] width 260 height 33
click at [335, 93] on div "bold" at bounding box center [220, 96] width 260 height 33
click at [331, 95] on icon at bounding box center [331, 97] width 7 height 7
click at [255, 93] on input "text" at bounding box center [229, 96] width 220 height 17
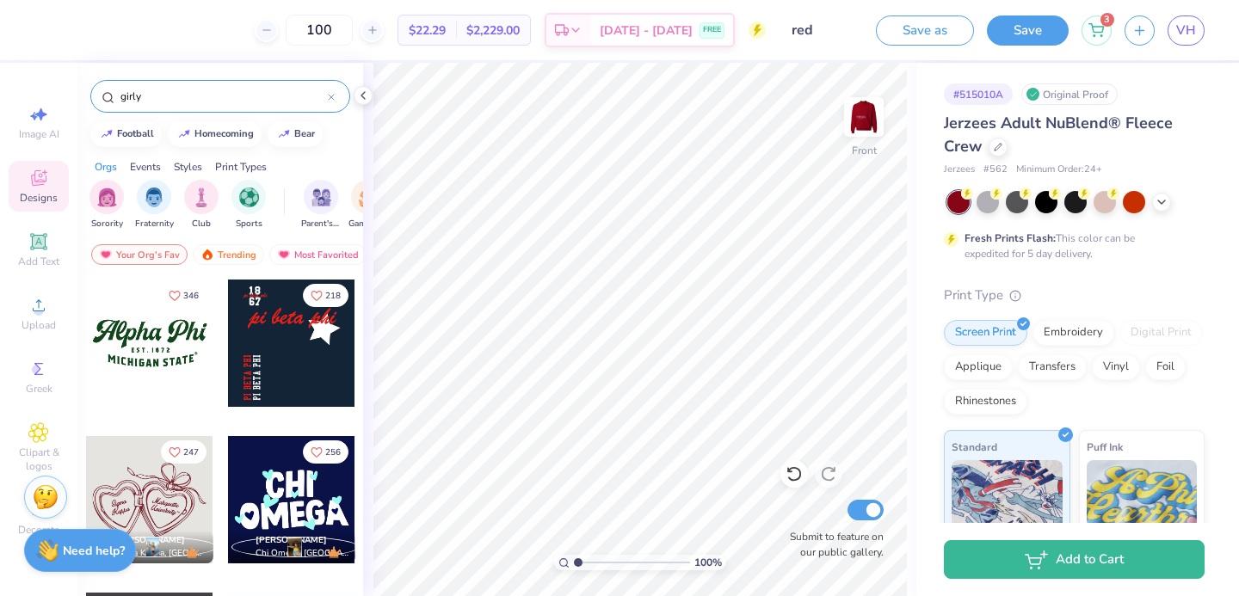
type input "girly"
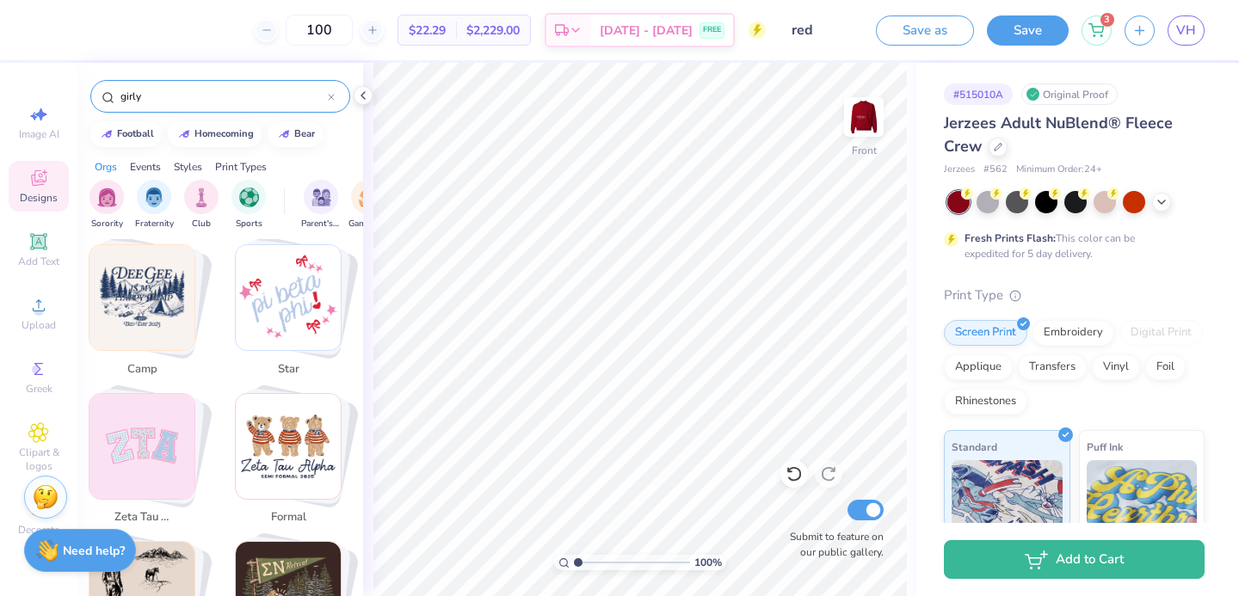
scroll to position [766, 0]
click at [330, 97] on icon at bounding box center [331, 97] width 5 height 5
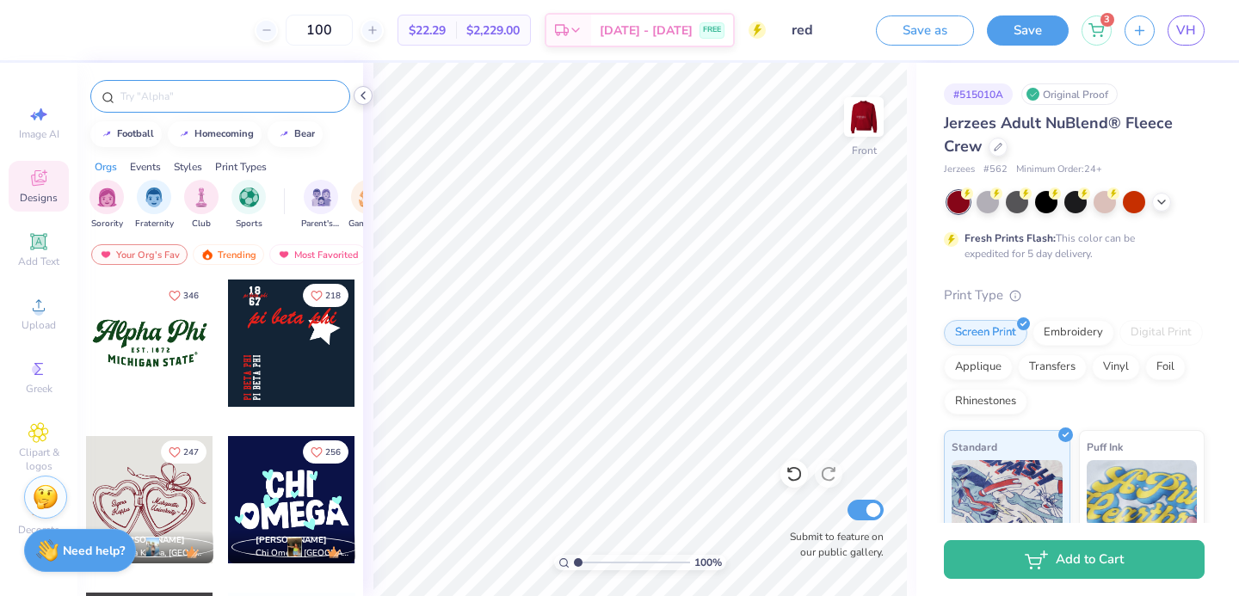
click at [361, 89] on icon at bounding box center [363, 96] width 14 height 14
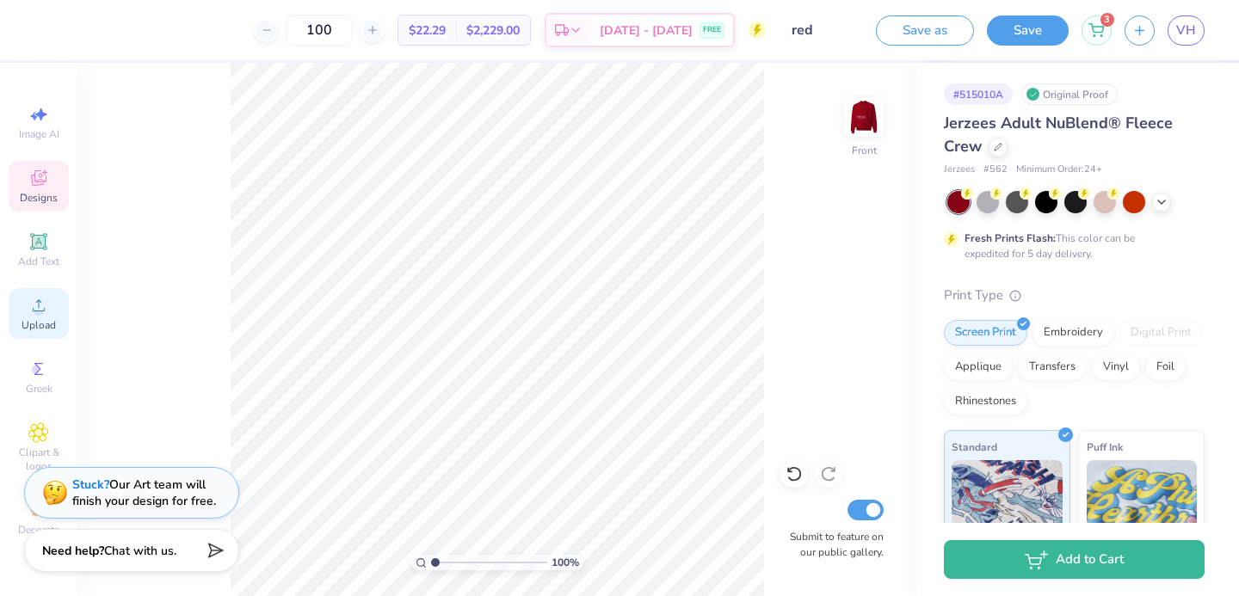
click at [38, 312] on circle at bounding box center [38, 310] width 9 height 9
click at [26, 240] on div "Add Text" at bounding box center [39, 249] width 60 height 51
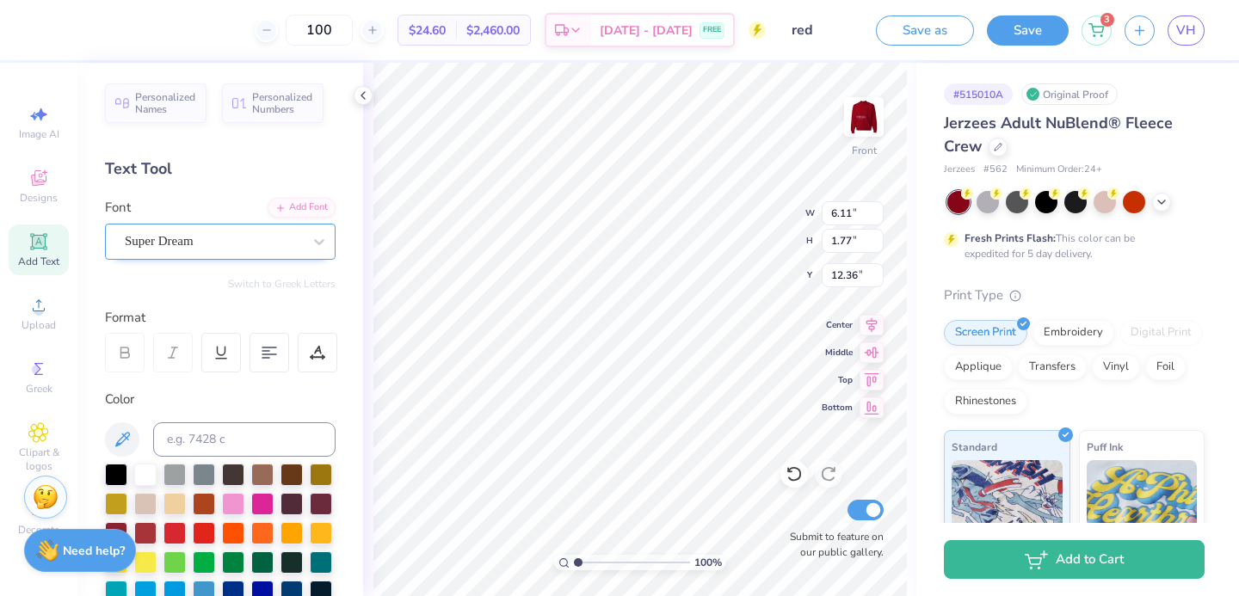
click at [292, 243] on div "Super Dream" at bounding box center [213, 241] width 181 height 27
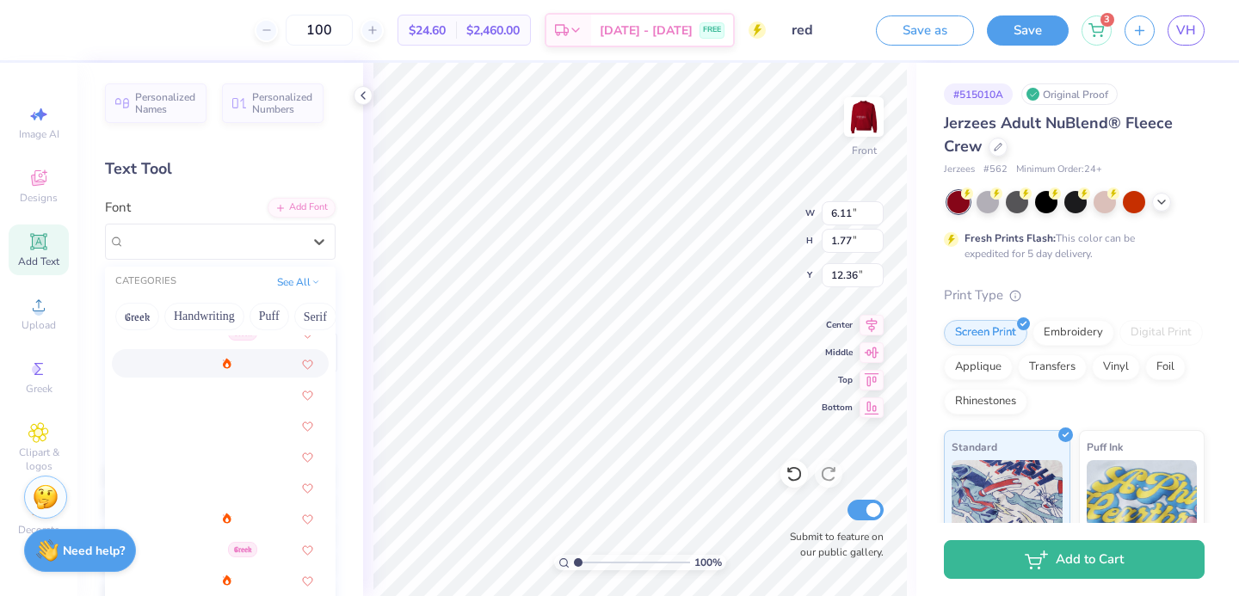
scroll to position [418, 0]
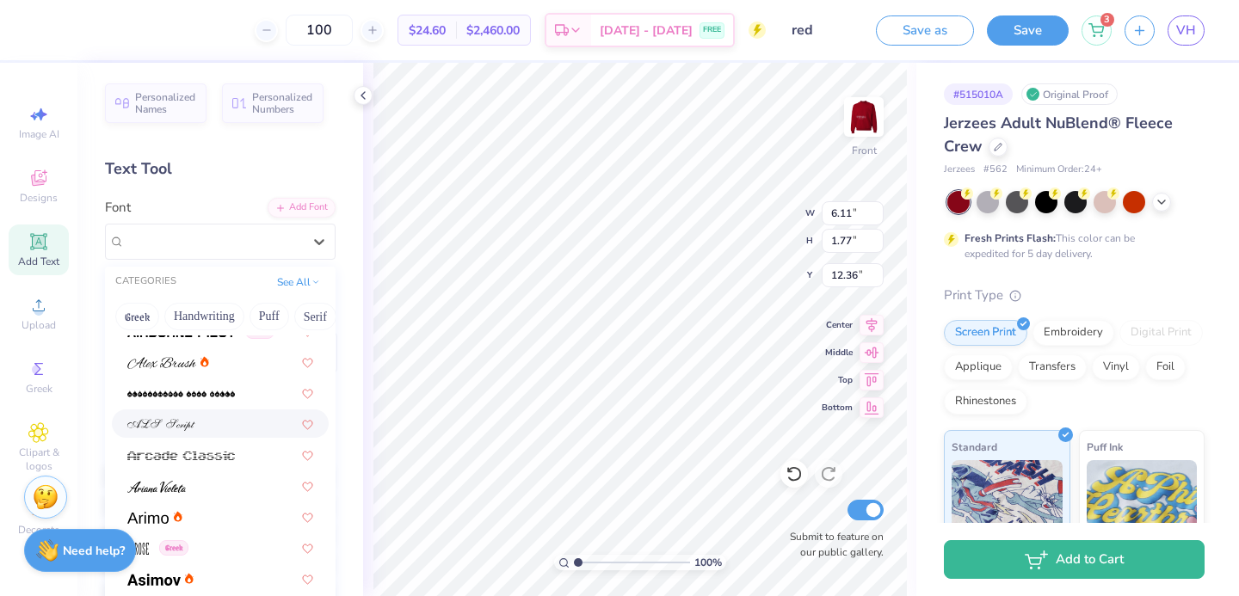
click at [214, 421] on div at bounding box center [220, 424] width 186 height 18
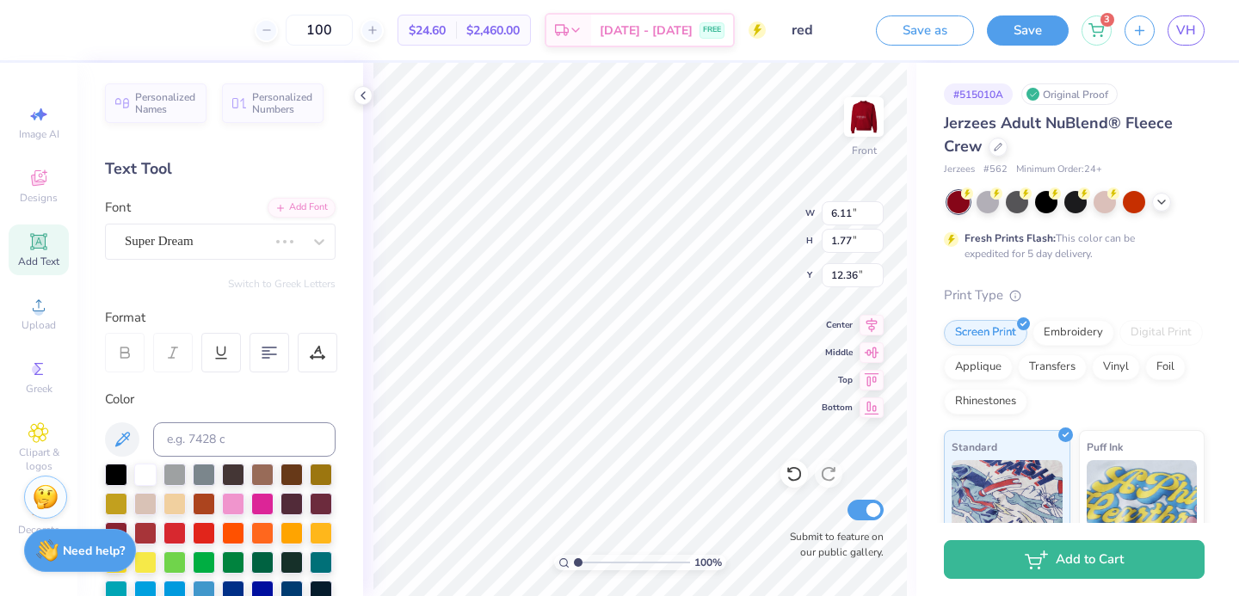
type input "9.08"
type input "2.13"
type input "12.18"
type textarea "732"
type textarea "7"
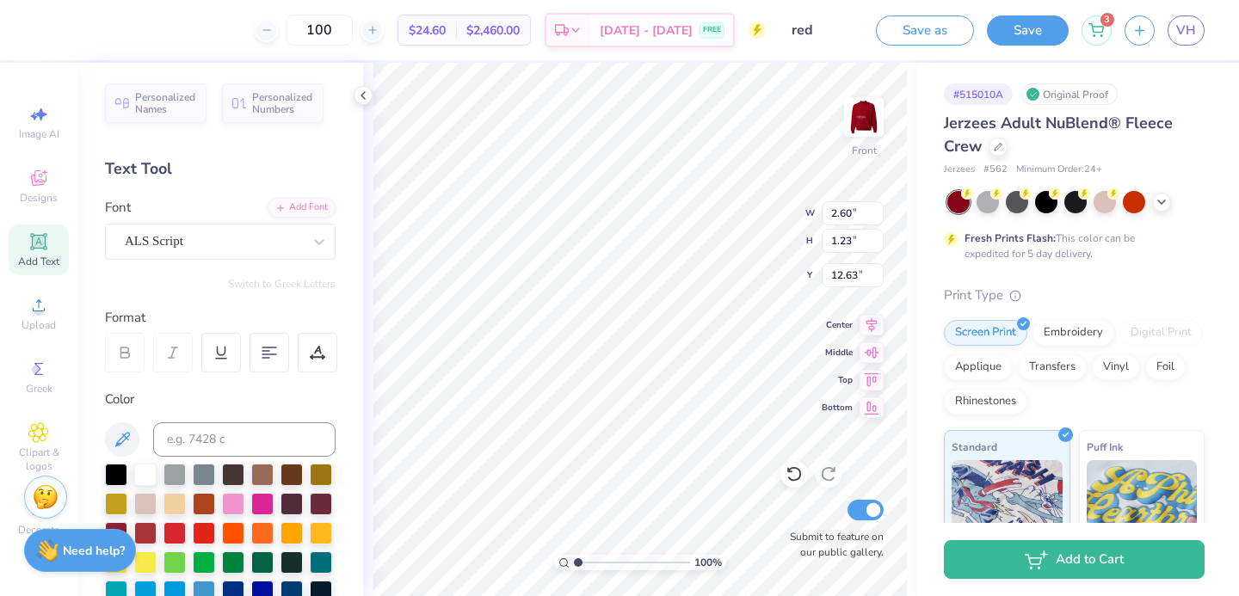
scroll to position [0, 0]
type textarea "west long branch"
type input "11.73"
type input "1.95"
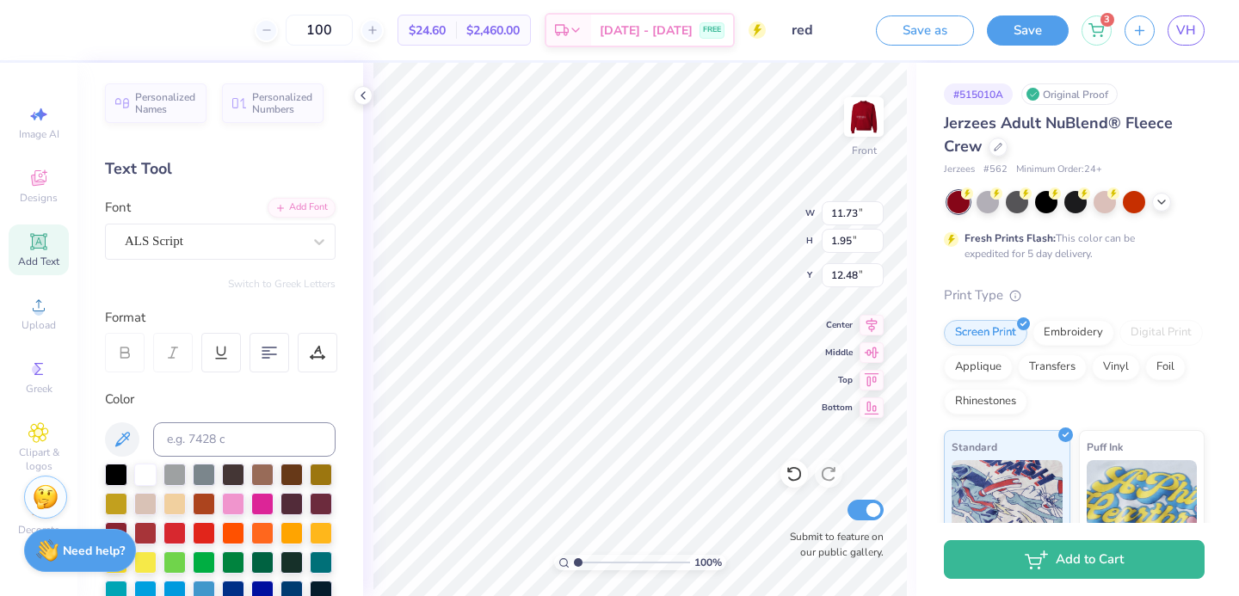
type input "12.28"
click at [852, 114] on img at bounding box center [863, 117] width 69 height 69
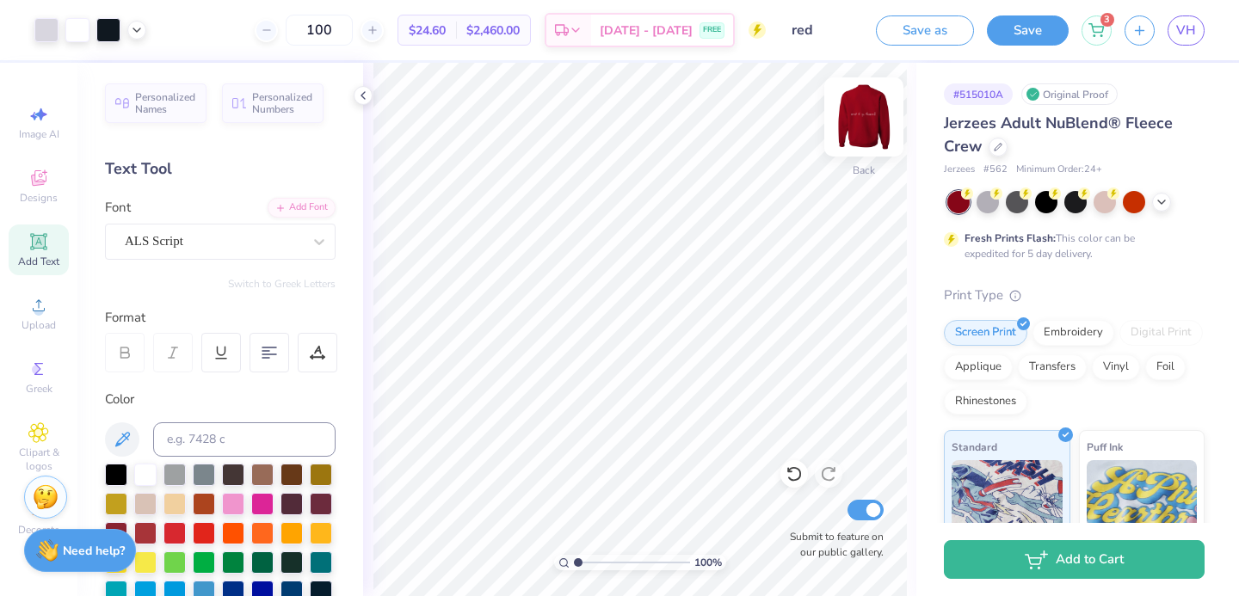
click at [853, 129] on img at bounding box center [863, 117] width 69 height 69
type input "20.90"
type input "8.11"
type input "1.35"
type input "21.02"
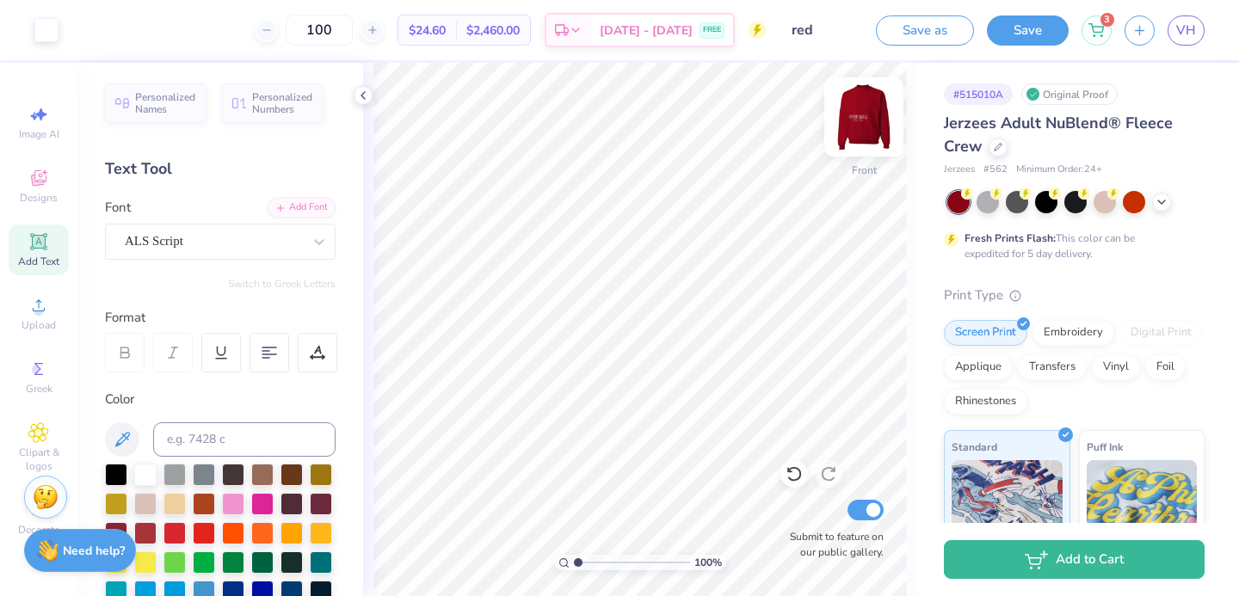
click at [874, 114] on img at bounding box center [863, 117] width 69 height 69
click at [874, 114] on img at bounding box center [863, 117] width 34 height 34
type input "21.13"
type input "6.52"
type input "1.08"
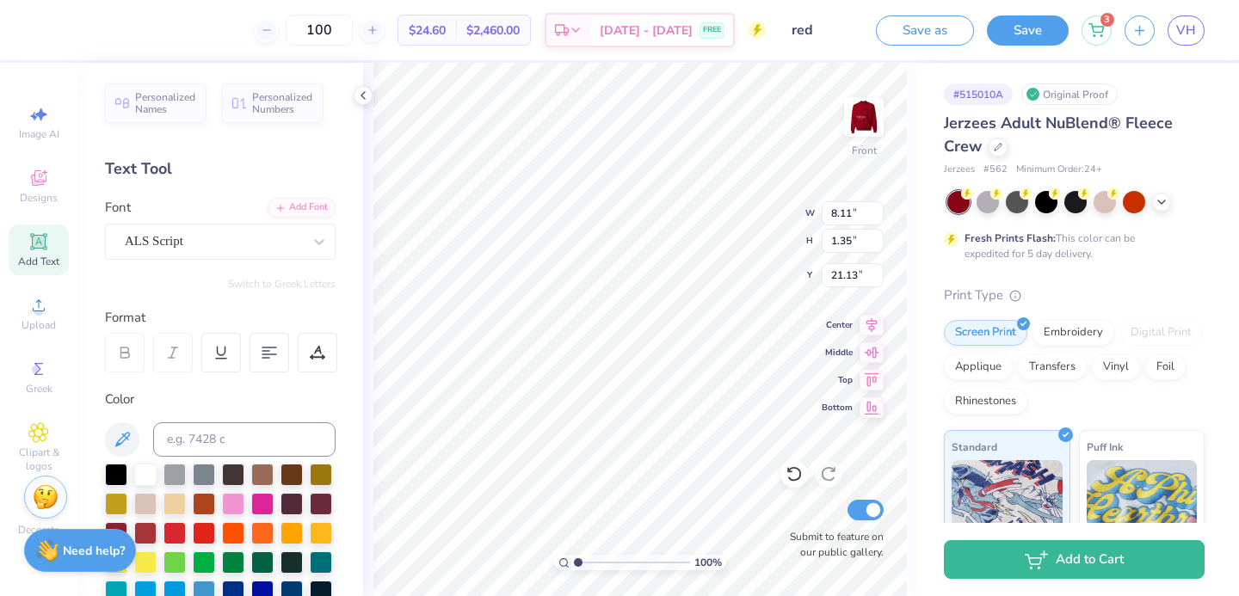
type input "21.39"
click at [859, 131] on img at bounding box center [863, 117] width 69 height 69
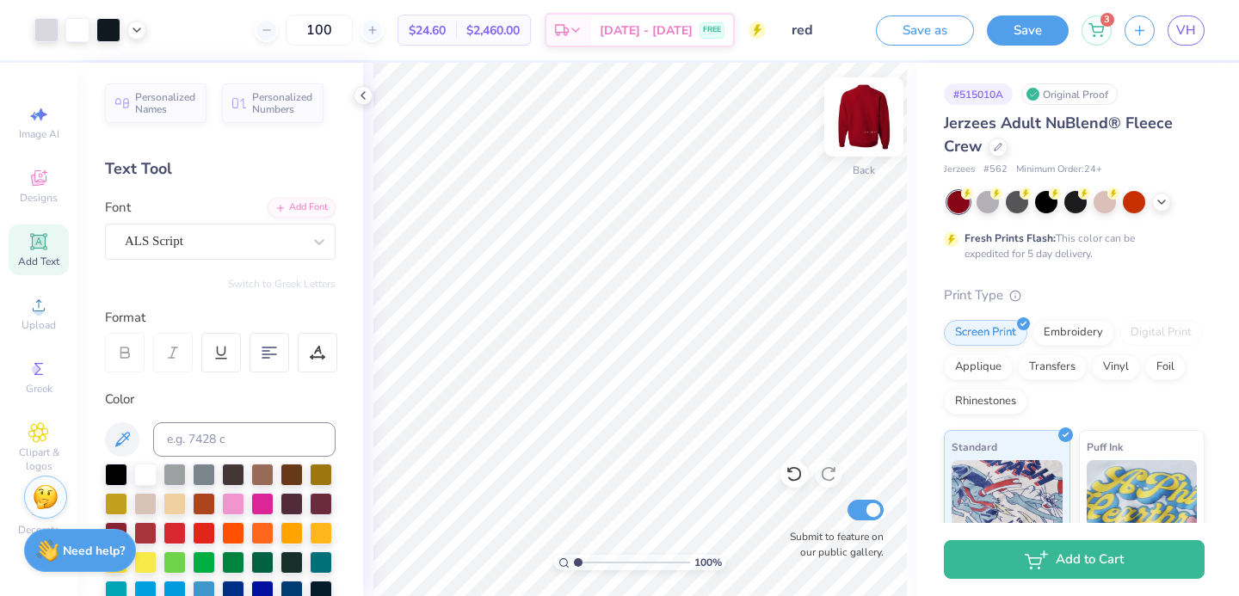
click at [859, 132] on img at bounding box center [863, 117] width 69 height 69
type input "7.35"
type input "1.22"
type input "21.25"
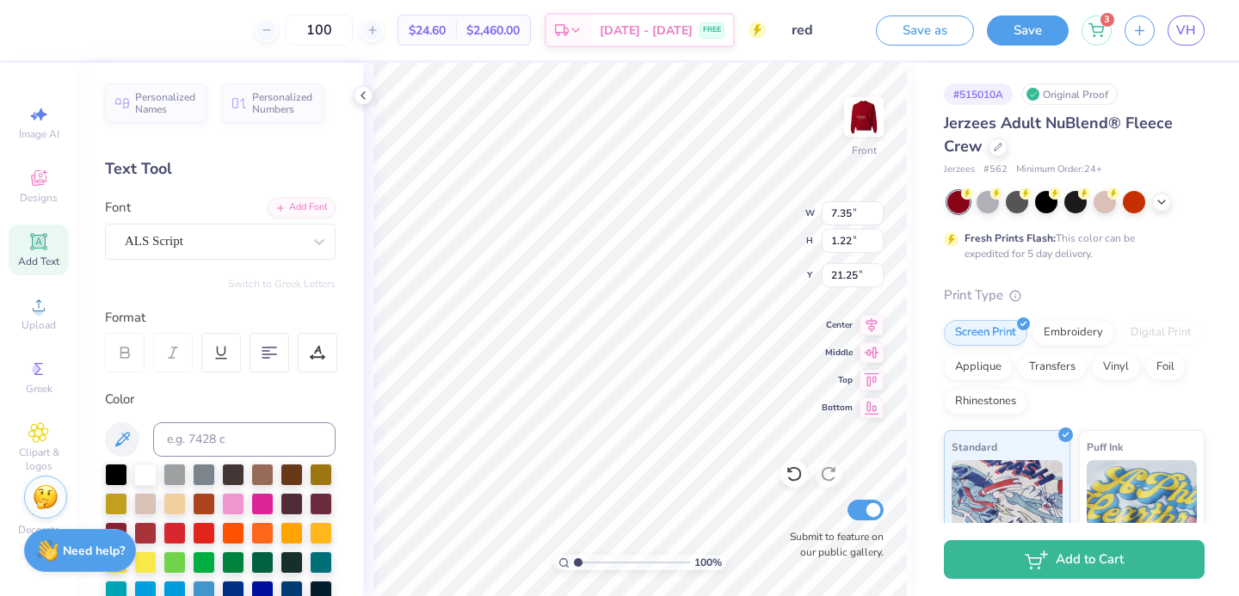
scroll to position [0, 0]
type textarea "est. 1913"
click at [198, 250] on div "ALS Script" at bounding box center [213, 241] width 181 height 27
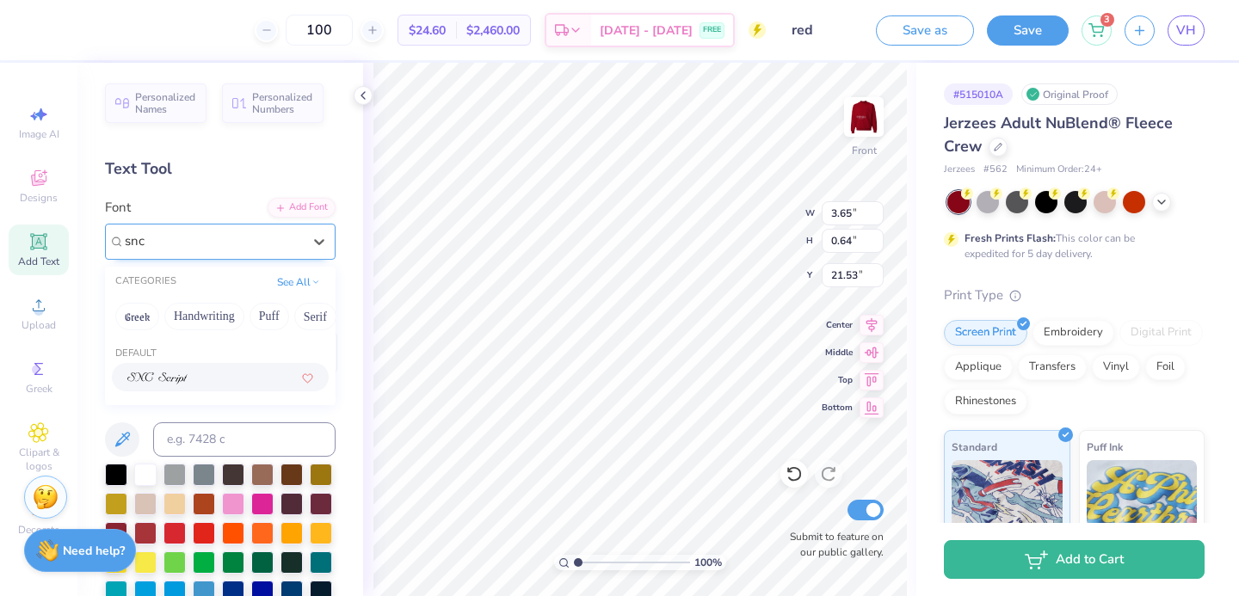
type input "snc"
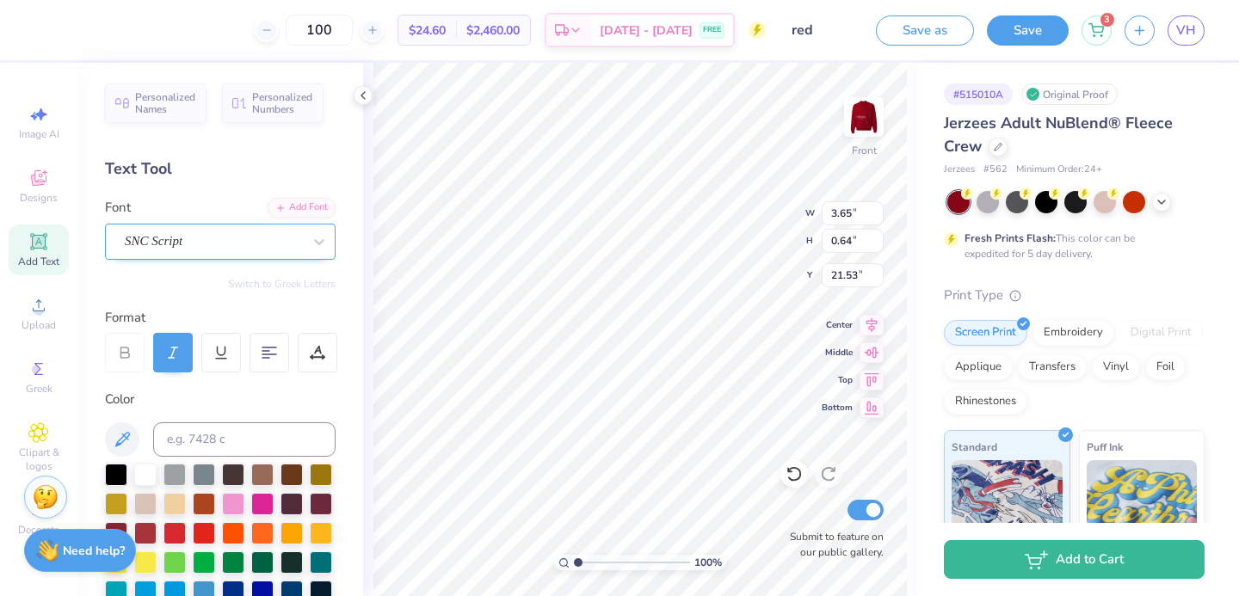
type input "3.19"
type input "21.54"
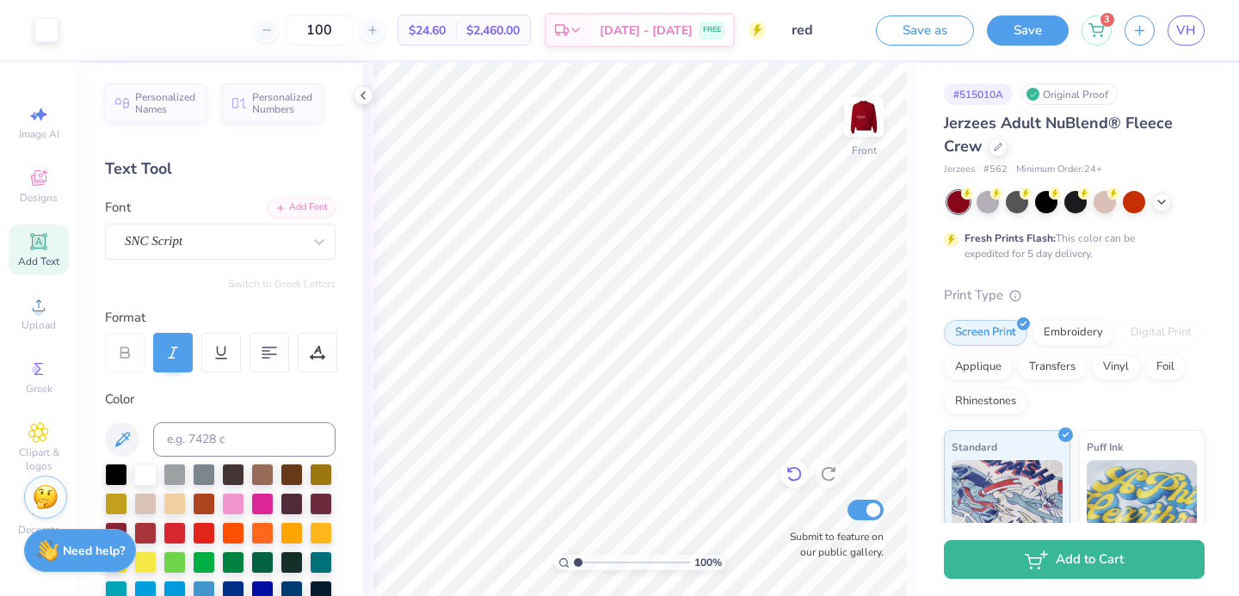
click at [799, 483] on div at bounding box center [794, 474] width 28 height 28
click at [827, 487] on div at bounding box center [829, 474] width 28 height 28
click at [790, 507] on div "100 % Front Submit to feature on our public gallery." at bounding box center [639, 329] width 553 height 533
type input "4.59"
type input "0.92"
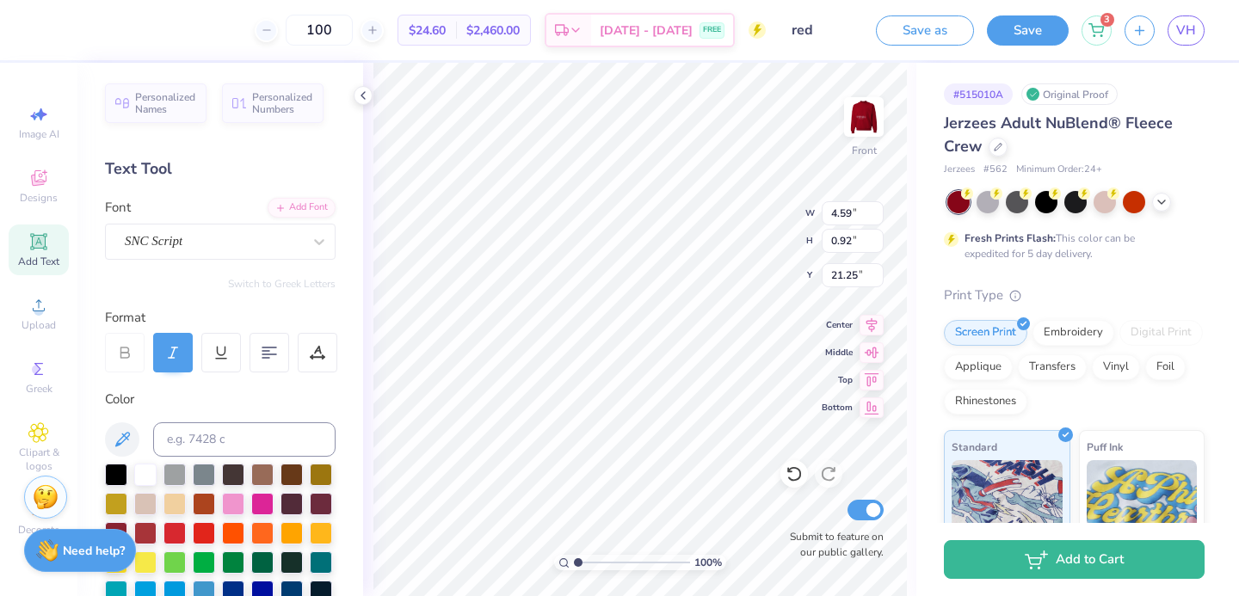
type input "22.82"
click at [858, 120] on img at bounding box center [863, 117] width 69 height 69
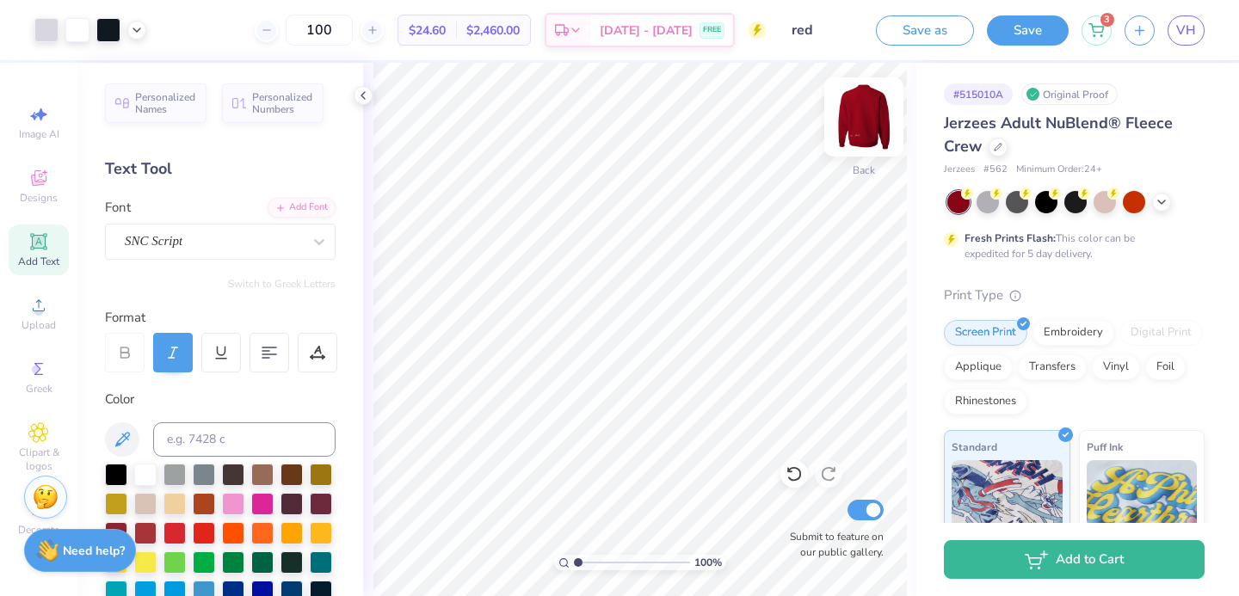
click at [858, 120] on img at bounding box center [863, 117] width 69 height 69
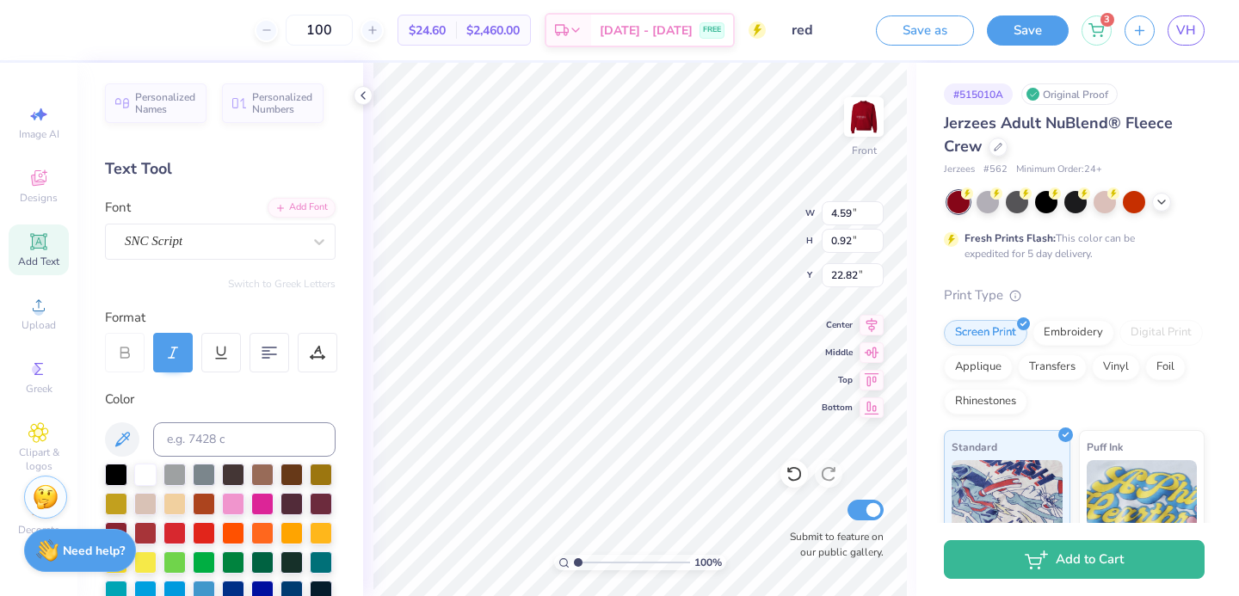
type input "22.56"
type input "13.89"
type input "6.61"
type input "1.33"
type input "17.00"
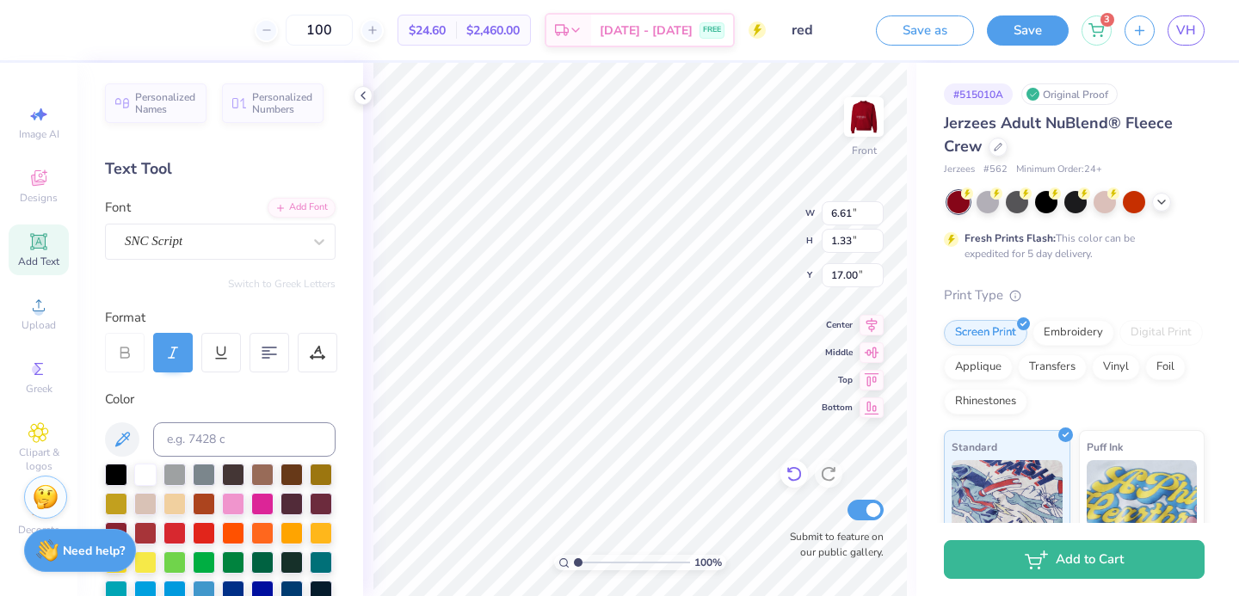
type input "4.72"
type input "0.95"
type input "17.37"
type input "20.77"
click at [849, 121] on img at bounding box center [863, 117] width 69 height 69
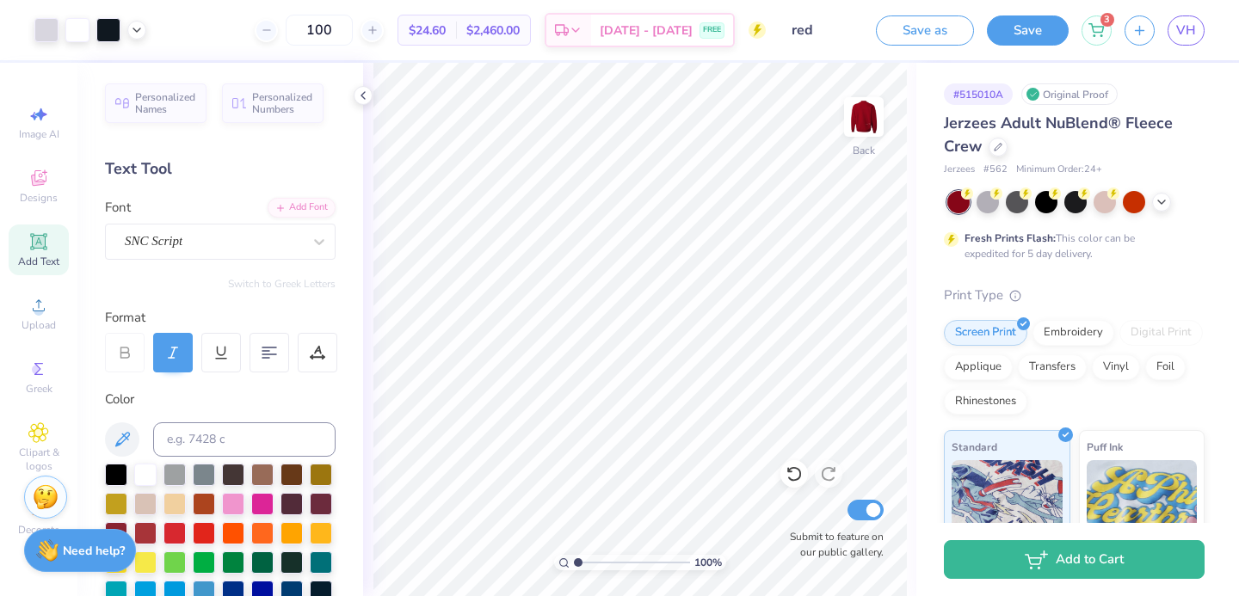
click at [850, 121] on img at bounding box center [863, 117] width 34 height 34
click at [872, 101] on img at bounding box center [863, 117] width 69 height 69
click at [867, 122] on img at bounding box center [863, 117] width 69 height 69
click at [780, 470] on div "100 % Front Submit to feature on our public gallery." at bounding box center [639, 329] width 553 height 533
type input "20.81"
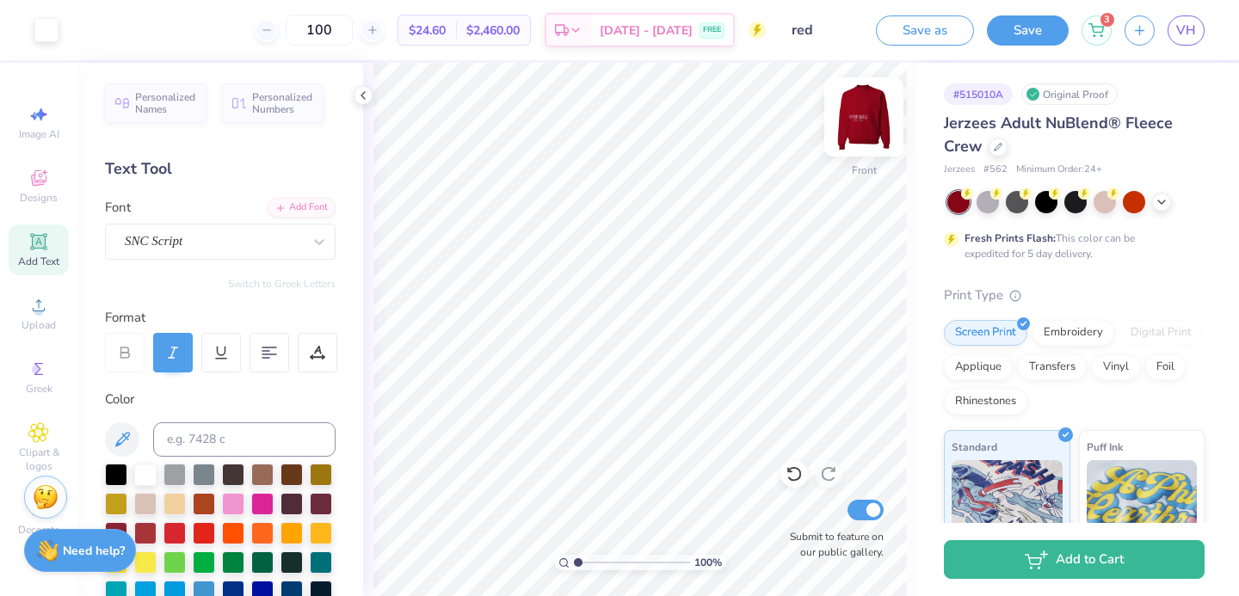
click at [859, 139] on img at bounding box center [863, 117] width 69 height 69
click at [860, 138] on img at bounding box center [863, 117] width 69 height 69
click at [859, 139] on img at bounding box center [863, 117] width 69 height 69
click at [859, 134] on img at bounding box center [863, 117] width 34 height 34
type input "21.63"
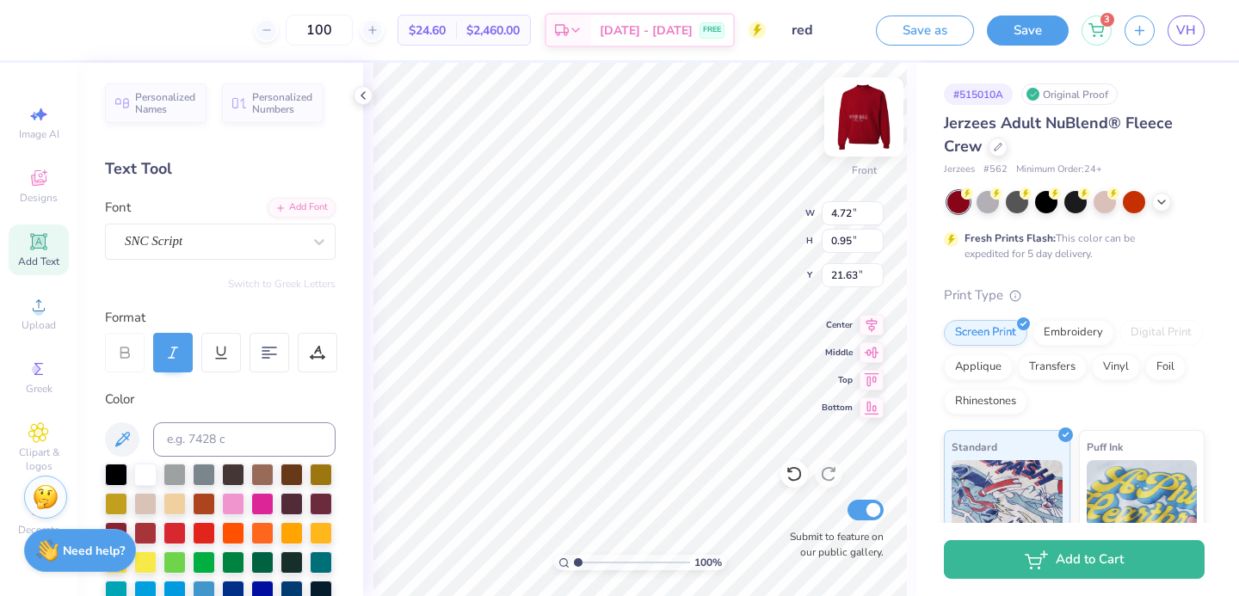
click at [852, 140] on img at bounding box center [863, 117] width 69 height 69
click at [858, 116] on img at bounding box center [863, 117] width 69 height 69
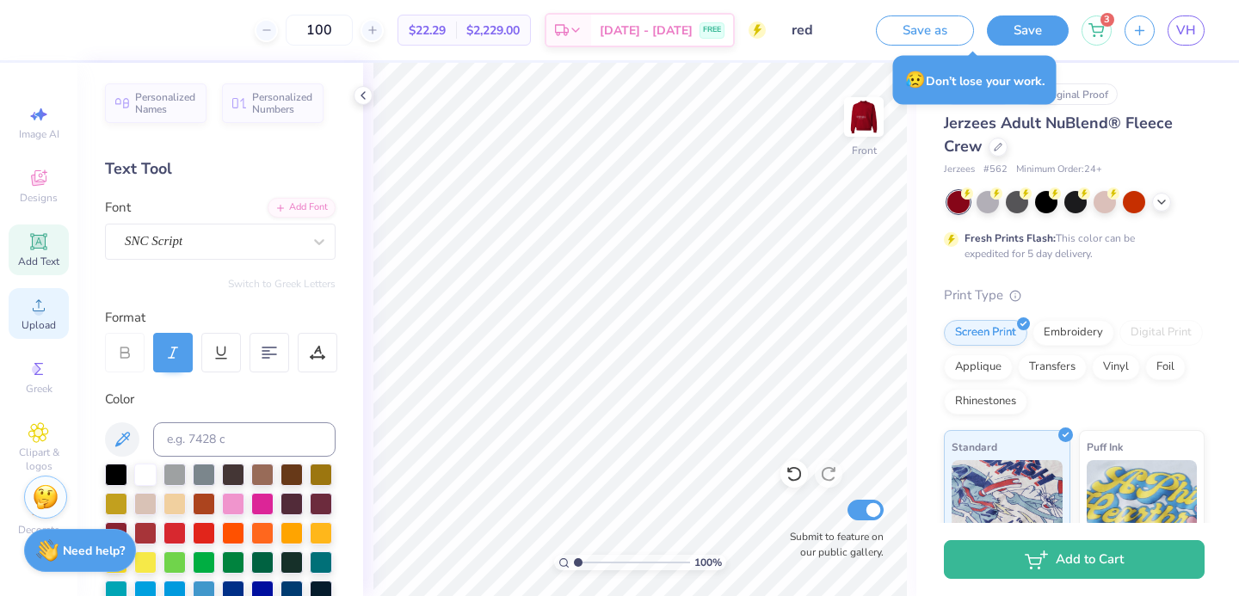
click at [42, 329] on span "Upload" at bounding box center [39, 325] width 34 height 14
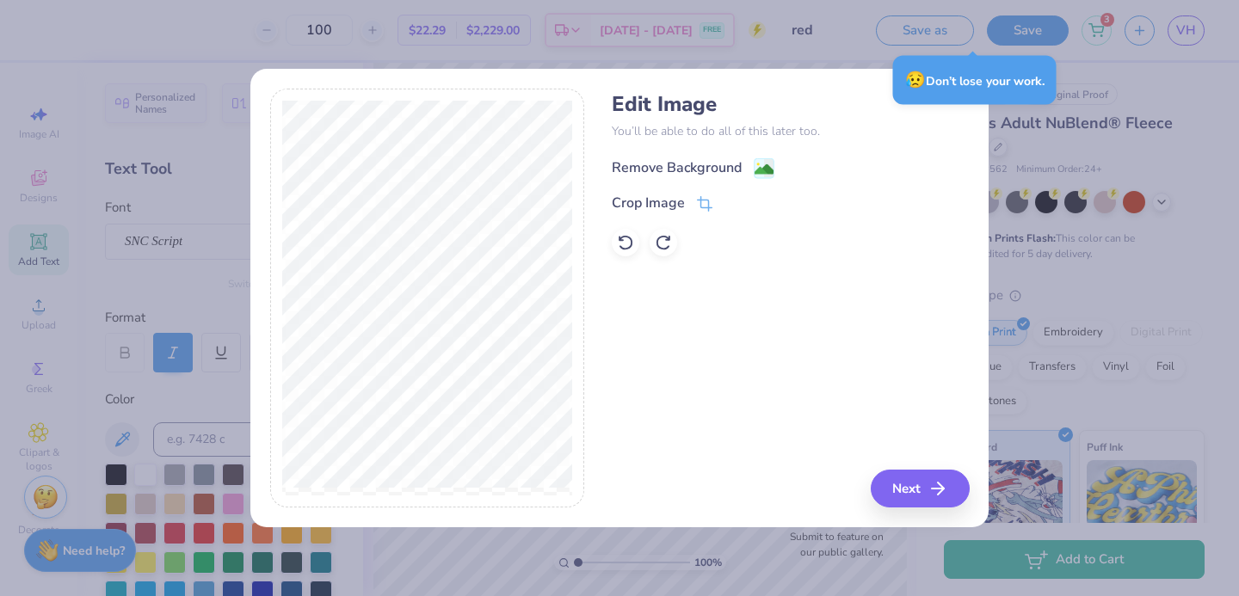
click at [658, 171] on div "Remove Background" at bounding box center [677, 167] width 130 height 21
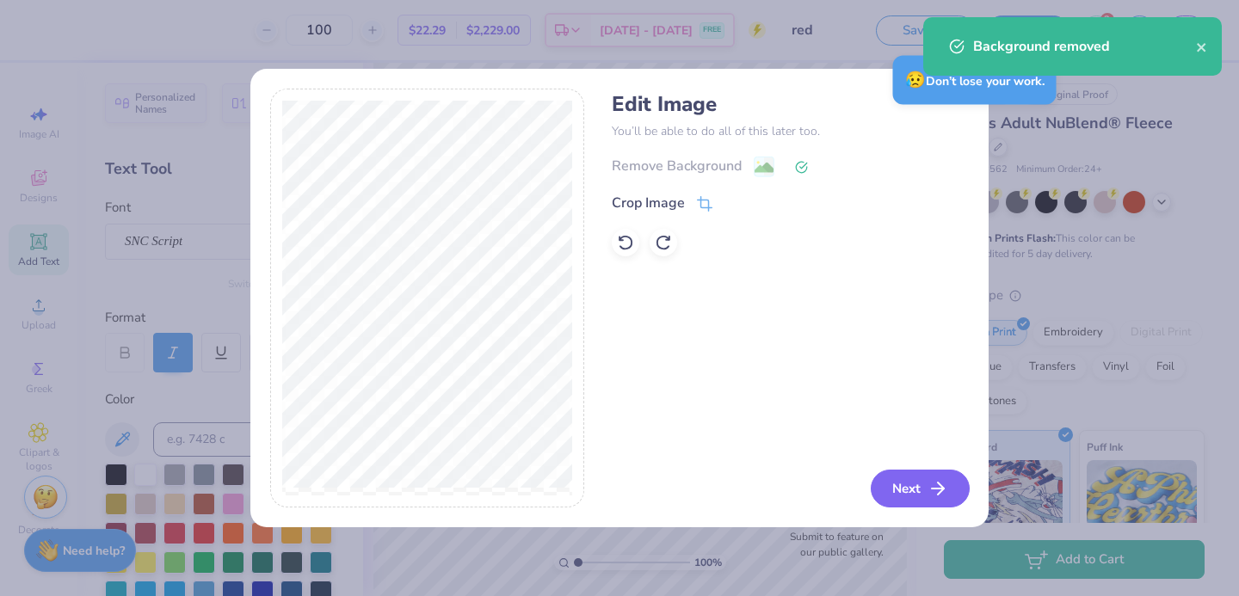
click at [938, 487] on icon "button" at bounding box center [937, 488] width 21 height 21
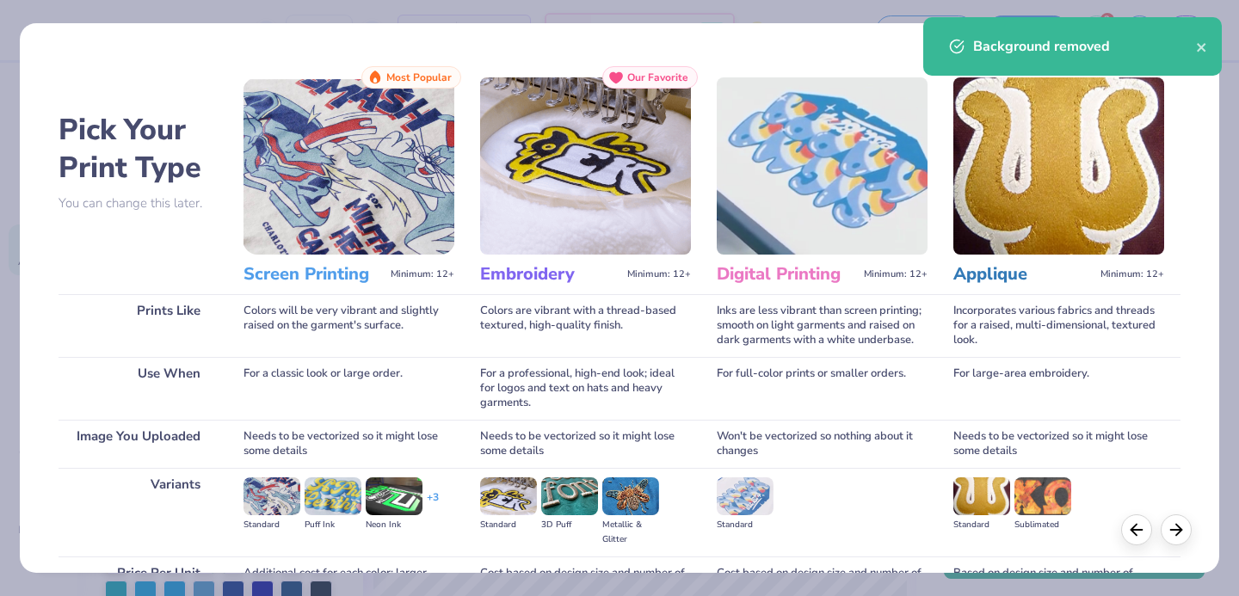
scroll to position [175, 0]
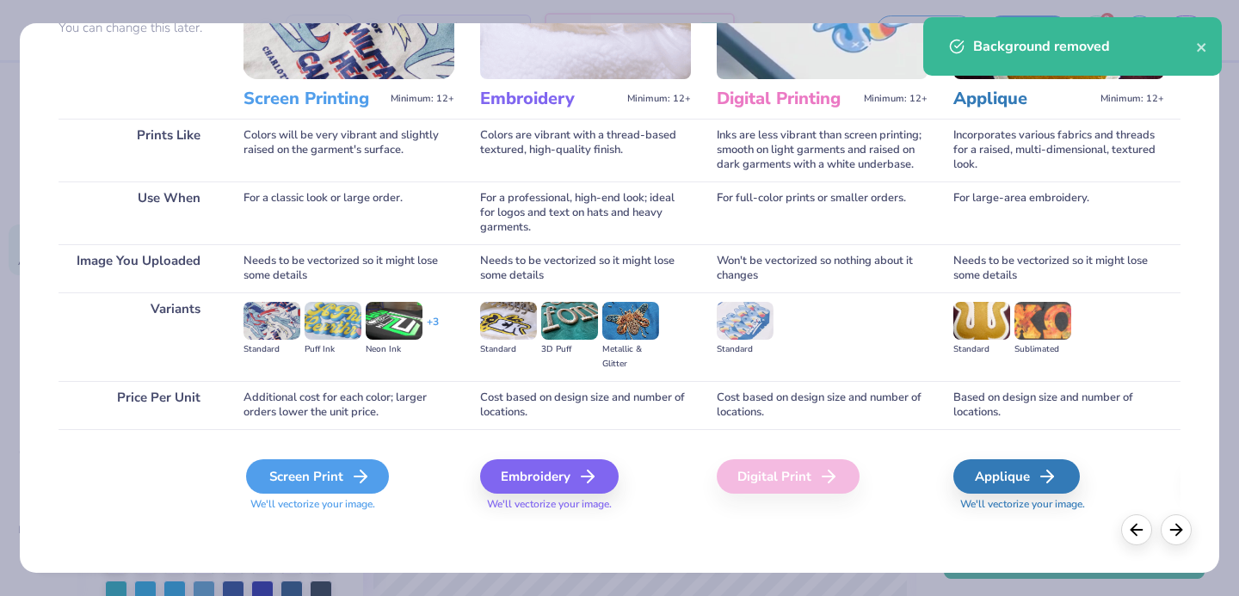
click at [307, 492] on div "Screen Print" at bounding box center [317, 476] width 143 height 34
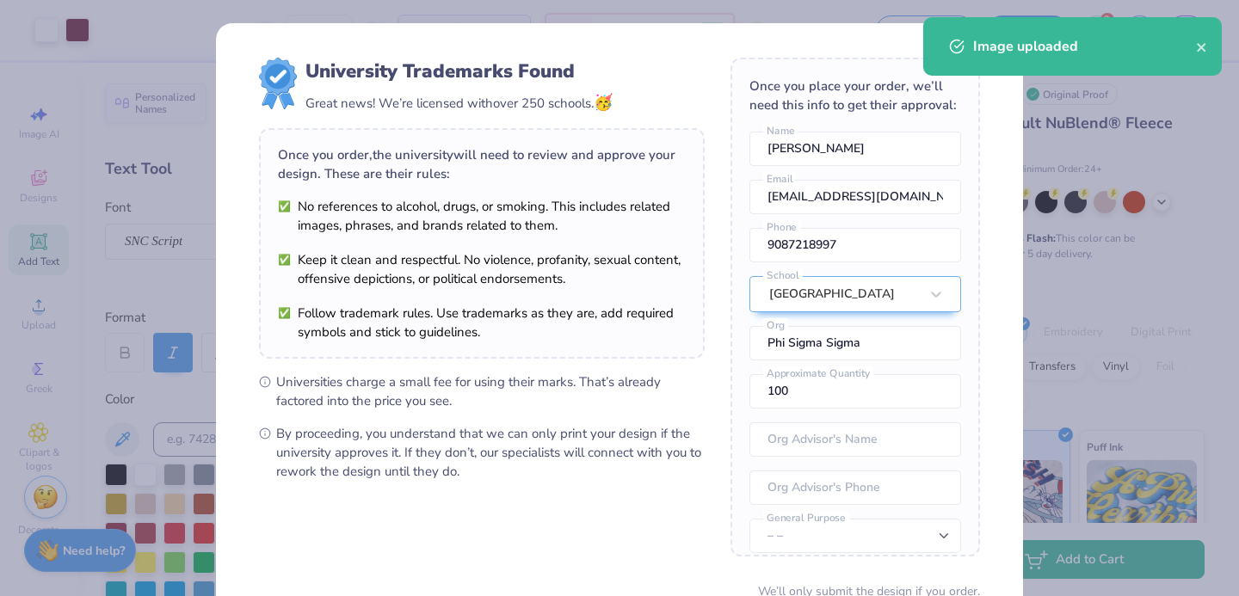
click at [543, 299] on body "Art colors 100 $25.02 Per Item $2,502.00 Total Est. Delivery Sep 15 - 18 FREE D…" at bounding box center [619, 298] width 1239 height 596
type input "12.23"
type input "3.33"
type input "11.90"
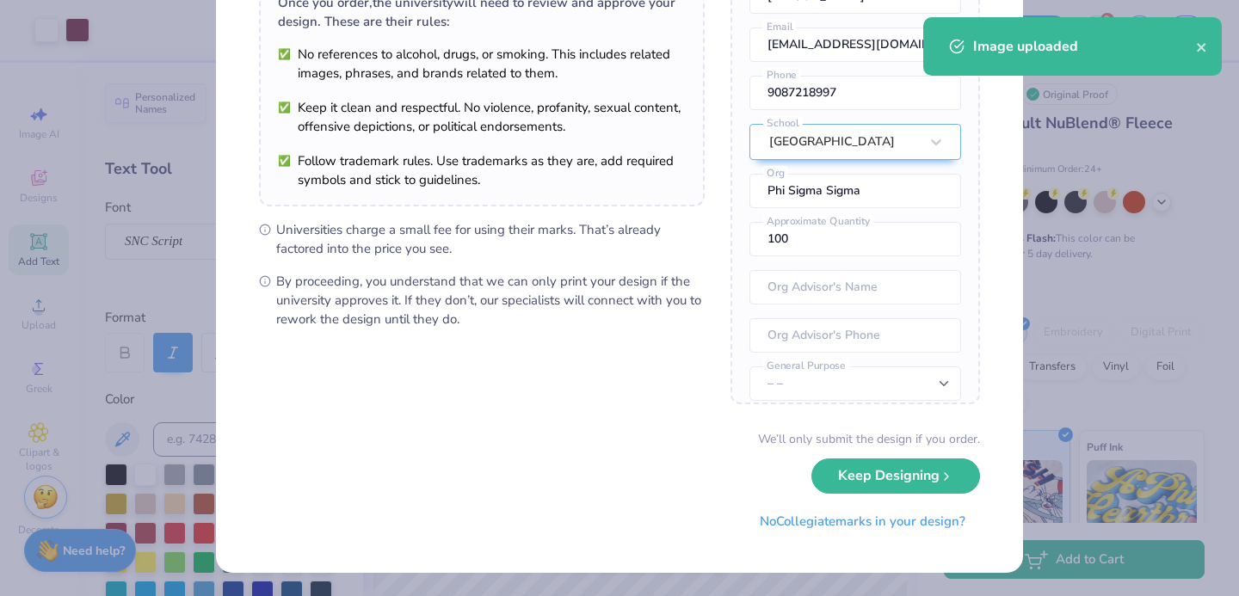
click at [858, 476] on button "Keep Designing" at bounding box center [895, 475] width 169 height 35
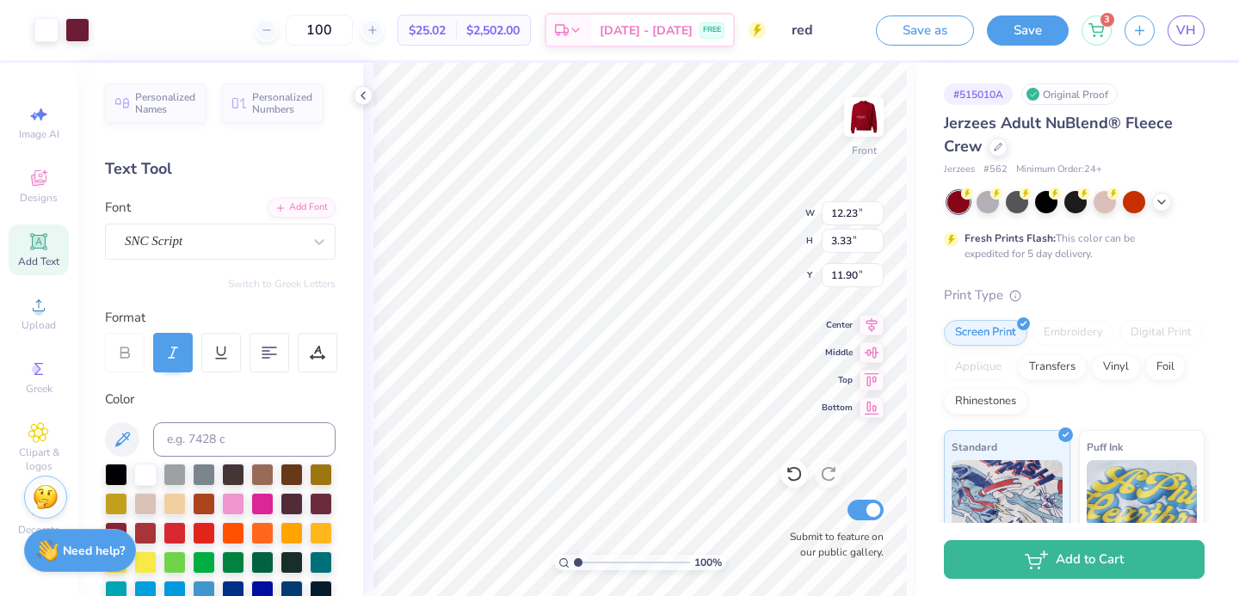
scroll to position [0, 0]
type input "9.59"
type input "2.61"
type input "11.94"
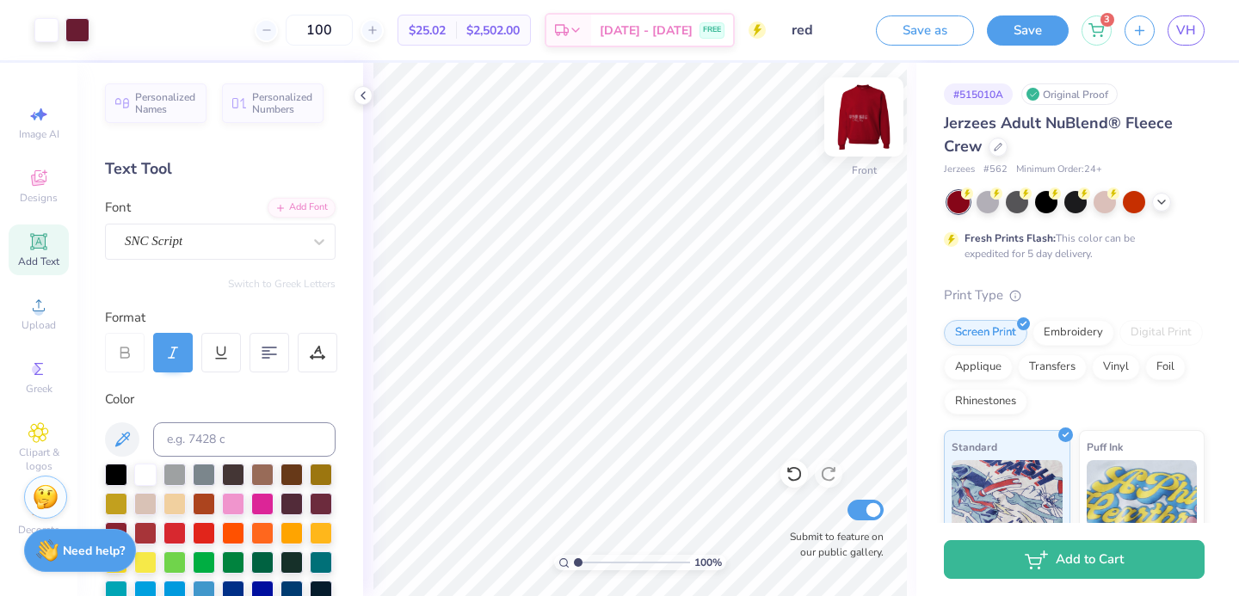
click at [859, 109] on img at bounding box center [863, 117] width 69 height 69
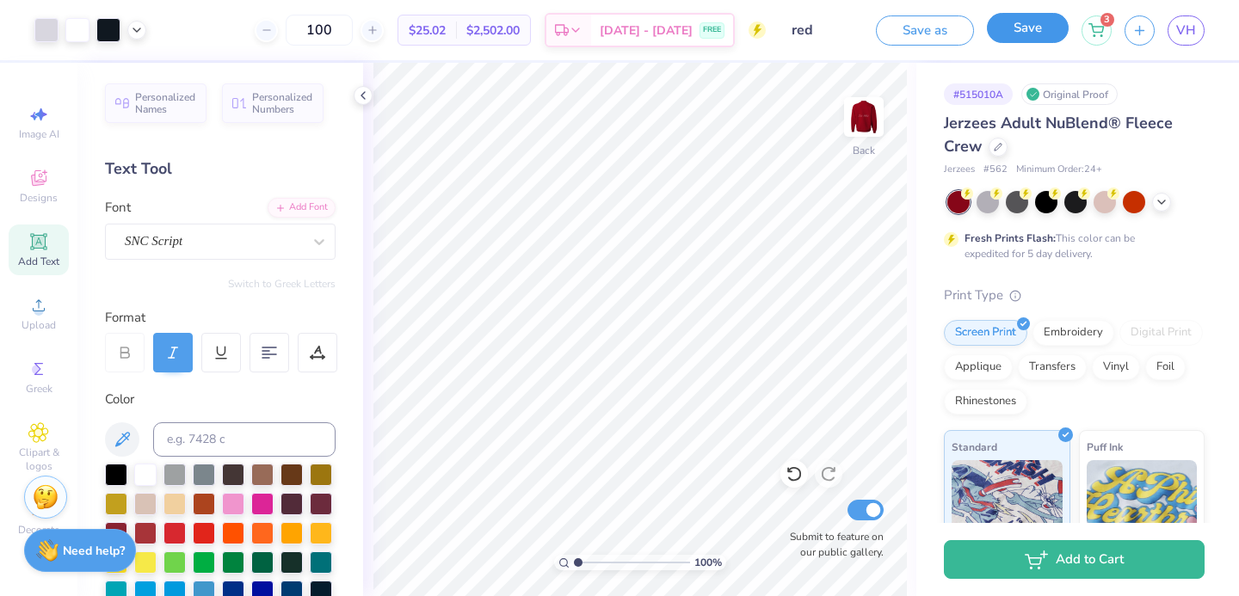
click at [1035, 28] on button "Save" at bounding box center [1028, 28] width 82 height 30
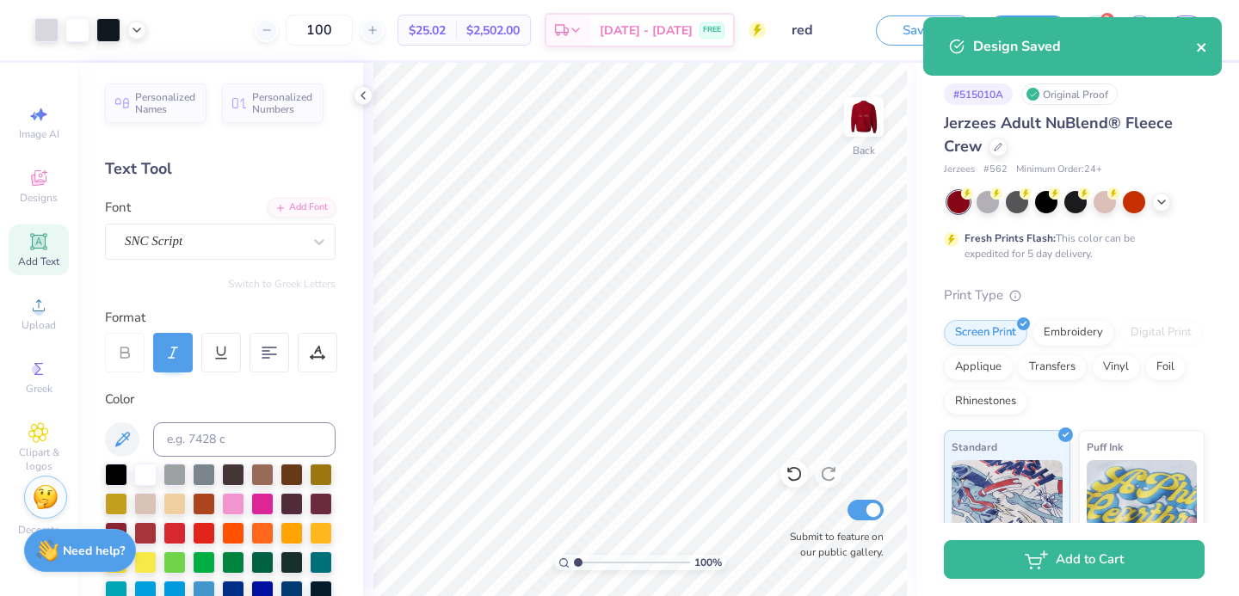
click at [1203, 43] on icon "close" at bounding box center [1200, 47] width 9 height 9
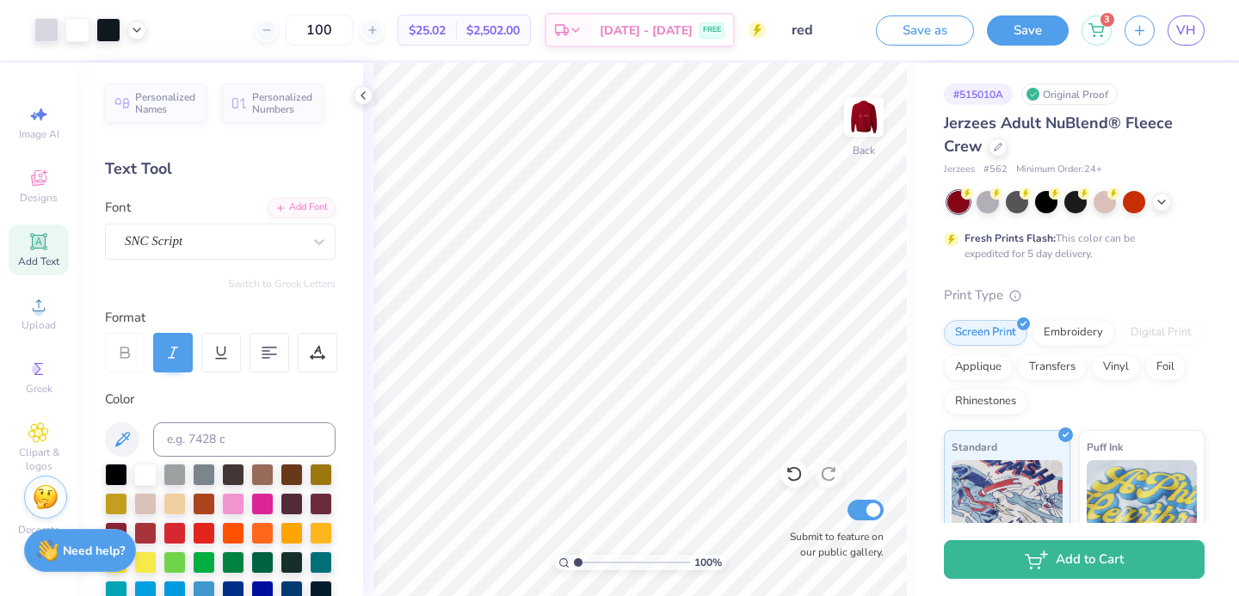
click at [1193, 33] on div "Design Saved" at bounding box center [1071, 53] width 305 height 78
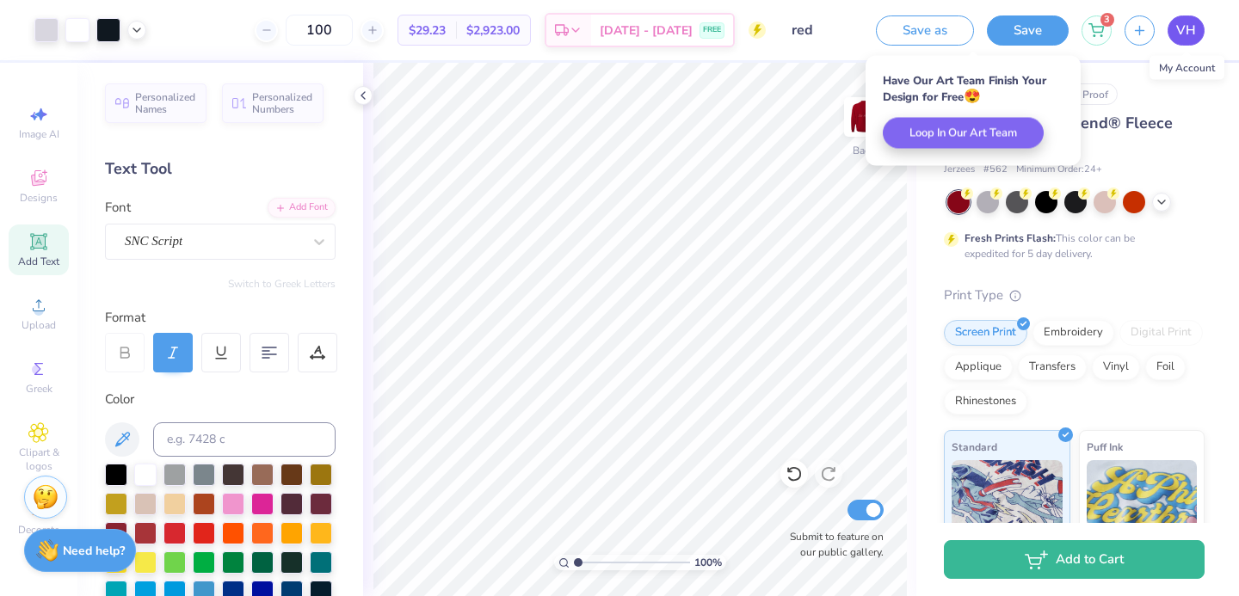
click at [1187, 35] on span "VH" at bounding box center [1186, 31] width 20 height 20
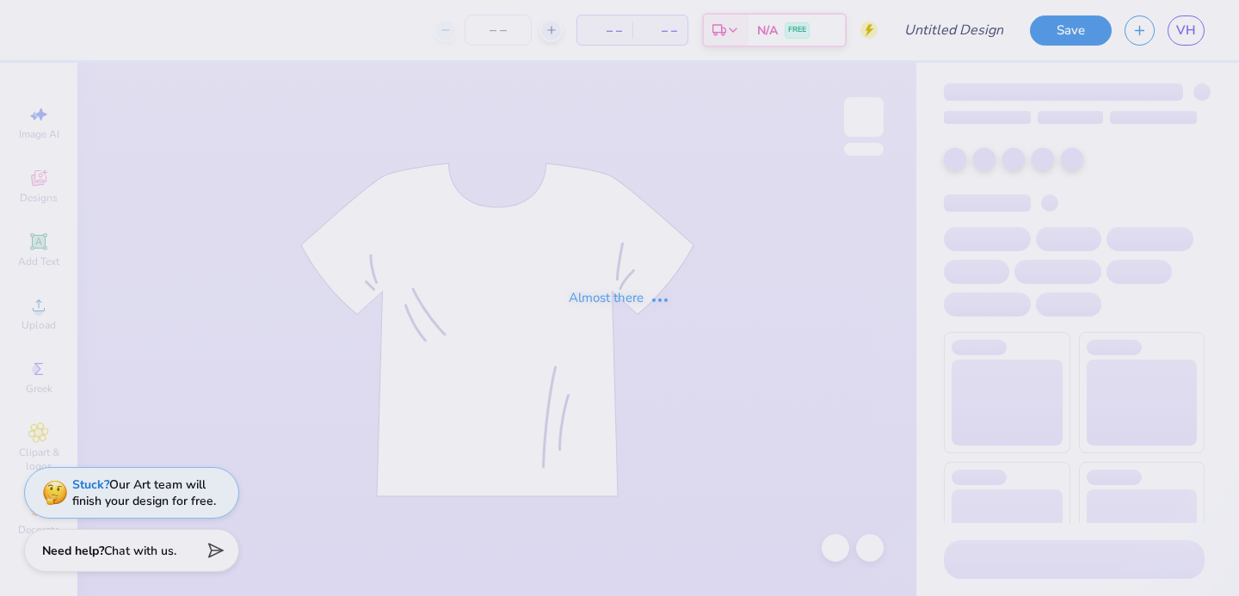
type input "red"
type input "100"
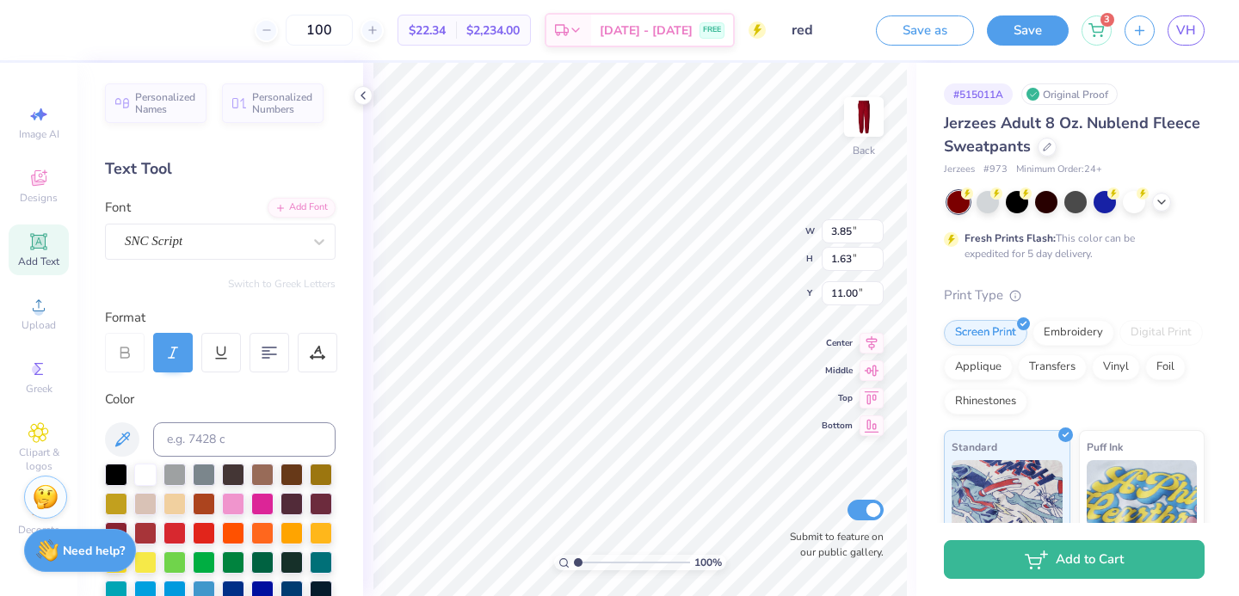
type input "14.65"
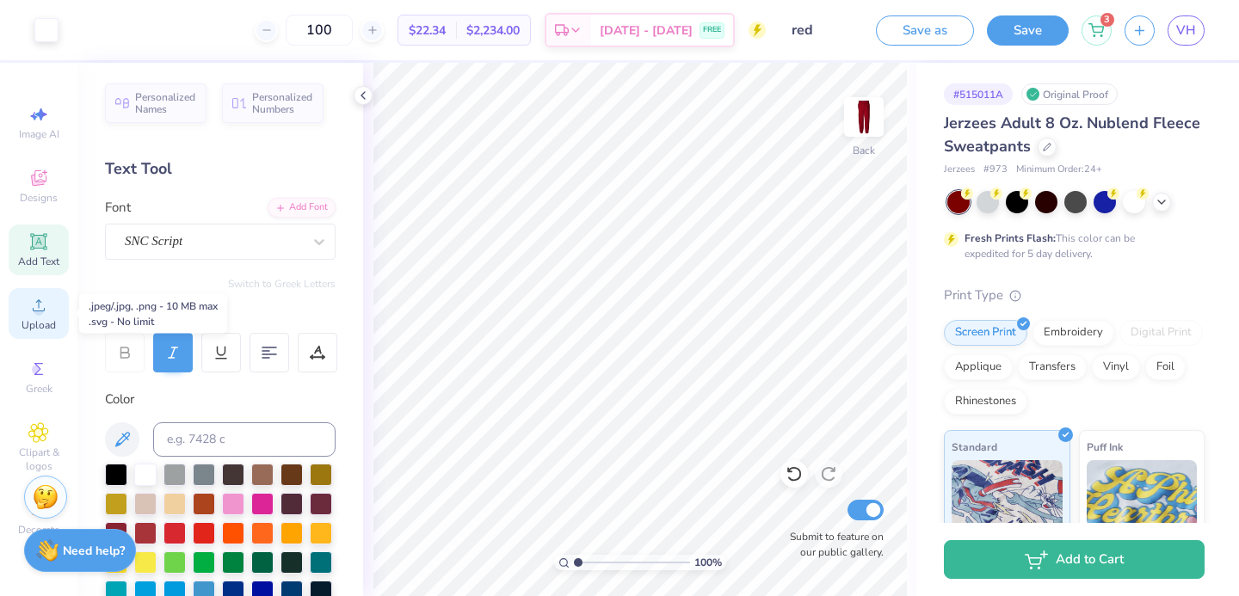
click at [57, 298] on div "Upload" at bounding box center [39, 313] width 60 height 51
type input "11.23"
click at [1048, 22] on button "Save" at bounding box center [1028, 28] width 82 height 30
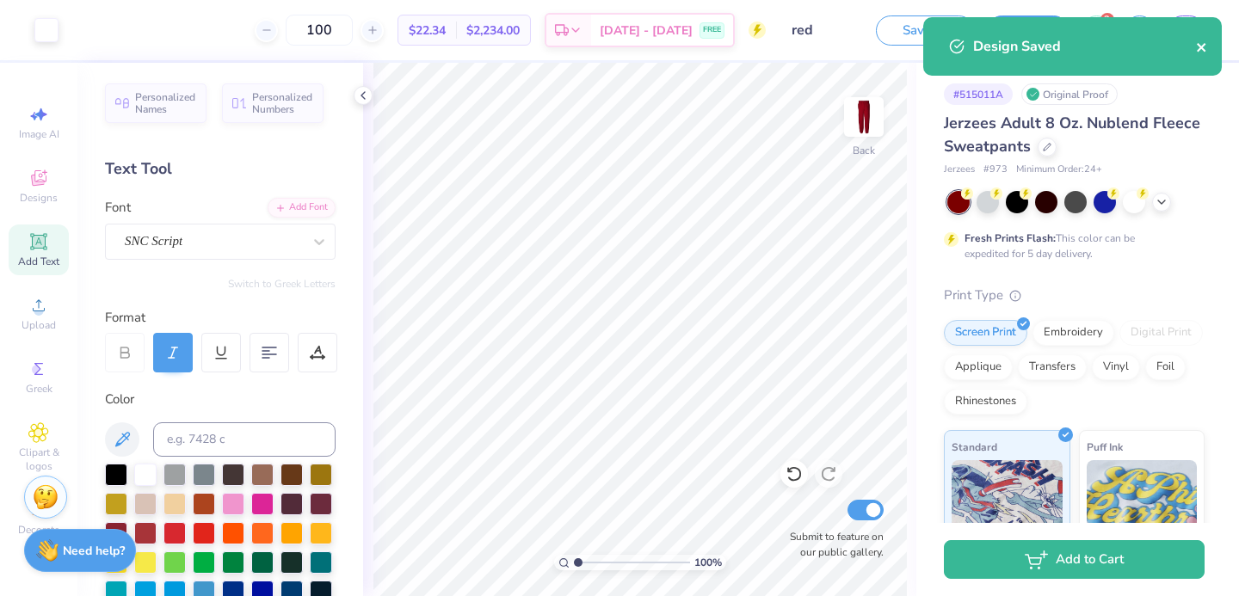
click at [1201, 40] on button "close" at bounding box center [1202, 46] width 12 height 21
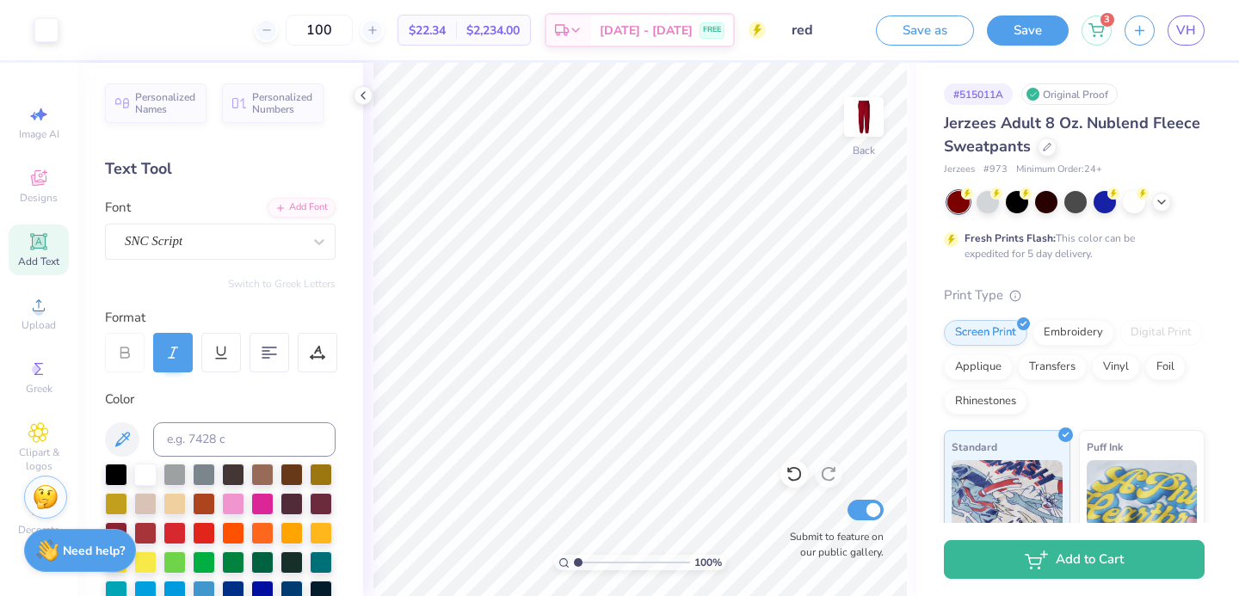
click at [1192, 31] on div "Design Saved" at bounding box center [1071, 53] width 305 height 78
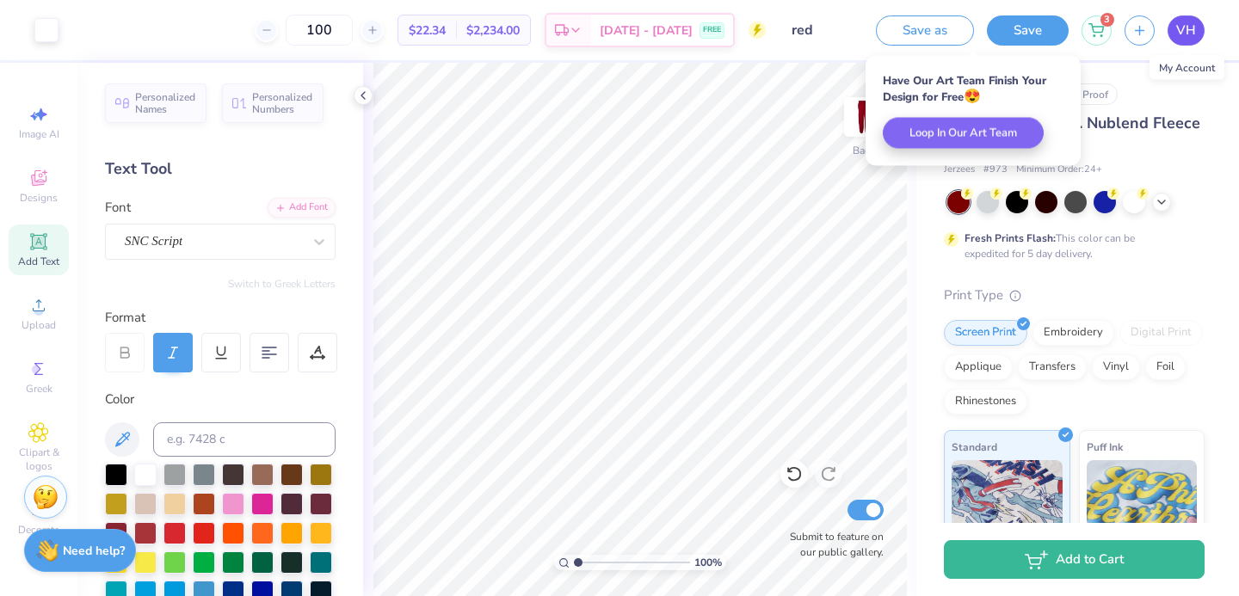
click at [1191, 21] on span "VH" at bounding box center [1186, 31] width 20 height 20
